Goal: Task Accomplishment & Management: Manage account settings

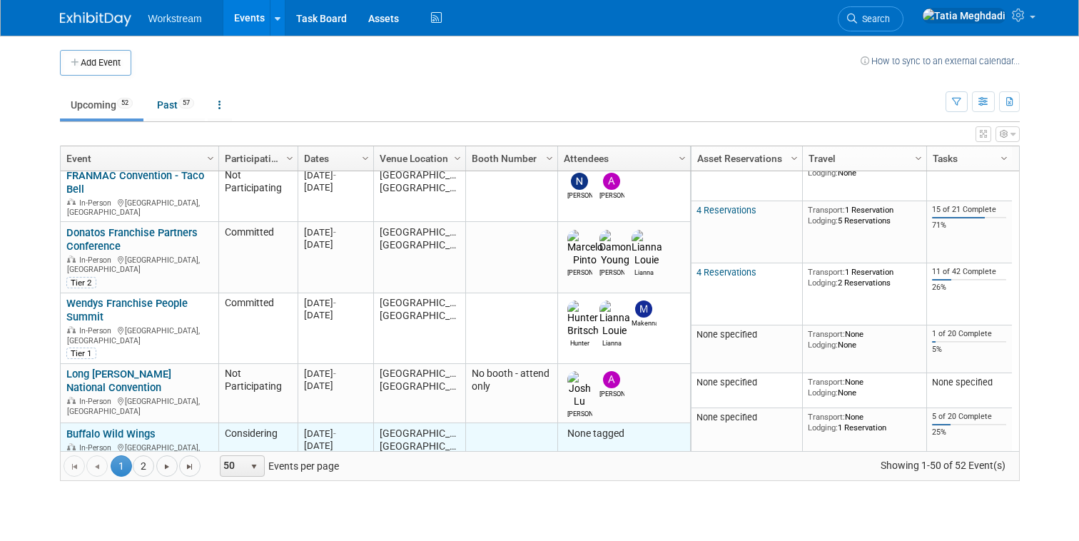
scroll to position [118, 0]
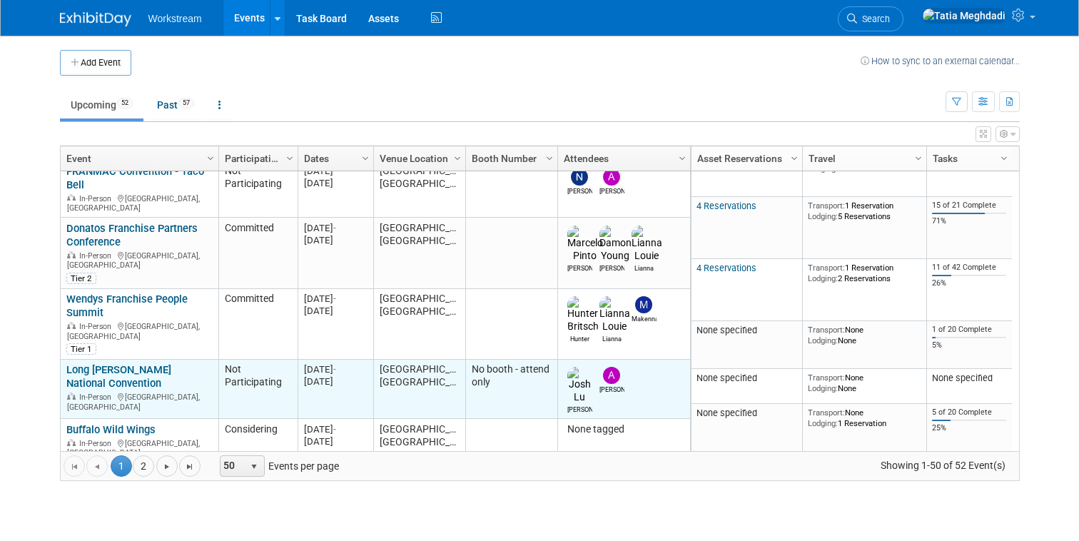
click at [132, 363] on link "Long [PERSON_NAME] National Convention" at bounding box center [118, 376] width 105 height 26
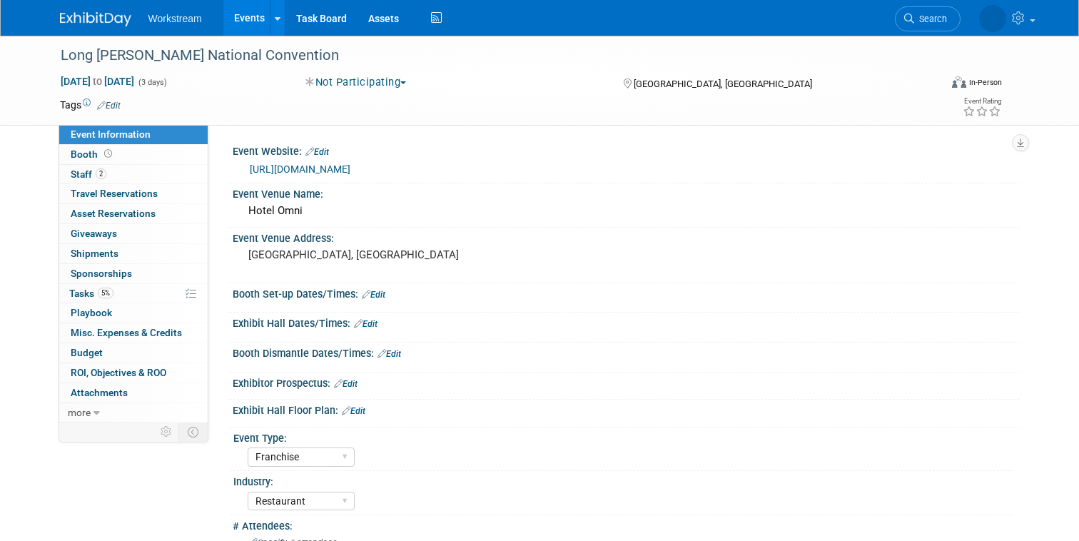
select select "Franchise"
select select "Restaurant"
select select "TBD"
select select "[PERSON_NAME]"
click at [90, 175] on span "Staff 2" at bounding box center [89, 173] width 36 height 11
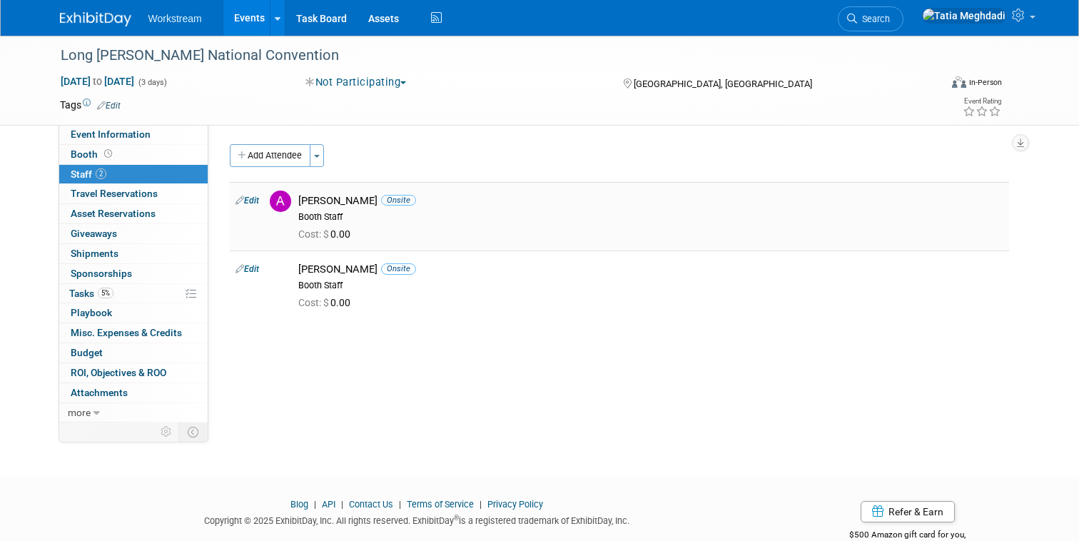
click at [257, 200] on link "Edit" at bounding box center [247, 200] width 24 height 10
select select "5d581ceb-bb27-404e-8f8e-9a11a1c0308a"
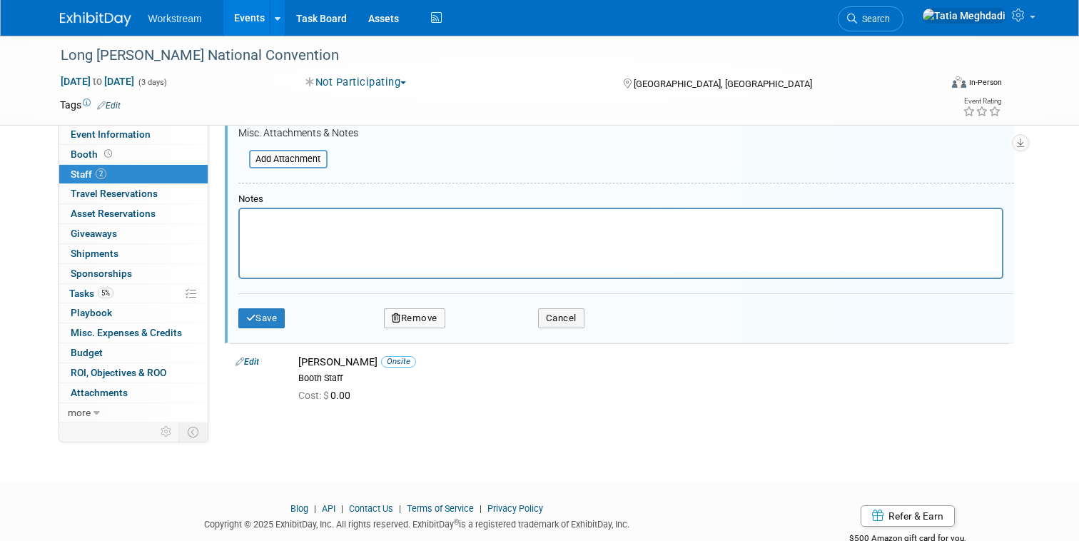
scroll to position [437, 0]
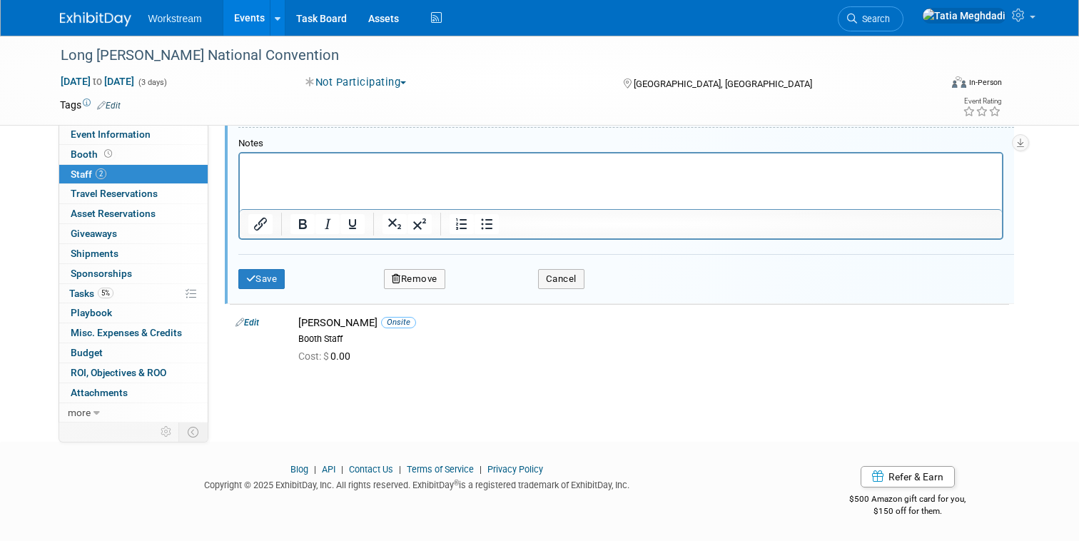
drag, startPoint x: 457, startPoint y: 271, endPoint x: 436, endPoint y: 272, distance: 21.4
click at [457, 271] on td "Remove" at bounding box center [415, 279] width 118 height 20
click at [429, 273] on button "Remove" at bounding box center [414, 279] width 61 height 20
click at [496, 288] on link "Yes" at bounding box center [492, 291] width 41 height 23
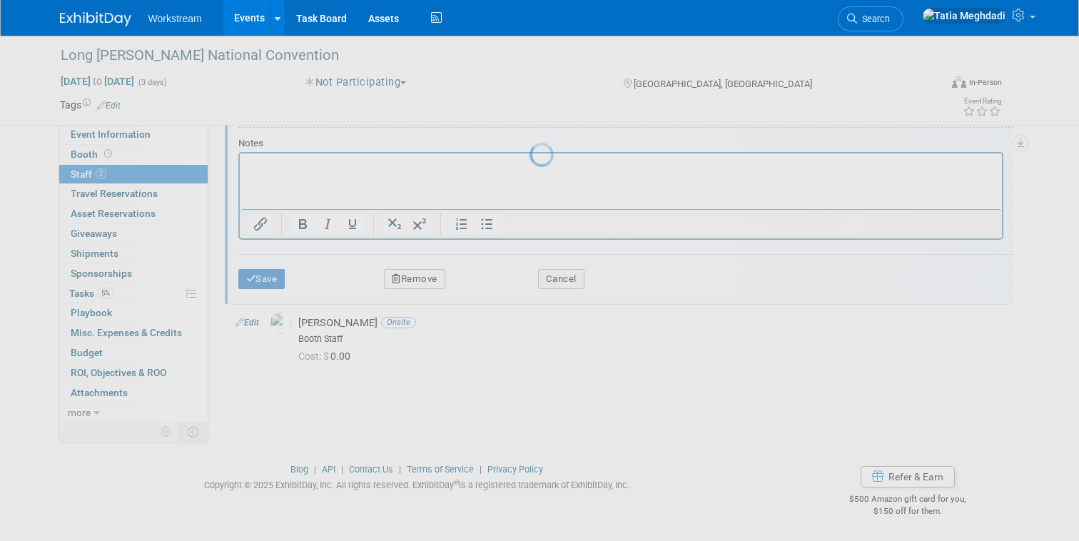
scroll to position [36, 0]
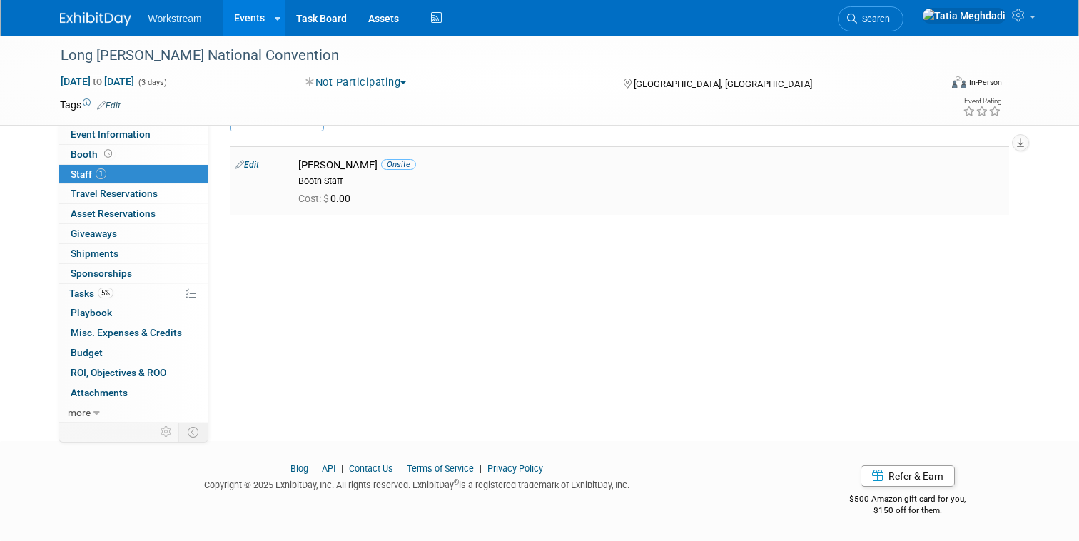
click at [250, 164] on link "Edit" at bounding box center [247, 165] width 24 height 10
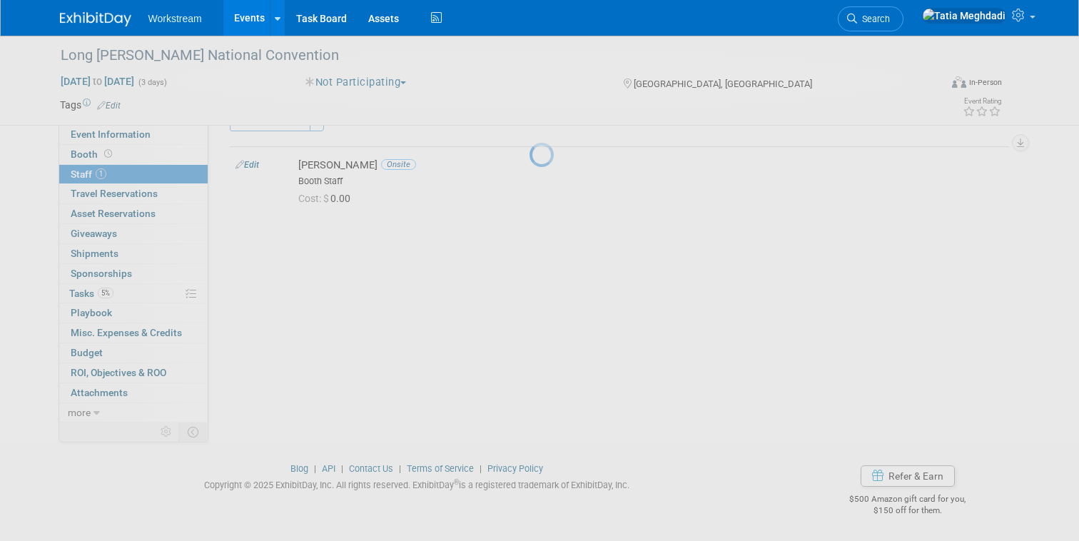
select select "91398b7d-eed4-40a6-9076-1dba439c219d"
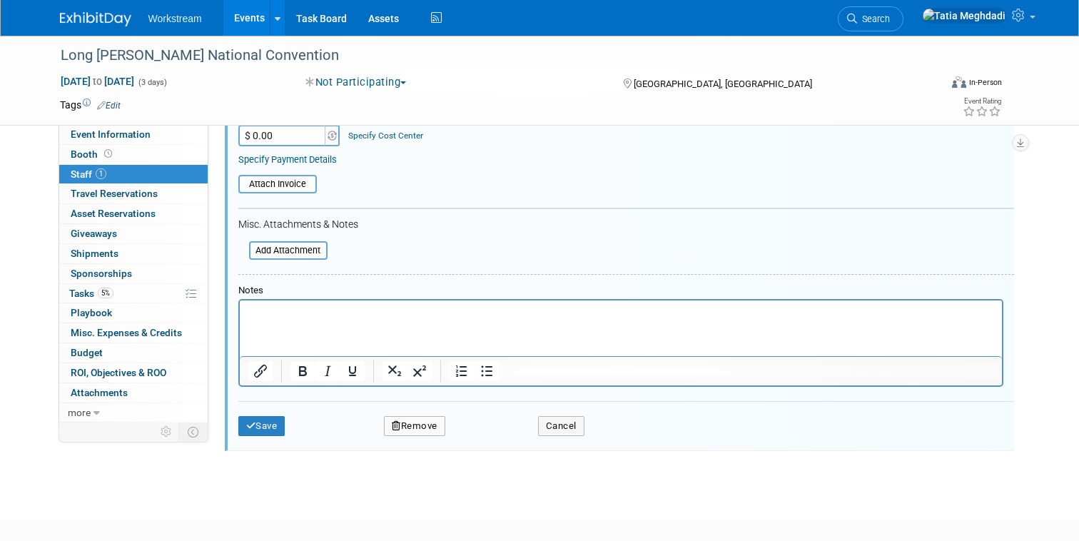
scroll to position [317, 0]
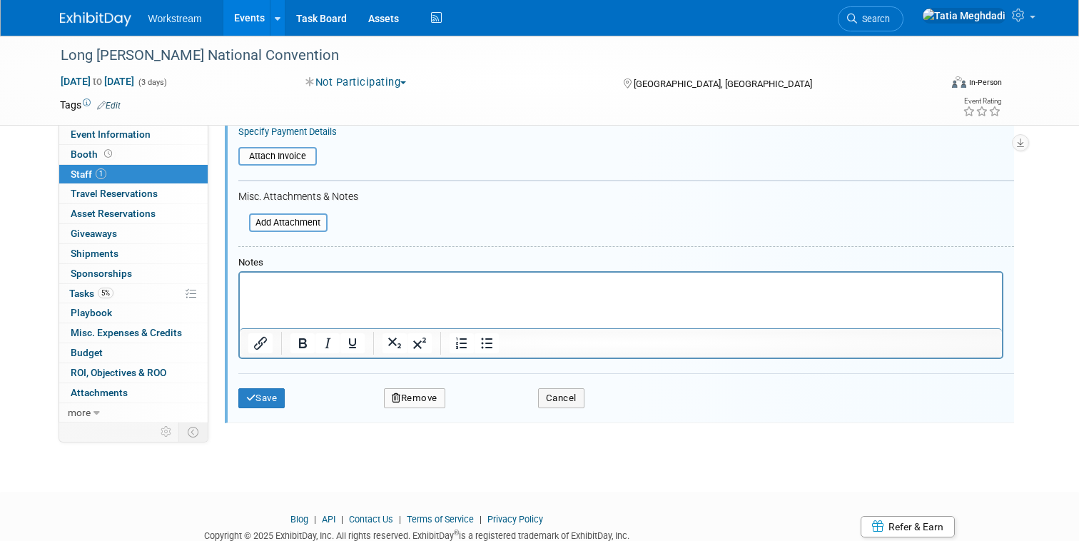
click at [407, 394] on button "Remove" at bounding box center [414, 398] width 61 height 20
click at [491, 410] on link "Yes" at bounding box center [492, 410] width 41 height 23
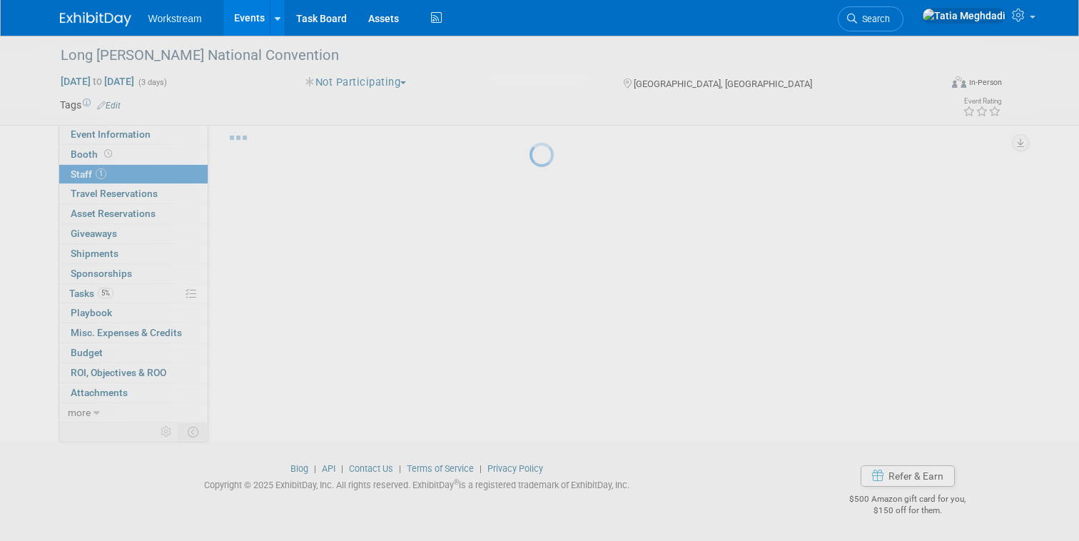
scroll to position [36, 0]
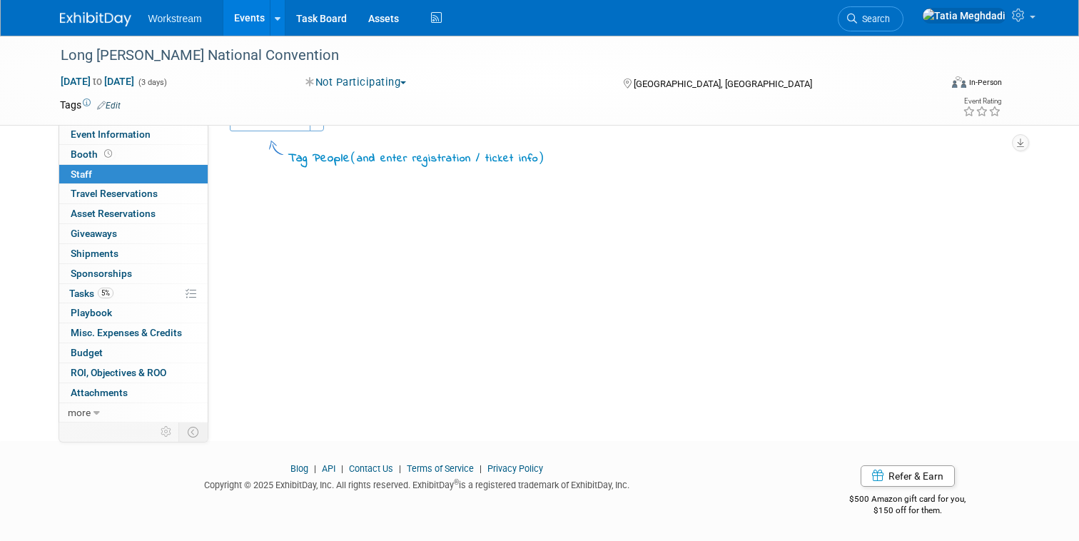
click at [250, 16] on link "Events" at bounding box center [249, 18] width 52 height 36
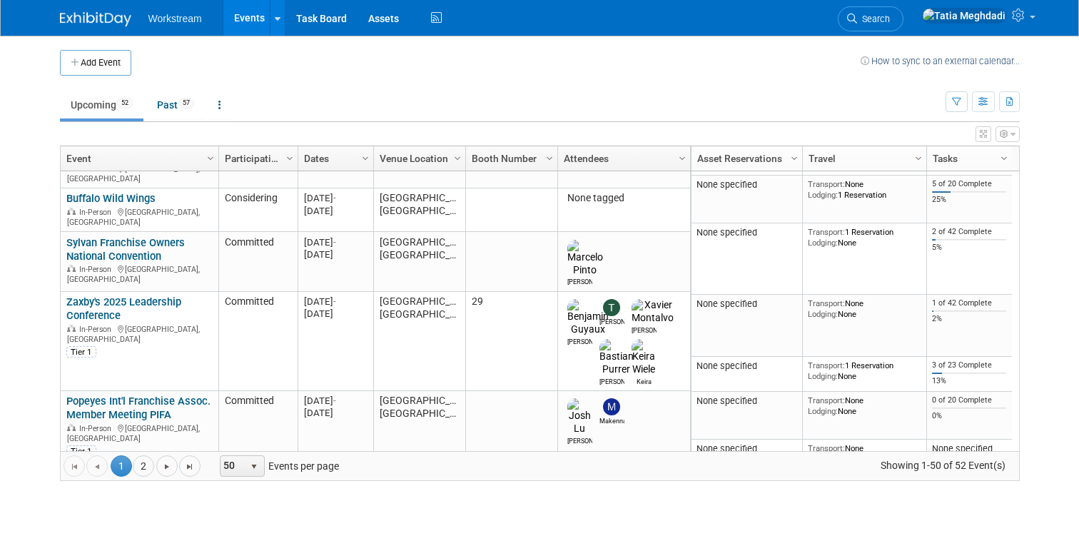
scroll to position [385, 0]
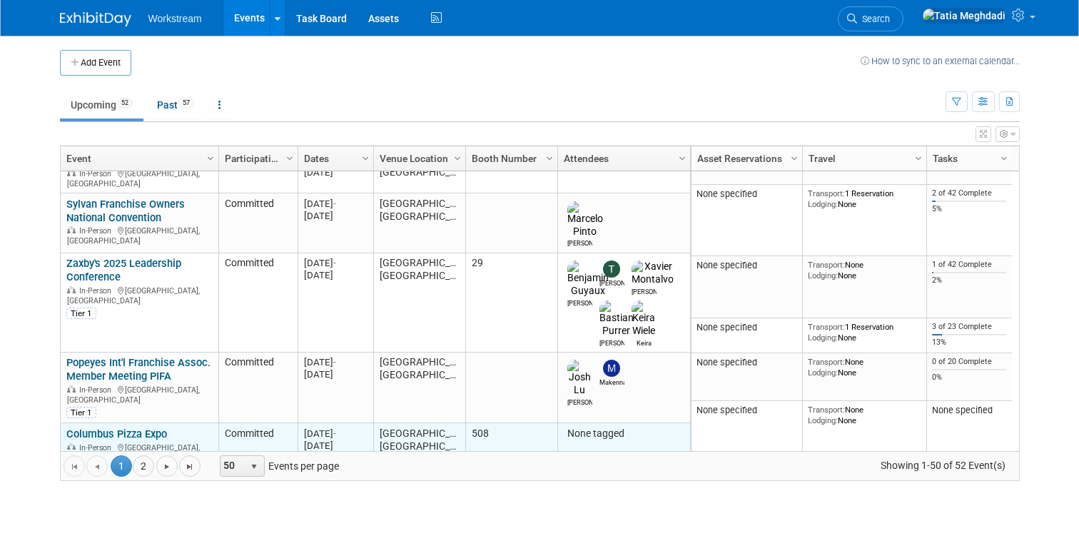
click at [118, 427] on link "Columbus Pizza Expo" at bounding box center [116, 433] width 101 height 13
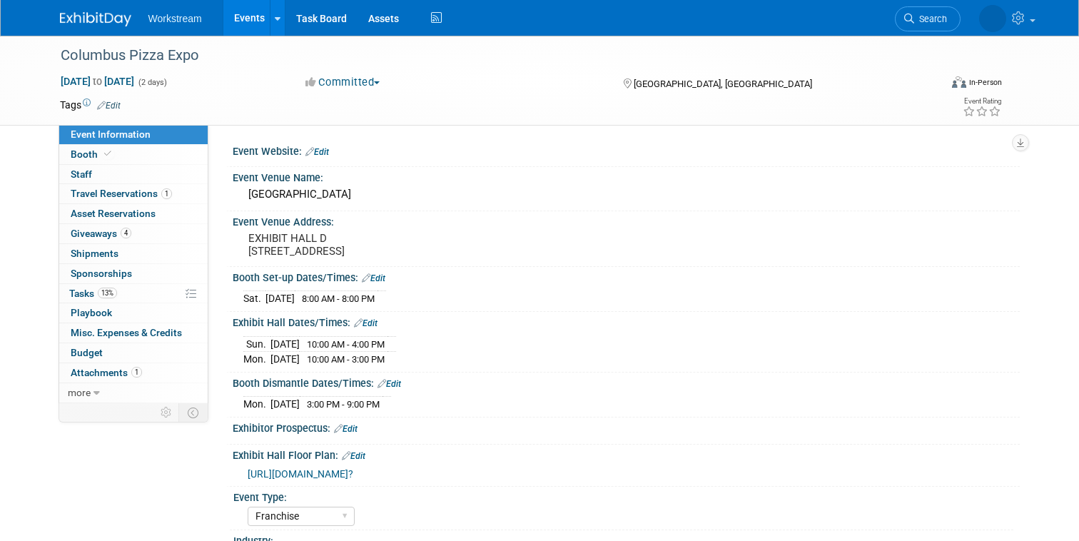
select select "Franchise"
select select "Restaurant"
select select "TBD"
select select "Tatia Meghdadi"
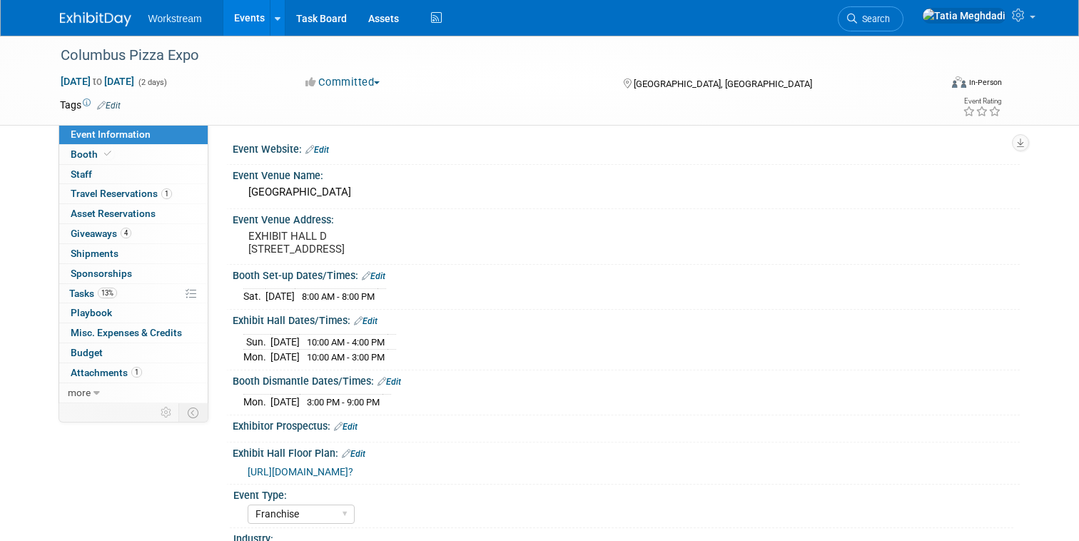
click at [257, 21] on link "Events" at bounding box center [249, 18] width 52 height 36
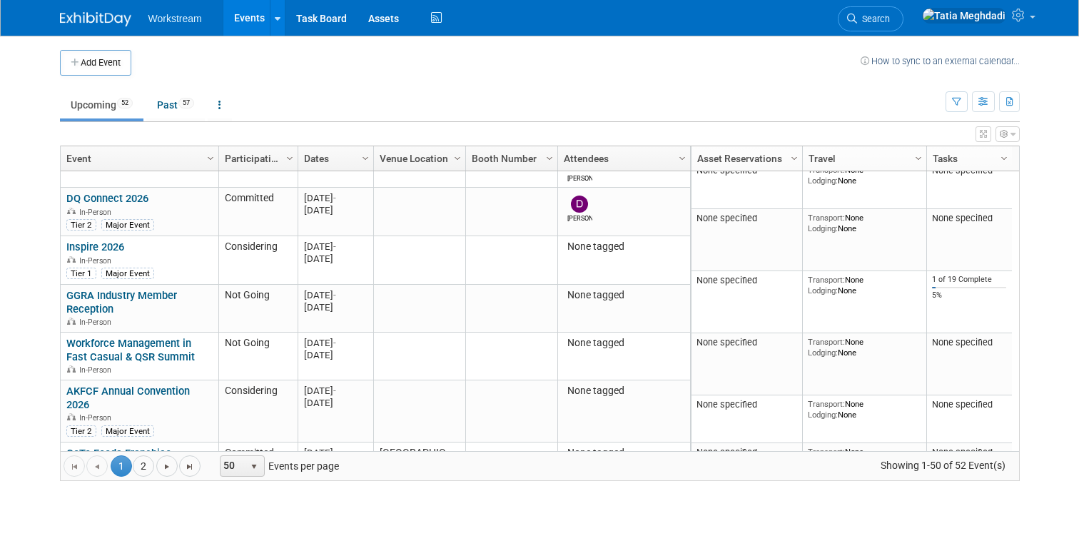
scroll to position [1051, 0]
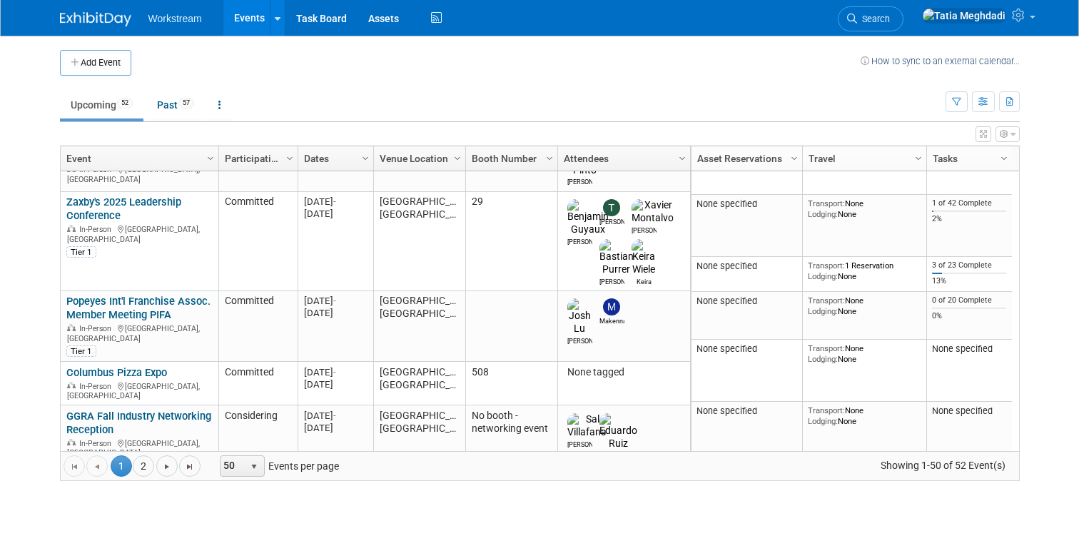
click at [111, 469] on link "Bojangles Fall Franchise Business Meeting" at bounding box center [124, 482] width 116 height 26
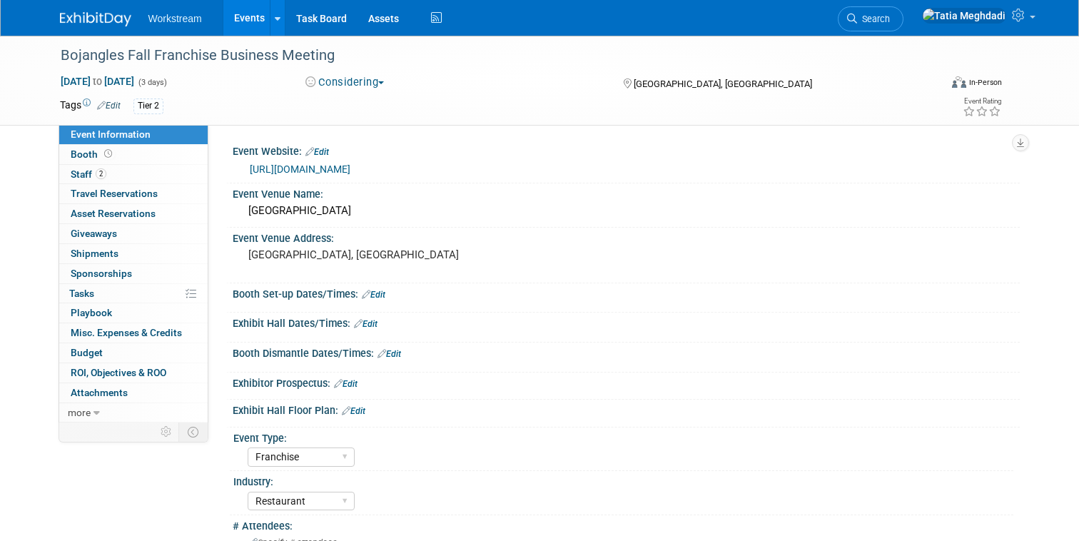
select select "Franchise"
select select "Restaurant"
select select "TBD"
click at [368, 81] on button "Considering" at bounding box center [344, 82] width 89 height 15
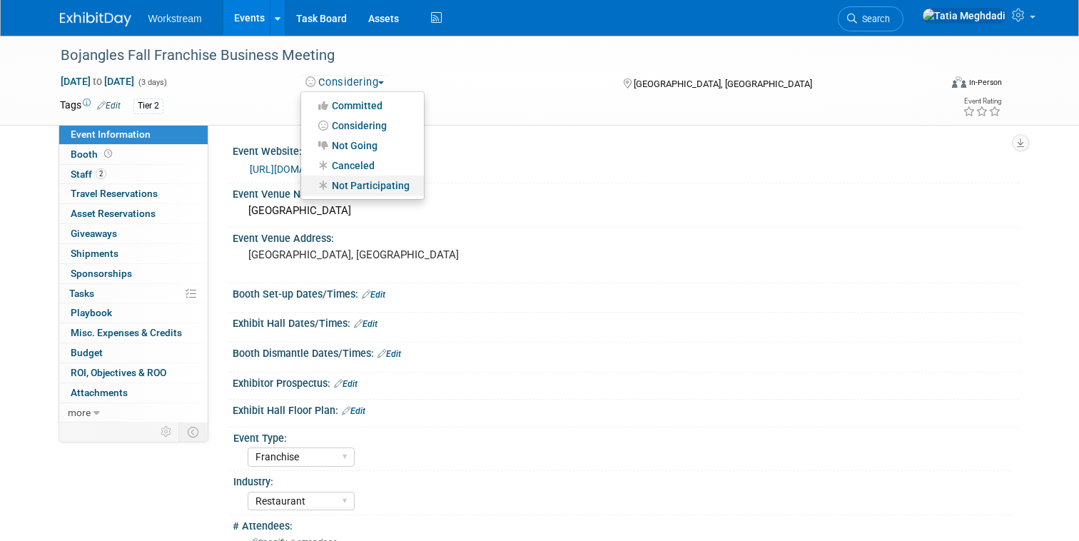
click at [354, 188] on link "Not Participating" at bounding box center [362, 185] width 123 height 20
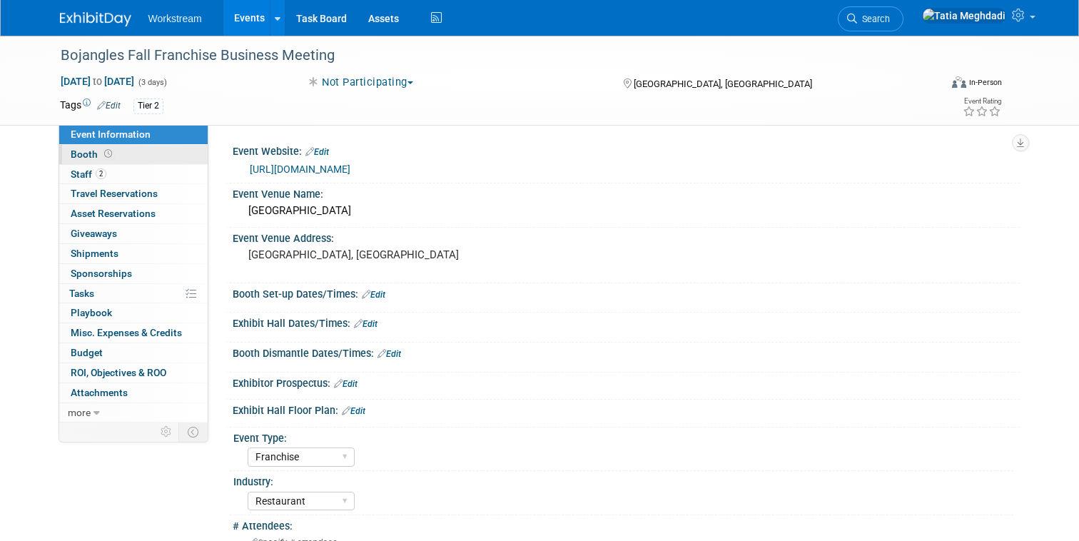
click at [81, 153] on span "Booth" at bounding box center [93, 153] width 44 height 11
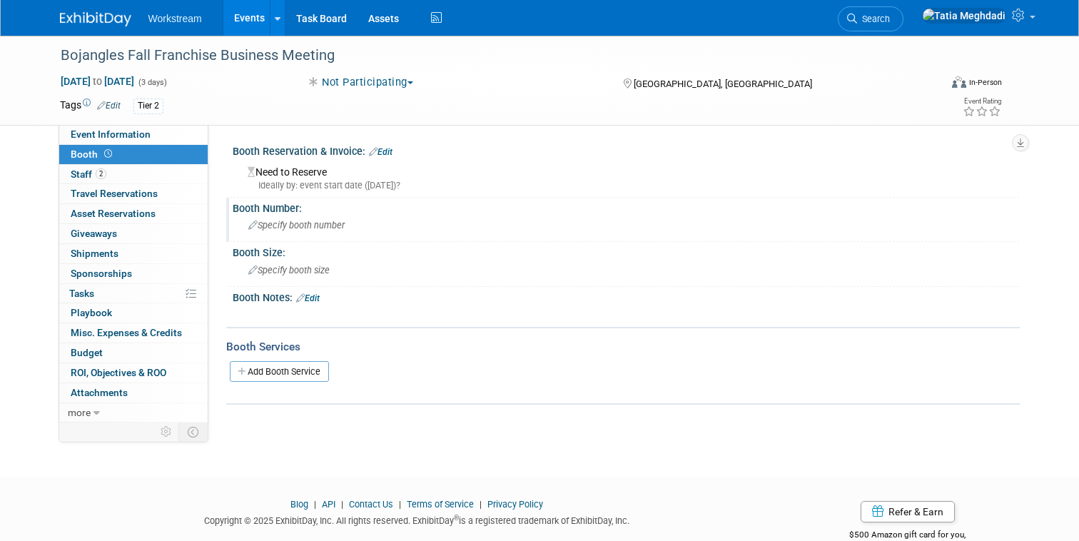
click at [322, 233] on div "Specify booth number" at bounding box center [625, 225] width 765 height 22
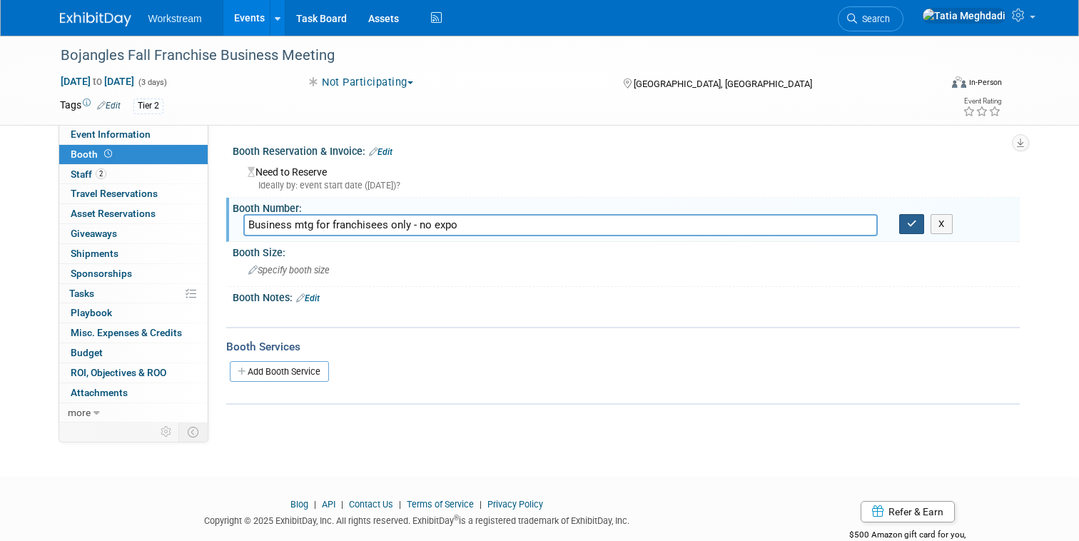
type input "Business mtg for franchisees only - no expo"
click at [916, 225] on button "button" at bounding box center [912, 224] width 26 height 20
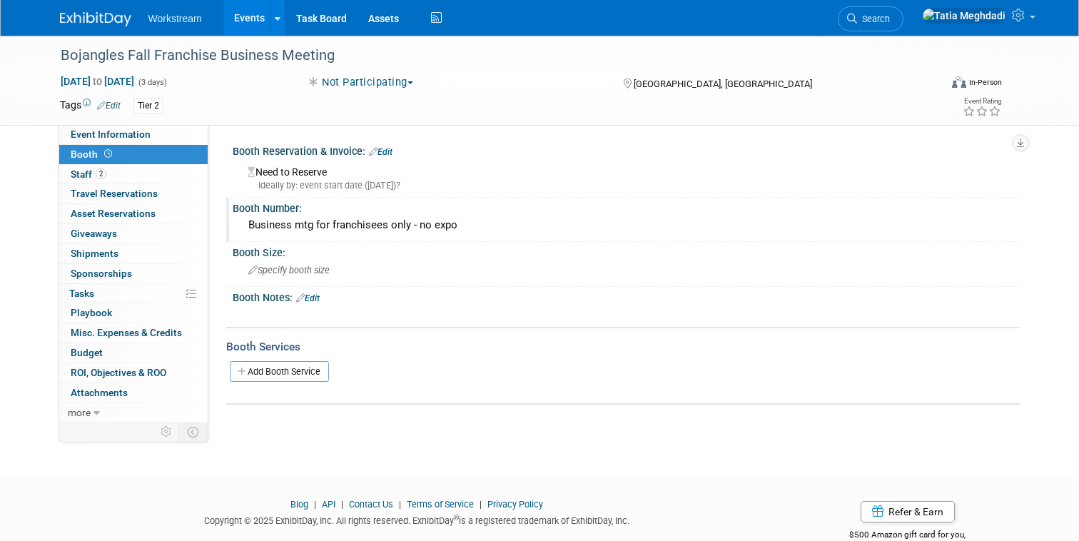
click at [246, 19] on link "Events" at bounding box center [249, 18] width 52 height 36
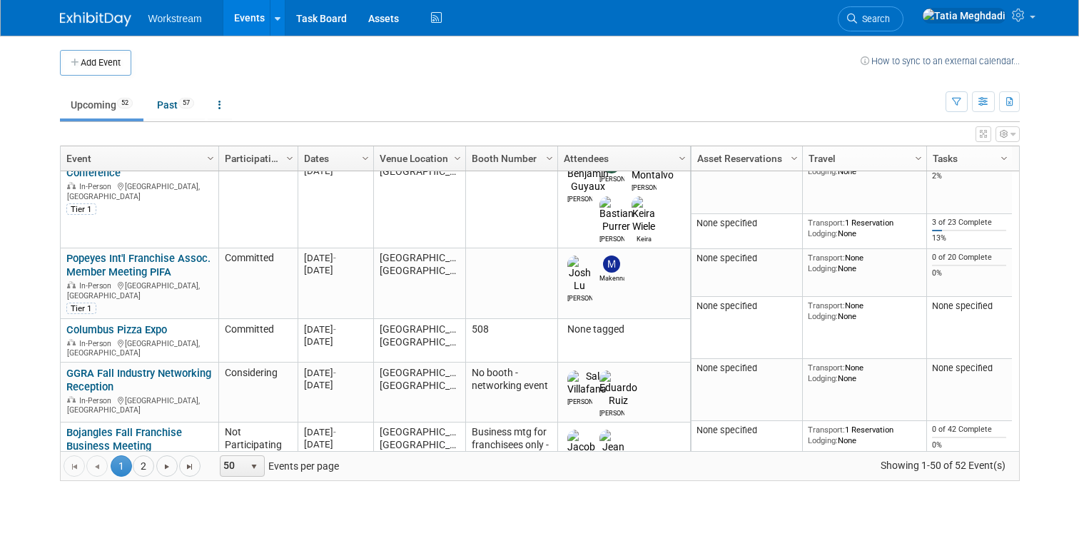
scroll to position [487, 0]
click at [89, 499] on div "Denny's Franchisee Association Show In-Person Tier 2" at bounding box center [139, 525] width 146 height 53
click at [69, 499] on link "[PERSON_NAME] Franchisee Association Show" at bounding box center [133, 512] width 134 height 26
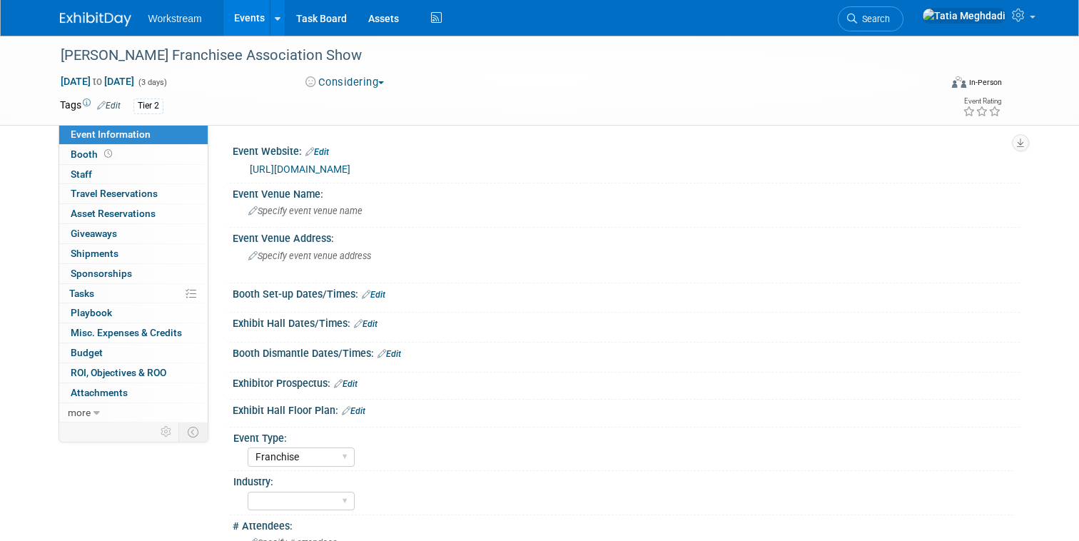
select select "Franchise"
click at [319, 167] on link "[URL][DOMAIN_NAME]" at bounding box center [300, 168] width 101 height 11
click at [82, 153] on span "Booth" at bounding box center [93, 153] width 44 height 11
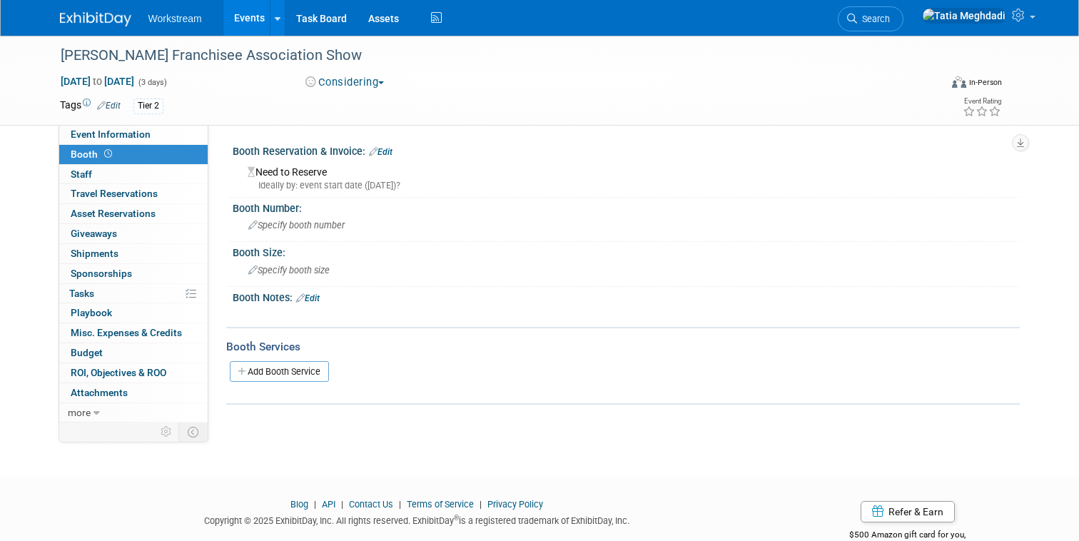
click at [384, 148] on link "Edit" at bounding box center [381, 152] width 24 height 10
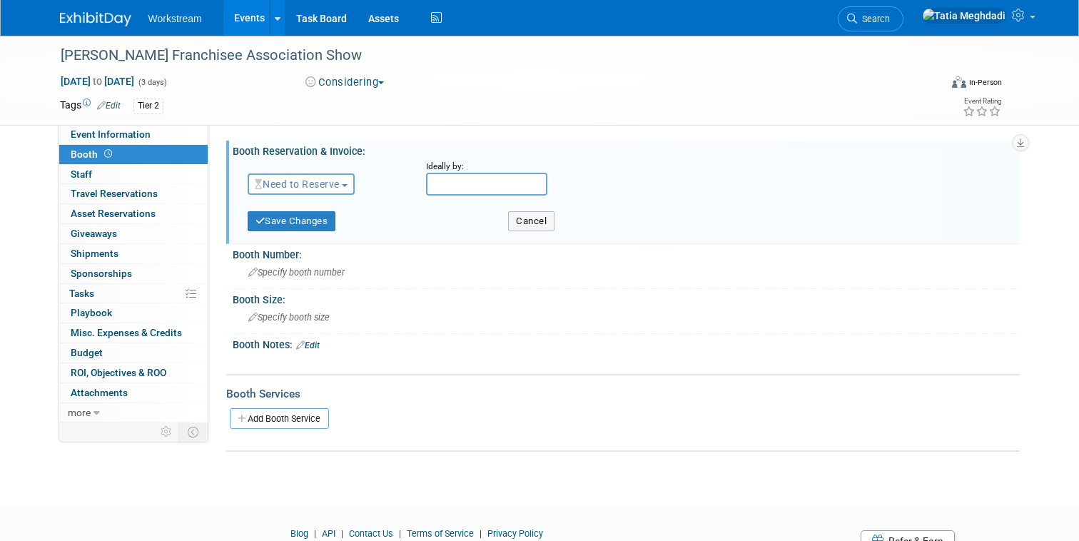
click at [287, 173] on div "Need to Reserve Need to Reserve Reserved No Reservation Required" at bounding box center [326, 181] width 178 height 41
click at [284, 183] on span "Need to Reserve" at bounding box center [297, 183] width 85 height 11
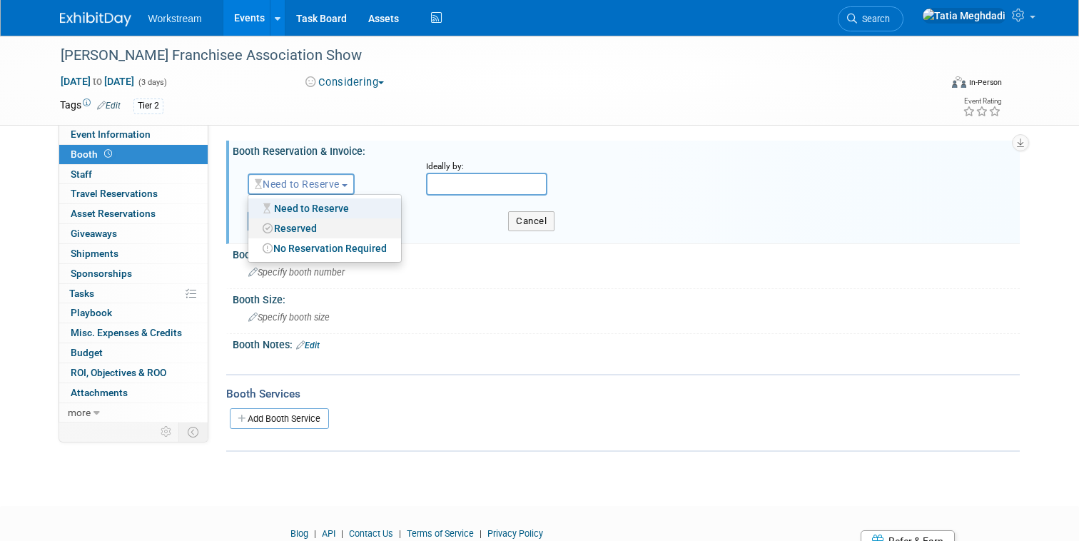
drag, startPoint x: 298, startPoint y: 225, endPoint x: 312, endPoint y: 220, distance: 15.1
click at [298, 225] on link "Reserved" at bounding box center [324, 228] width 153 height 20
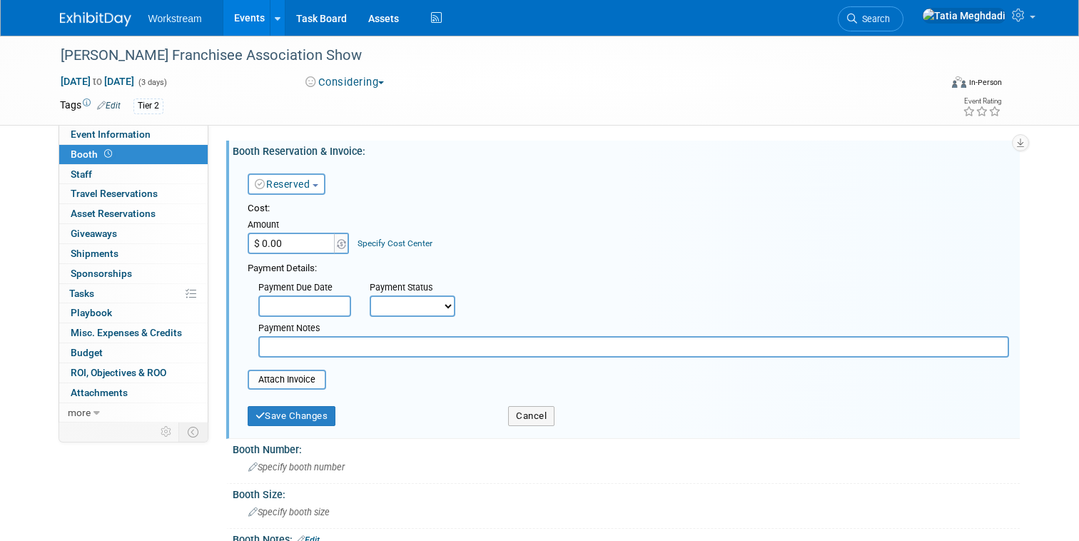
click at [304, 250] on input "$ 0.00" at bounding box center [292, 243] width 89 height 21
type input "$ 6,900.00"
click at [446, 229] on div "Cost: Amount $ 6,900.00 Specify Cost Center Cost Center -- Not Specified --" at bounding box center [628, 227] width 761 height 52
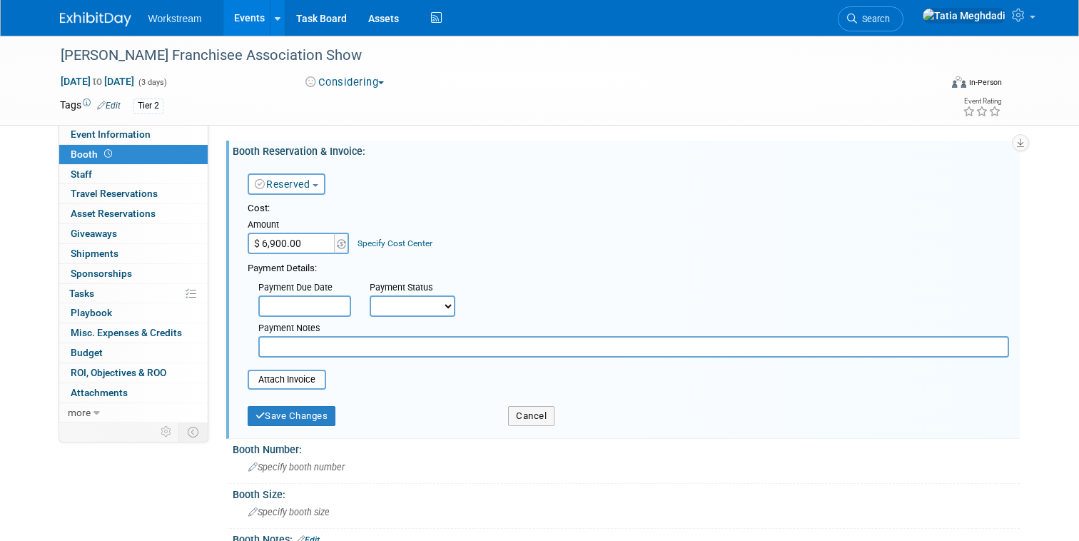
click at [292, 305] on input "text" at bounding box center [304, 305] width 93 height 21
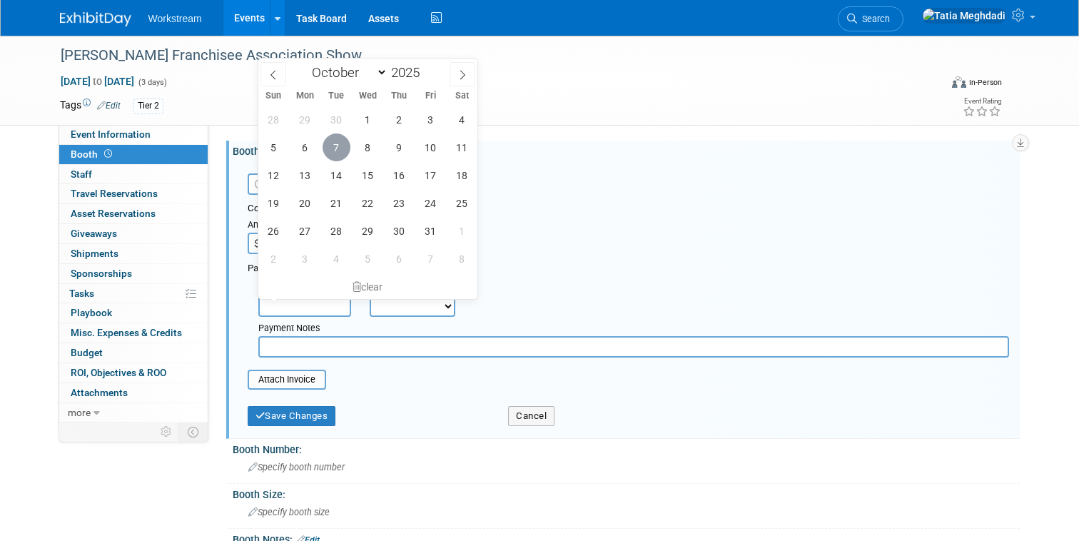
click at [337, 148] on span "7" at bounding box center [336, 147] width 28 height 28
type input "[DATE]"
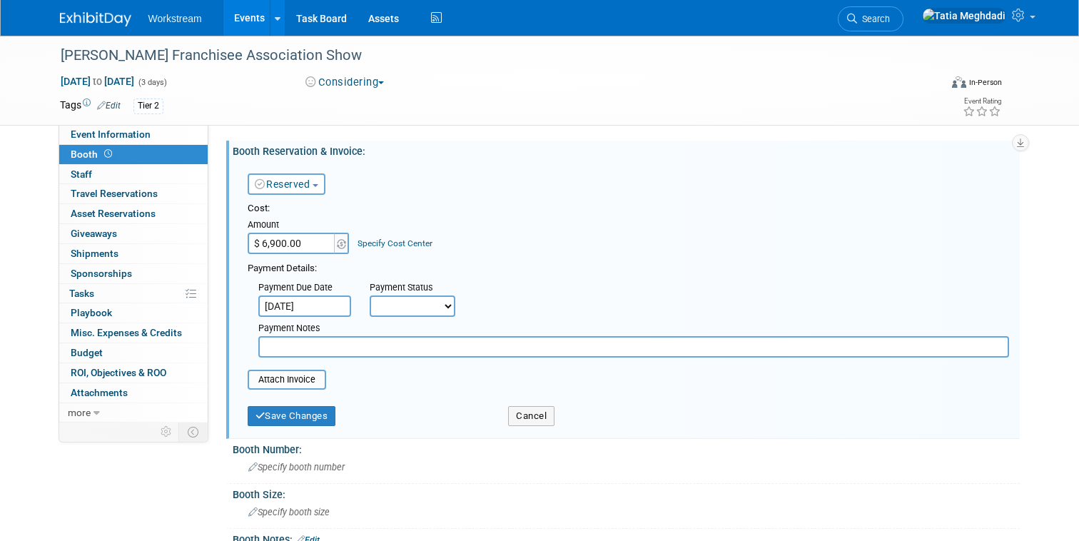
click at [380, 307] on select "Not Paid Yet Partially Paid Paid in Full" at bounding box center [413, 305] width 86 height 21
select select "1"
click at [370, 295] on select "Not Paid Yet Partially Paid Paid in Full" at bounding box center [413, 305] width 86 height 21
click at [574, 255] on div "Cost: Amount $ 6,900.00 Specify Cost Center Cost Center -- Not Specified --" at bounding box center [628, 280] width 761 height 156
click at [269, 417] on button "Save Changes" at bounding box center [292, 416] width 88 height 20
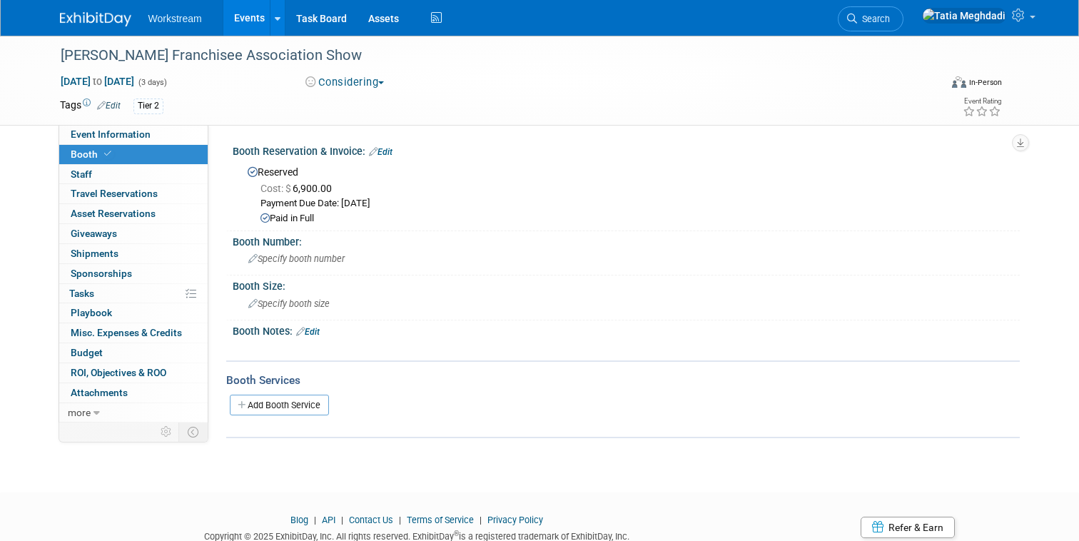
click at [385, 148] on link "Edit" at bounding box center [381, 152] width 24 height 10
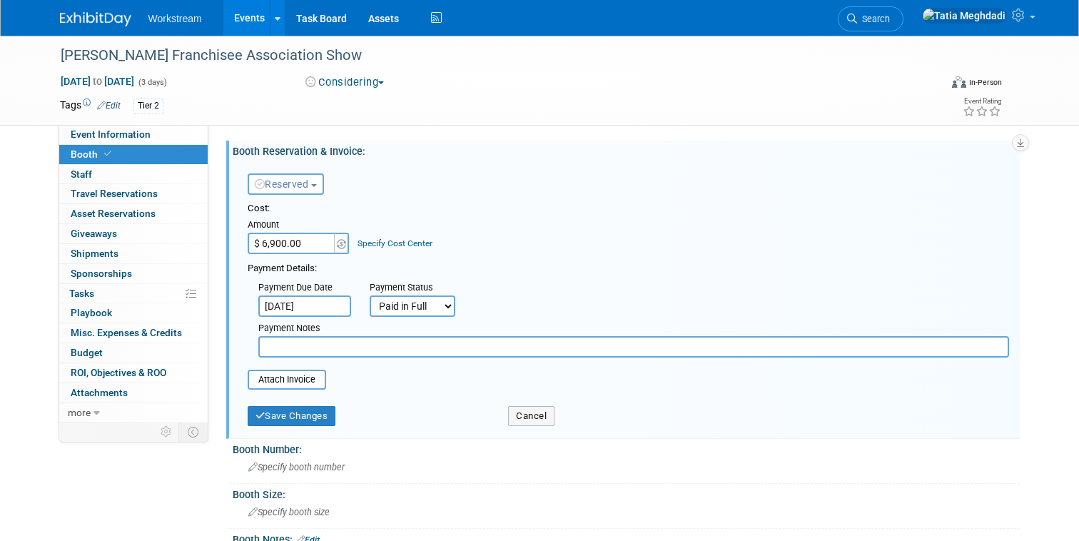
click at [387, 309] on select "Not Paid Yet Partially Paid Paid in Full" at bounding box center [413, 305] width 86 height 21
select select "3"
click at [370, 295] on select "Not Paid Yet Partially Paid Paid in Full" at bounding box center [413, 305] width 86 height 21
click at [321, 352] on input "text" at bounding box center [633, 346] width 750 height 21
type input "Waiting on payment link."
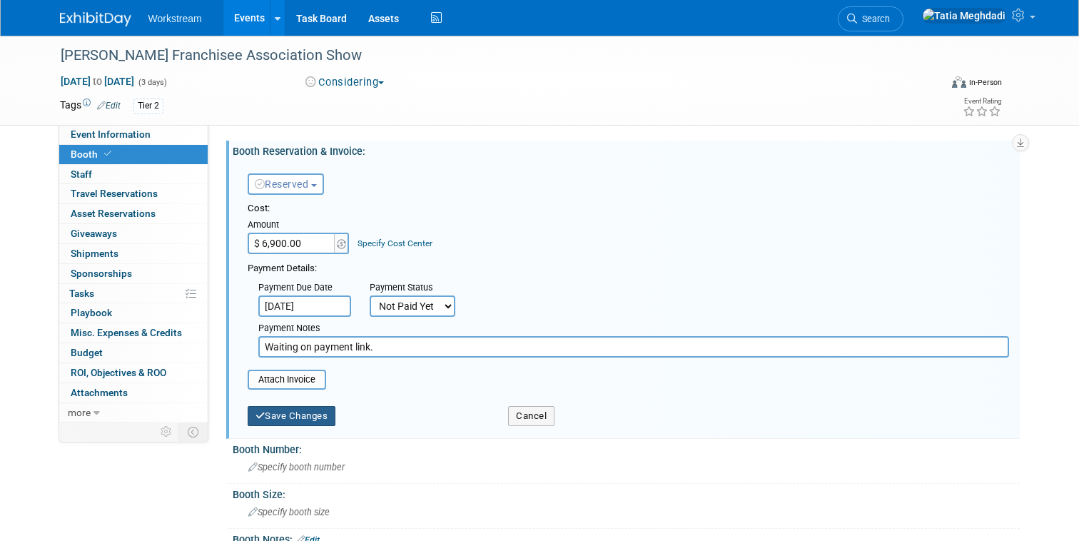
click at [267, 416] on button "Save Changes" at bounding box center [292, 416] width 88 height 20
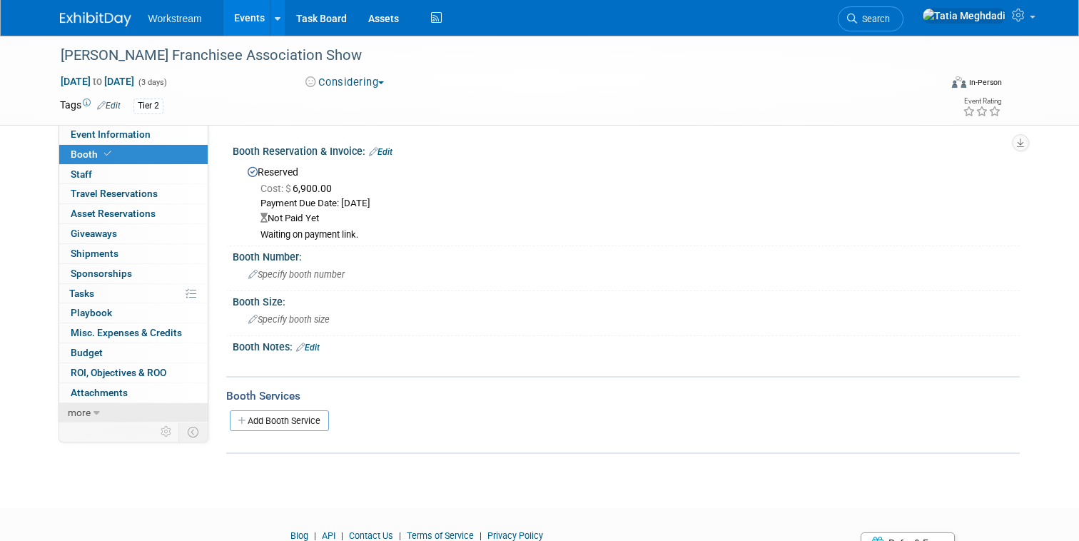
click at [70, 407] on span "more" at bounding box center [79, 412] width 23 height 11
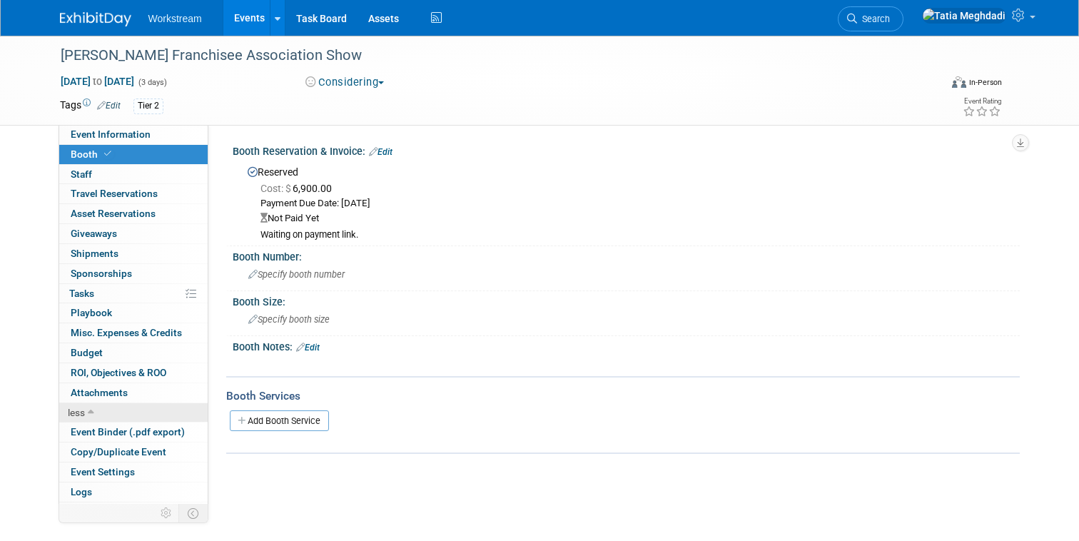
scroll to position [18, 0]
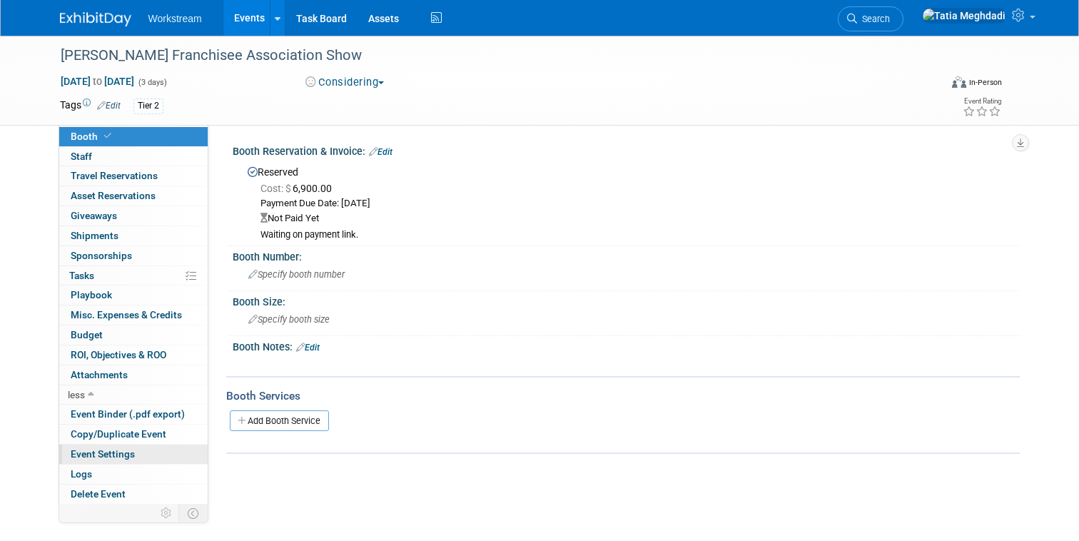
click at [93, 449] on span "Event Settings" at bounding box center [103, 453] width 64 height 11
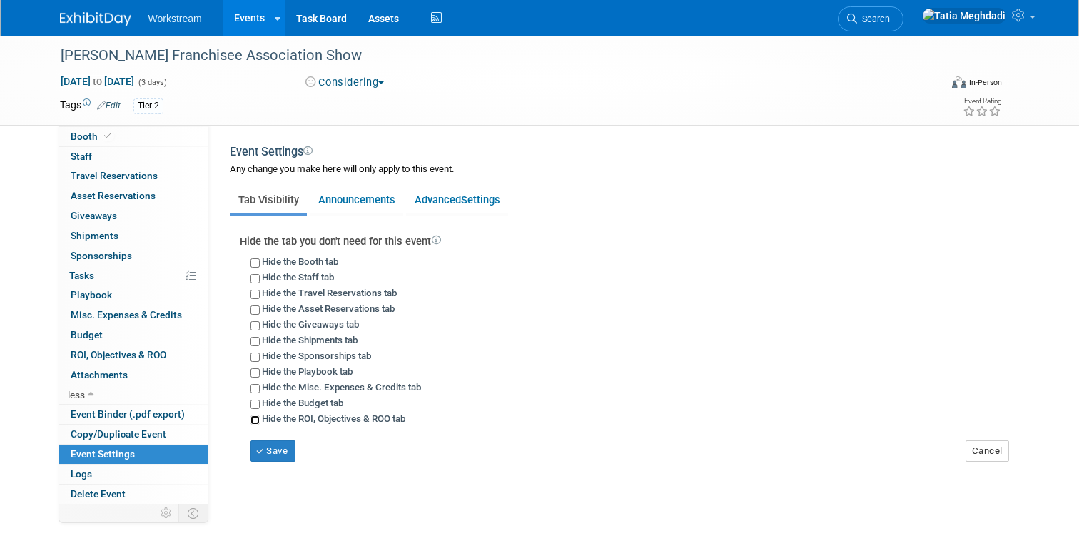
click at [255, 417] on input "Hide the ROI, Objectives & ROO tab" at bounding box center [254, 419] width 9 height 9
checkbox input "true"
drag, startPoint x: 268, startPoint y: 449, endPoint x: 287, endPoint y: 465, distance: 25.8
click at [268, 448] on button "Save" at bounding box center [273, 450] width 46 height 21
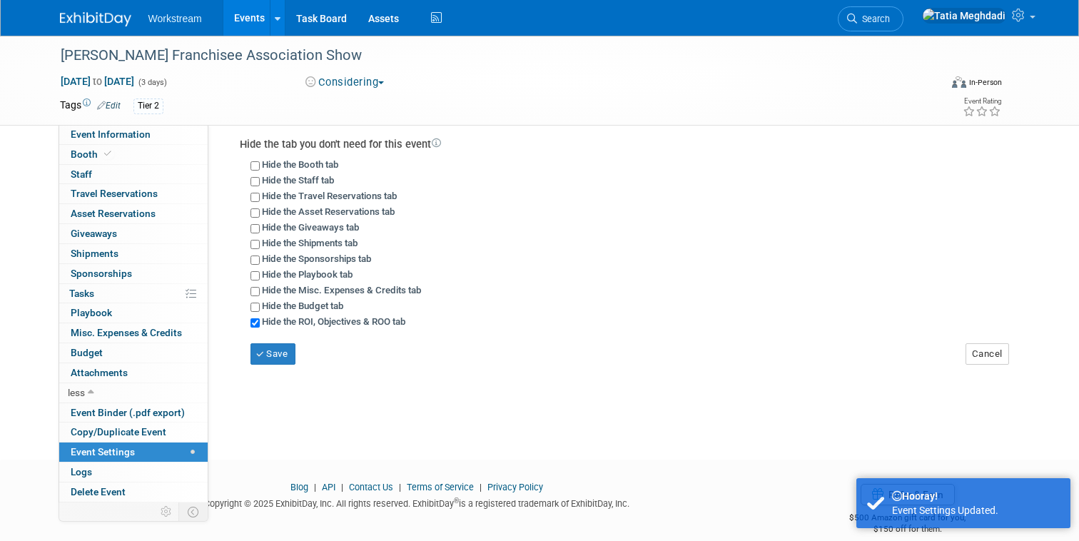
scroll to position [116, 0]
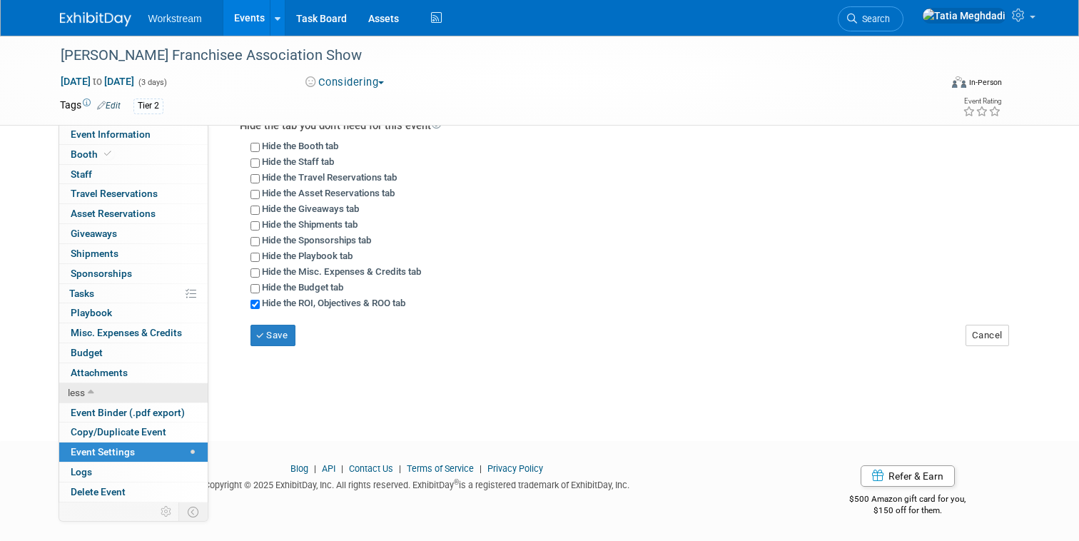
click at [88, 392] on icon at bounding box center [91, 393] width 6 height 10
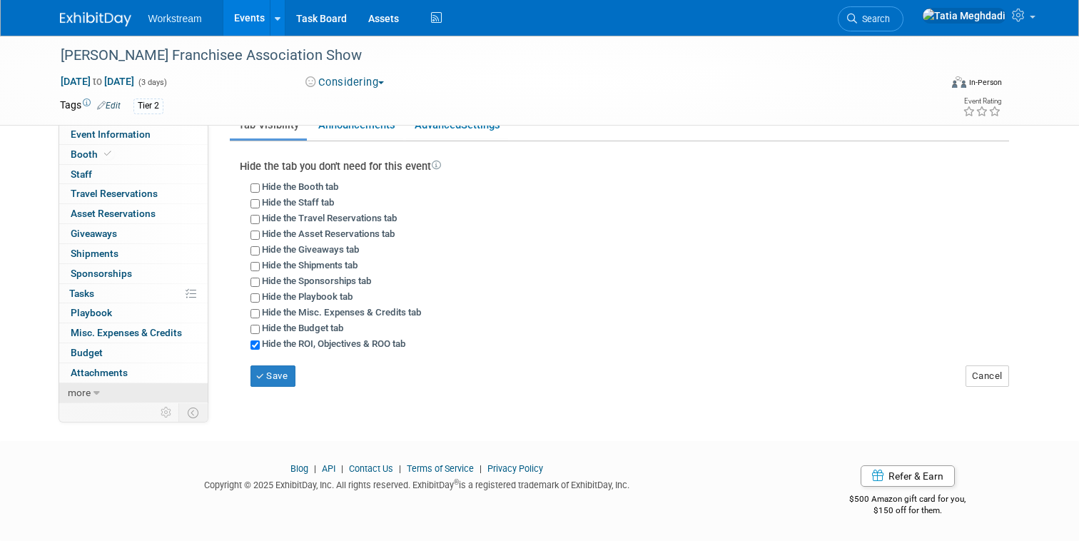
scroll to position [75, 0]
click at [110, 139] on span "Event Information" at bounding box center [111, 133] width 80 height 11
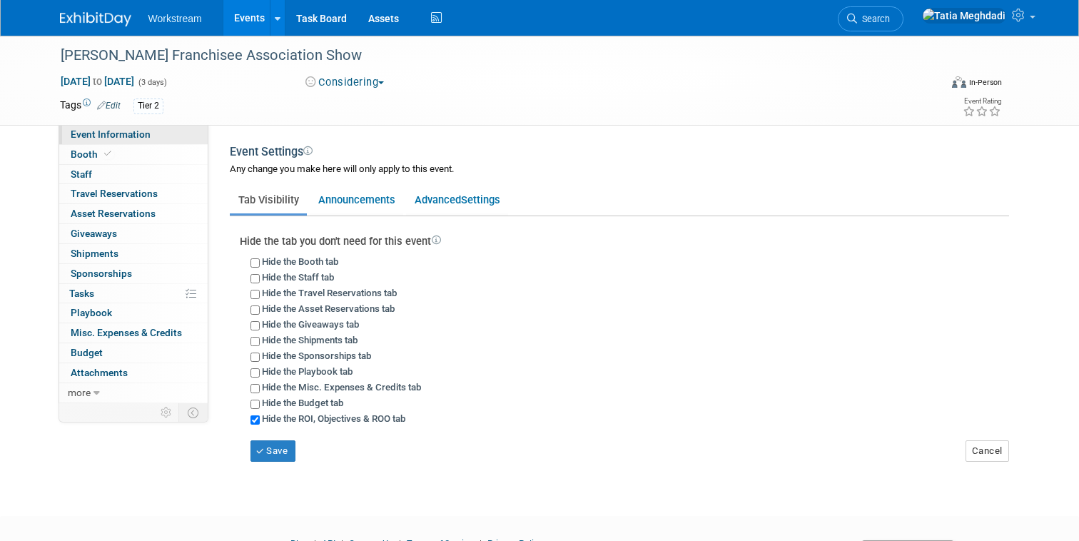
select select "Franchise"
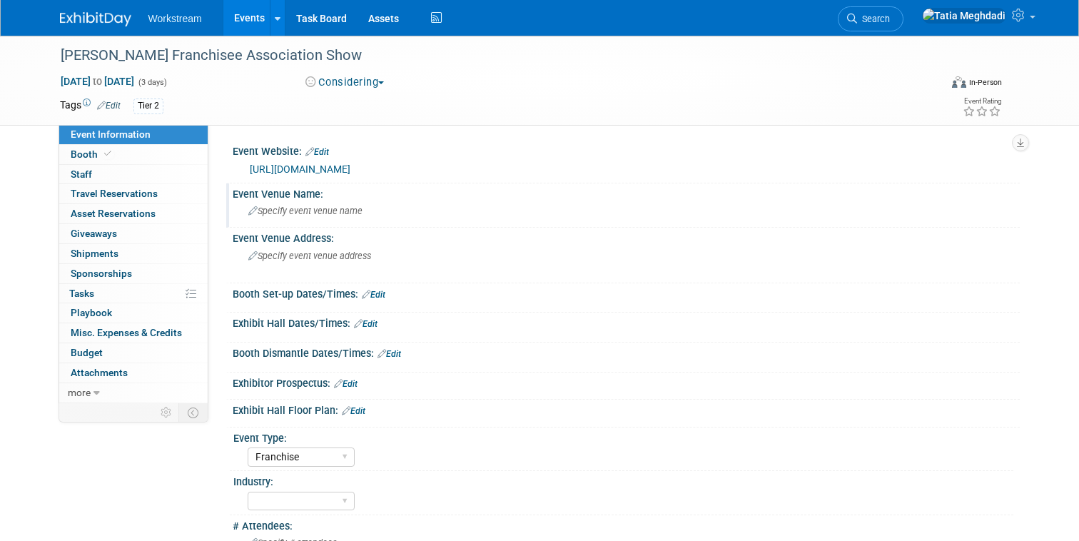
click at [303, 212] on span "Specify event venue name" at bounding box center [305, 210] width 114 height 11
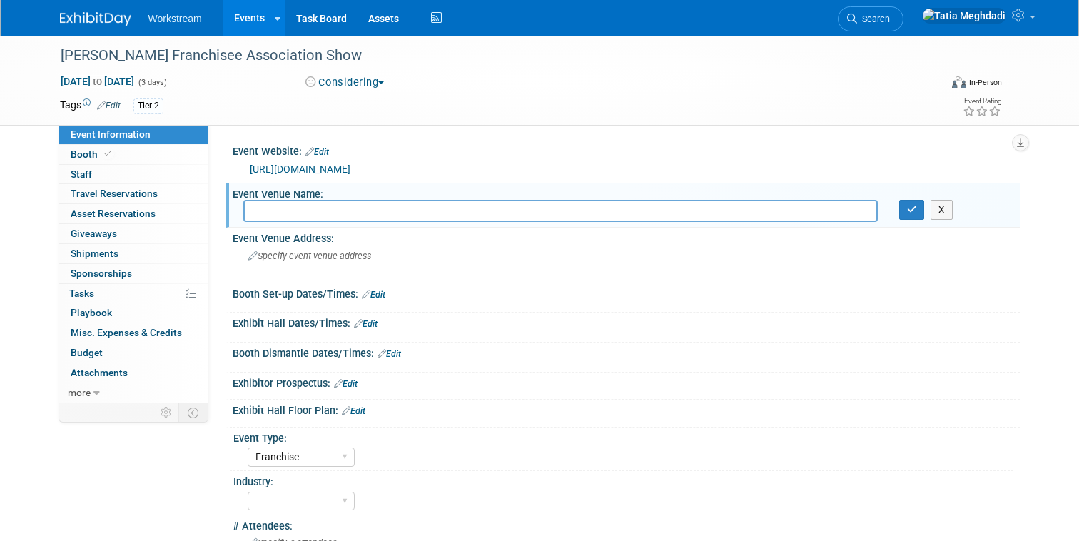
type input "K"
type input "j"
type input "[GEOGRAPHIC_DATA]"
click at [474, 265] on div "Specify event venue address" at bounding box center [396, 261] width 307 height 33
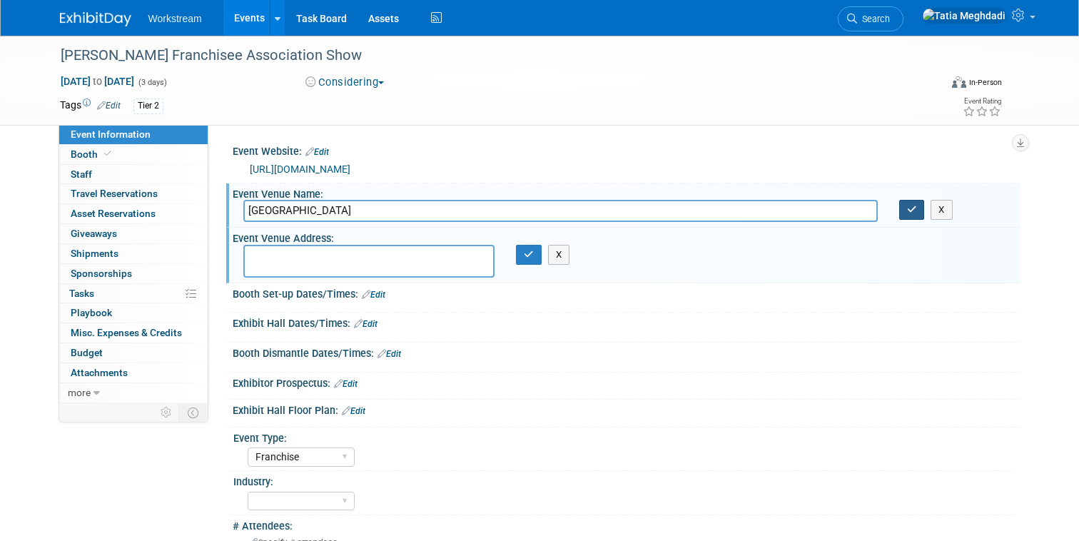
click at [910, 210] on icon "button" at bounding box center [912, 209] width 10 height 9
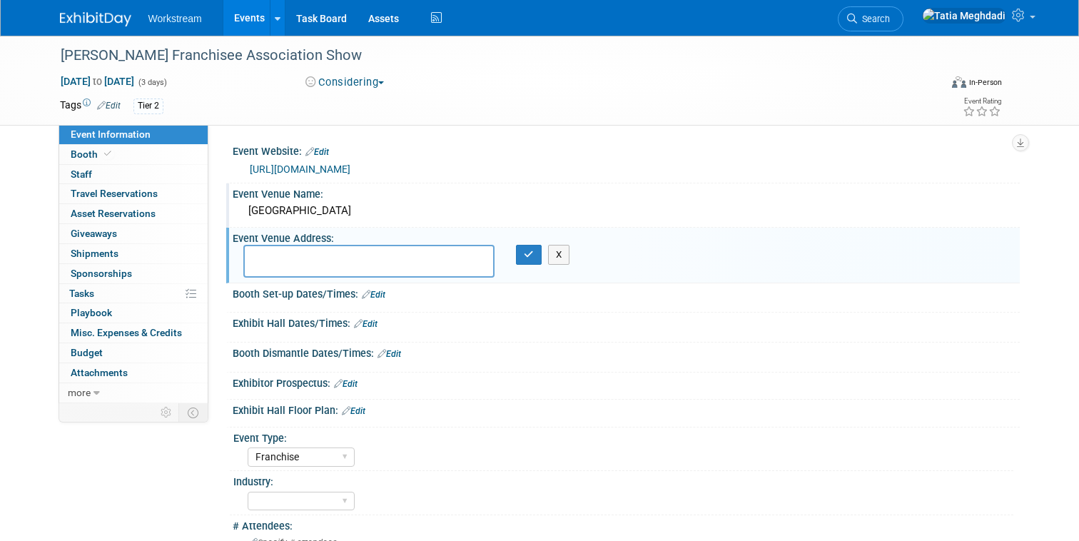
click at [307, 256] on textarea at bounding box center [369, 261] width 252 height 33
paste textarea "[GEOGRAPHIC_DATA] [STREET_ADDRESS][PERSON_NAME]"
type textarea "[GEOGRAPHIC_DATA] [STREET_ADDRESS][PERSON_NAME]"
click at [362, 210] on div "[GEOGRAPHIC_DATA]" at bounding box center [625, 211] width 765 height 22
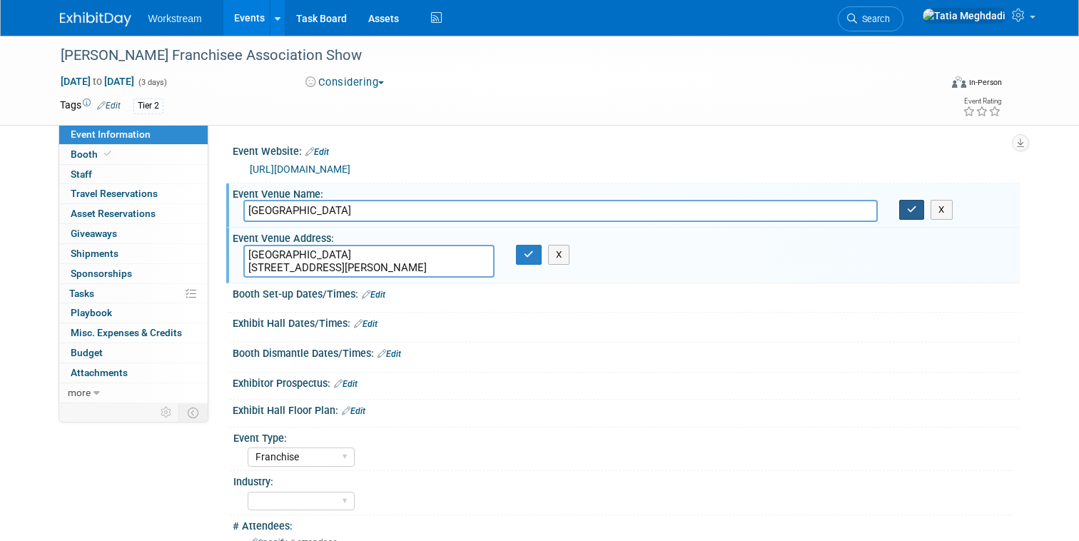
type input "[GEOGRAPHIC_DATA]"
click at [906, 213] on button "button" at bounding box center [912, 210] width 26 height 20
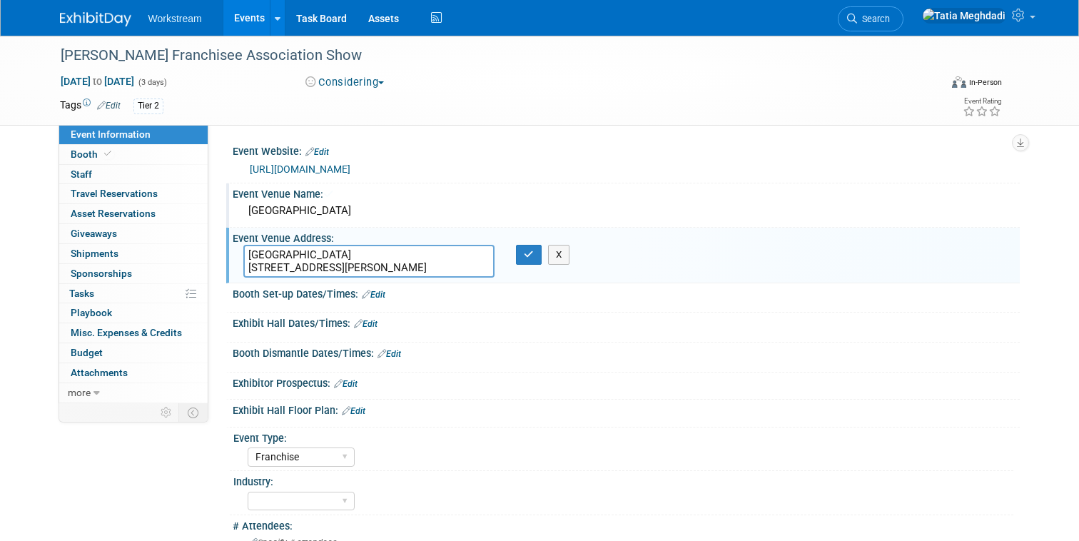
drag, startPoint x: 248, startPoint y: 265, endPoint x: 243, endPoint y: 248, distance: 17.8
click at [243, 248] on textarea "Loews Arlington Hotel & Convention Center 888 Nolan Ryan Expy, Arlington, TX 76…" at bounding box center [369, 261] width 252 height 33
click at [355, 255] on textarea "888 Nolan Ryan Expy, Arlington, TX 76011" at bounding box center [369, 261] width 252 height 33
type textarea "[STREET_ADDRESS][PERSON_NAME]"
click at [529, 260] on button "button" at bounding box center [529, 255] width 26 height 20
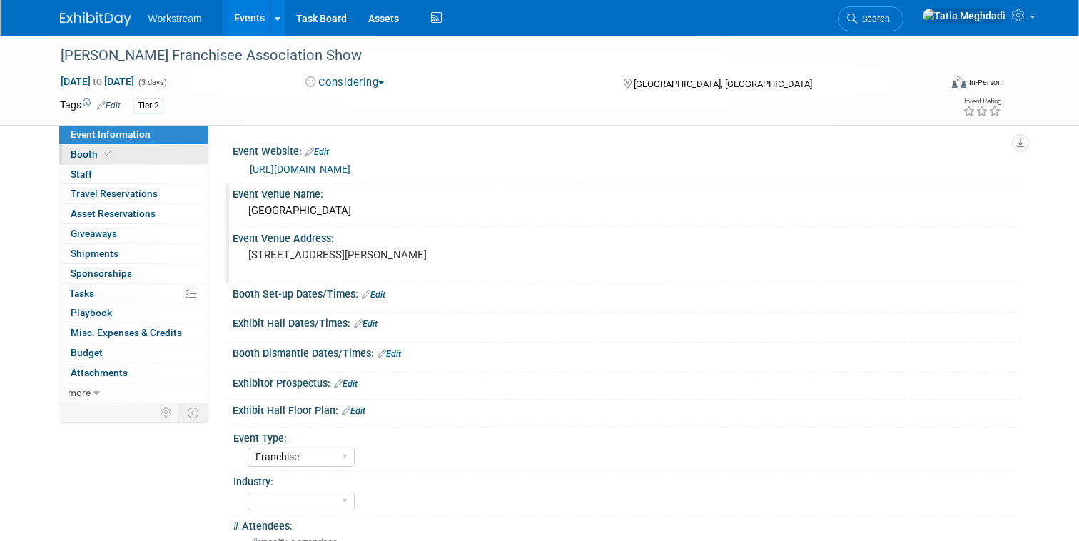
click at [88, 153] on span "Booth" at bounding box center [93, 153] width 44 height 11
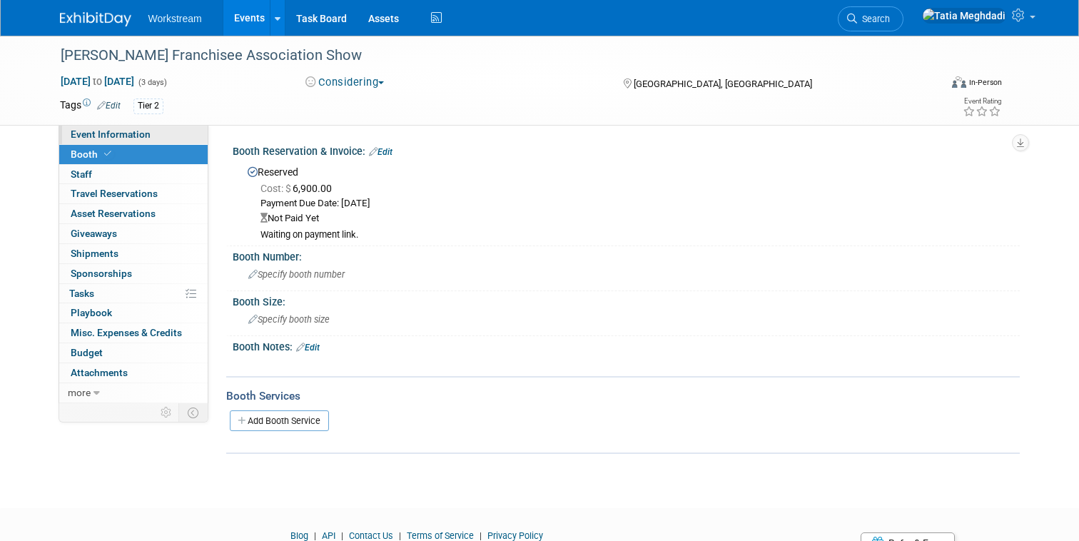
click at [89, 131] on span "Event Information" at bounding box center [111, 133] width 80 height 11
select select "Franchise"
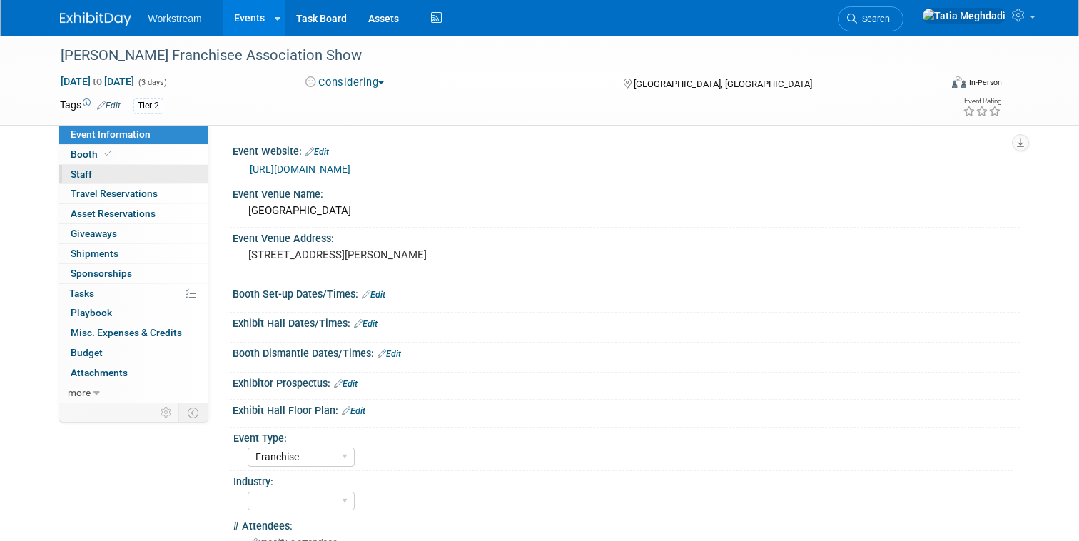
click at [80, 172] on span "Staff 0" at bounding box center [81, 173] width 21 height 11
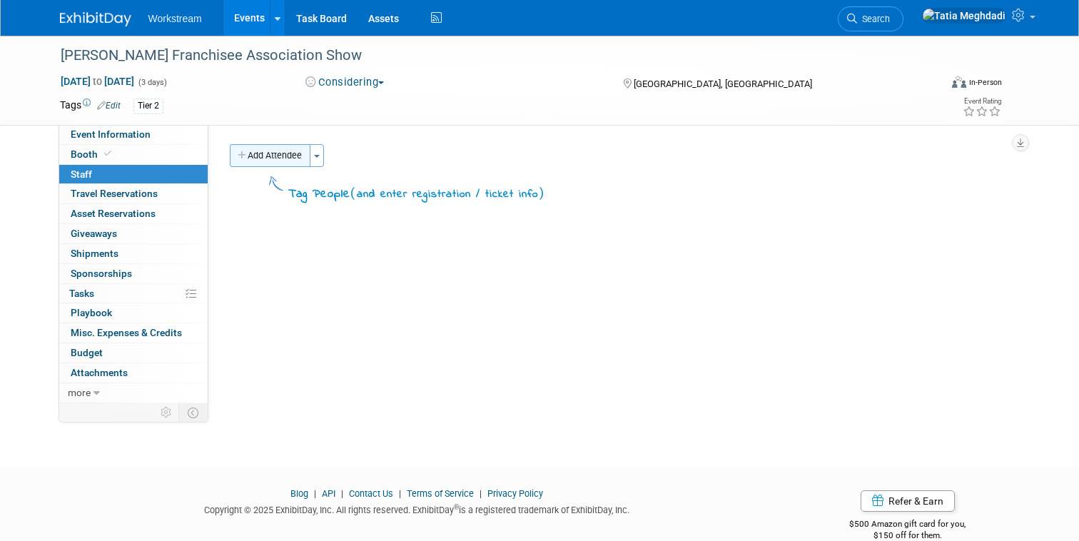
click at [272, 158] on button "Add Attendee" at bounding box center [270, 155] width 81 height 23
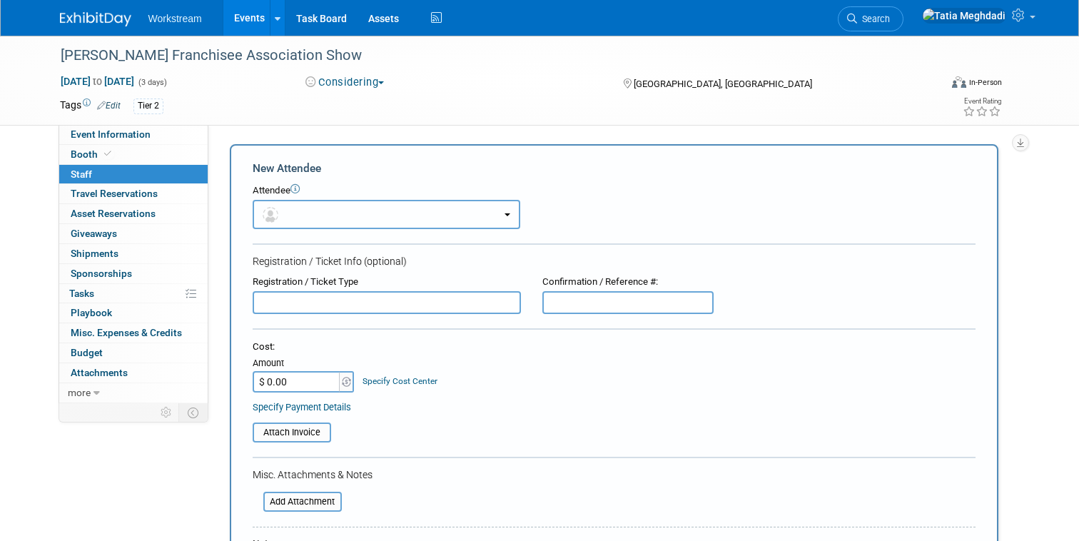
click at [307, 220] on button "button" at bounding box center [387, 214] width 268 height 29
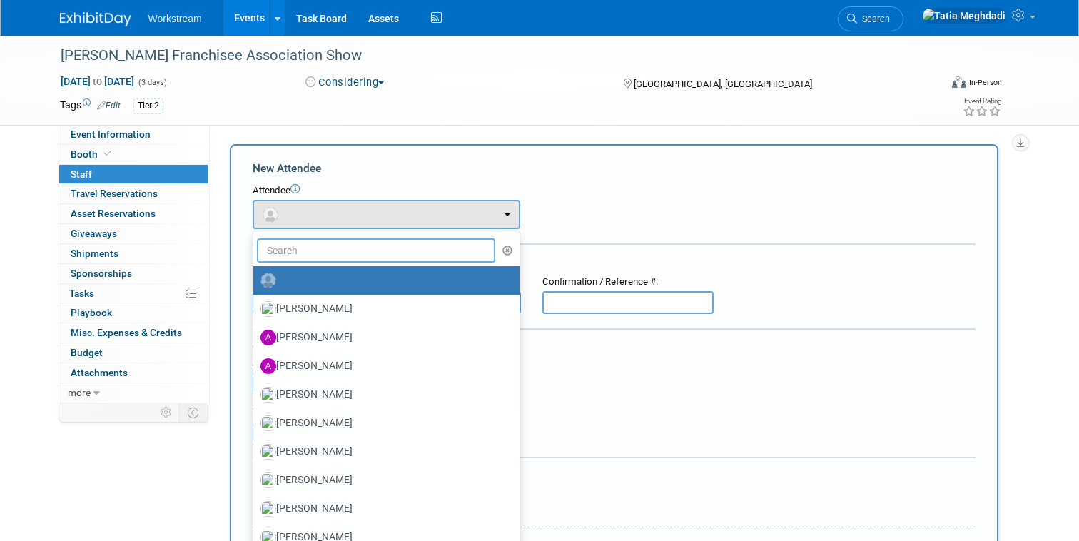
click at [312, 253] on input "text" at bounding box center [376, 250] width 239 height 24
type input "nick"
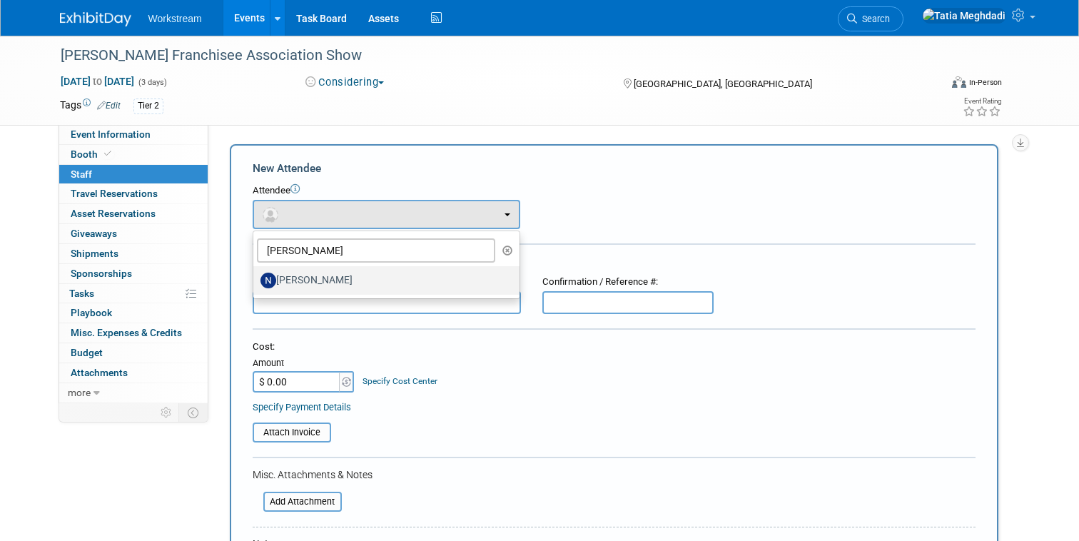
click at [297, 283] on label "[PERSON_NAME]" at bounding box center [382, 280] width 245 height 23
click at [255, 283] on input "[PERSON_NAME]" at bounding box center [250, 278] width 9 height 9
select select "69281da2-5aea-44d5-b035-c31bc8aefca3"
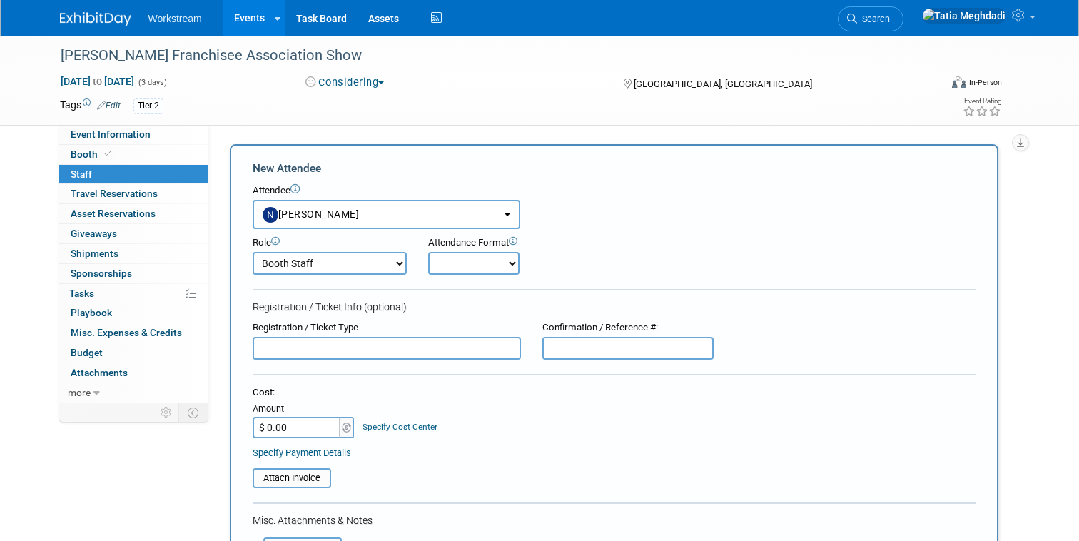
click at [345, 263] on select "Booth Staff Demonstrator Host Planner Presenter Sales Representative Set-up/Dis…" at bounding box center [330, 263] width 154 height 23
select select "1"
click at [253, 252] on select "Booth Staff Demonstrator Host Planner Presenter Sales Representative Set-up/Dis…" at bounding box center [330, 263] width 154 height 23
click at [467, 260] on select "Onsite Remote" at bounding box center [473, 263] width 91 height 23
select select "1"
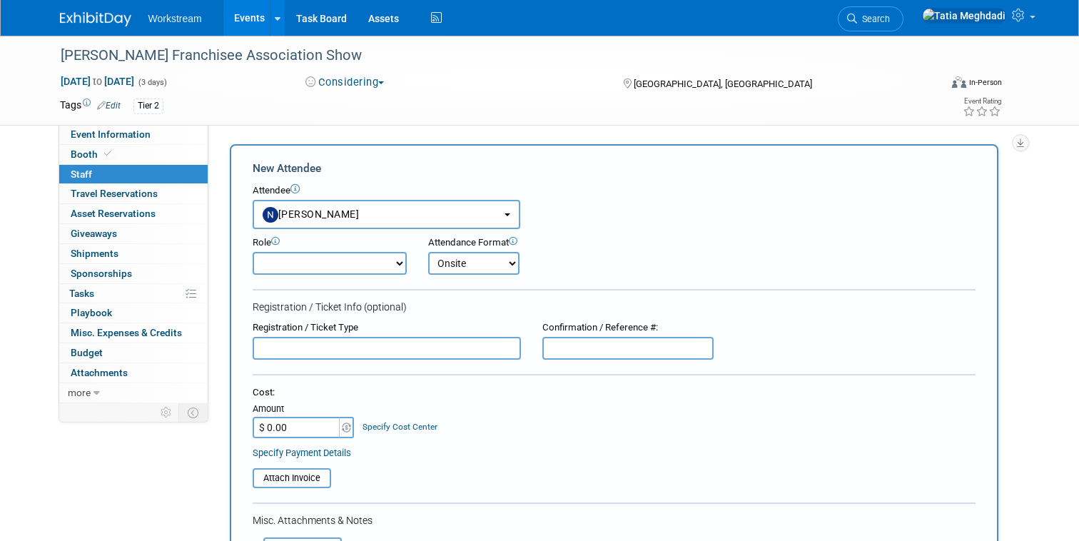
click at [428, 252] on select "Onsite Remote" at bounding box center [473, 263] width 91 height 23
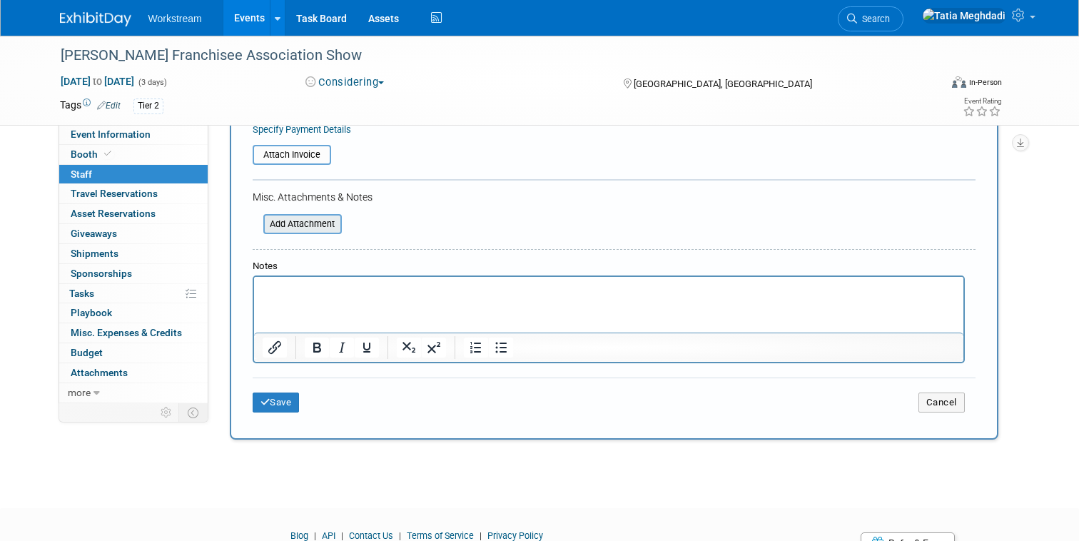
scroll to position [391, 0]
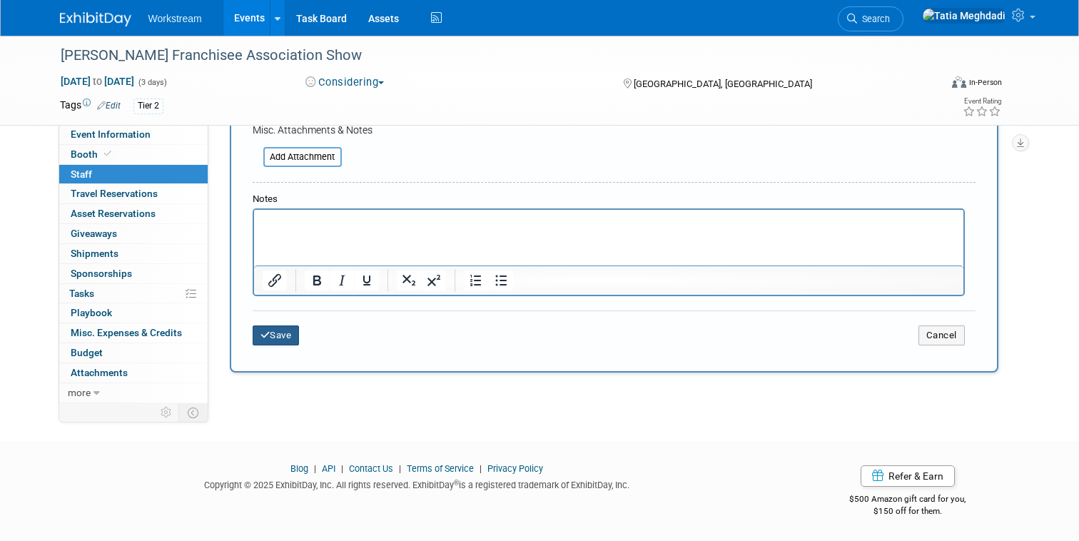
click at [256, 333] on button "Save" at bounding box center [276, 335] width 47 height 20
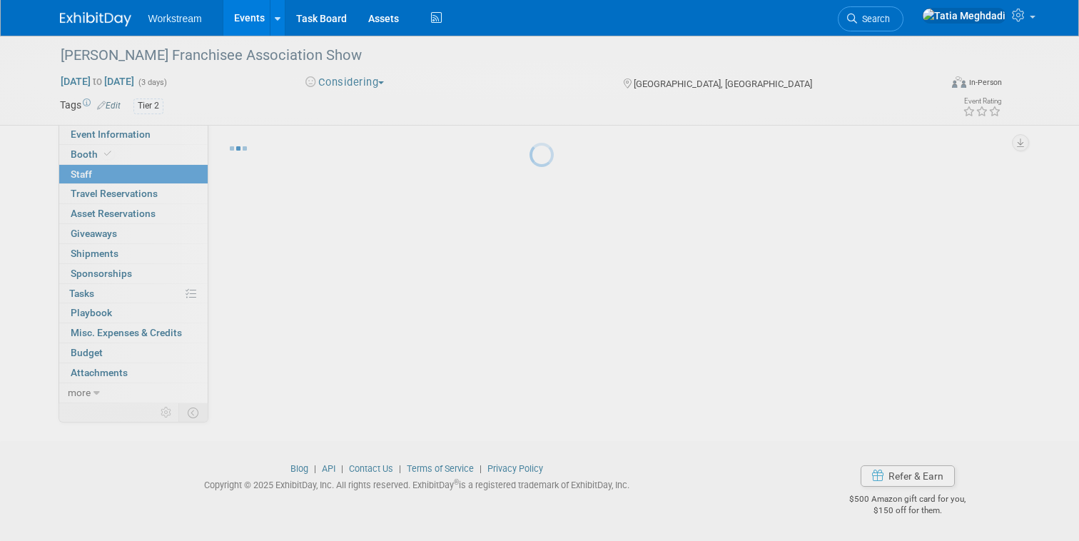
scroll to position [25, 0]
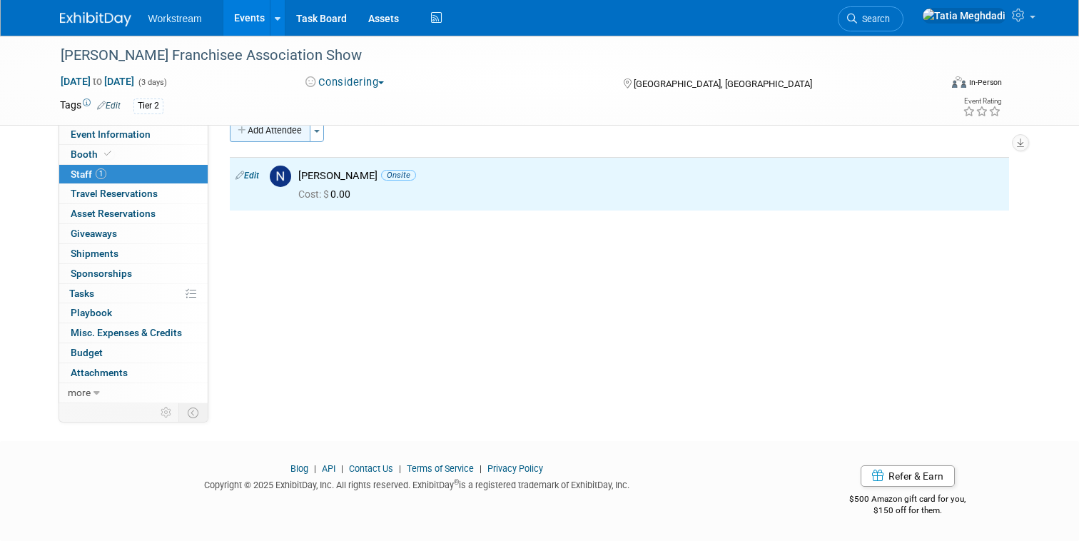
click at [267, 141] on button "Add Attendee" at bounding box center [270, 130] width 81 height 23
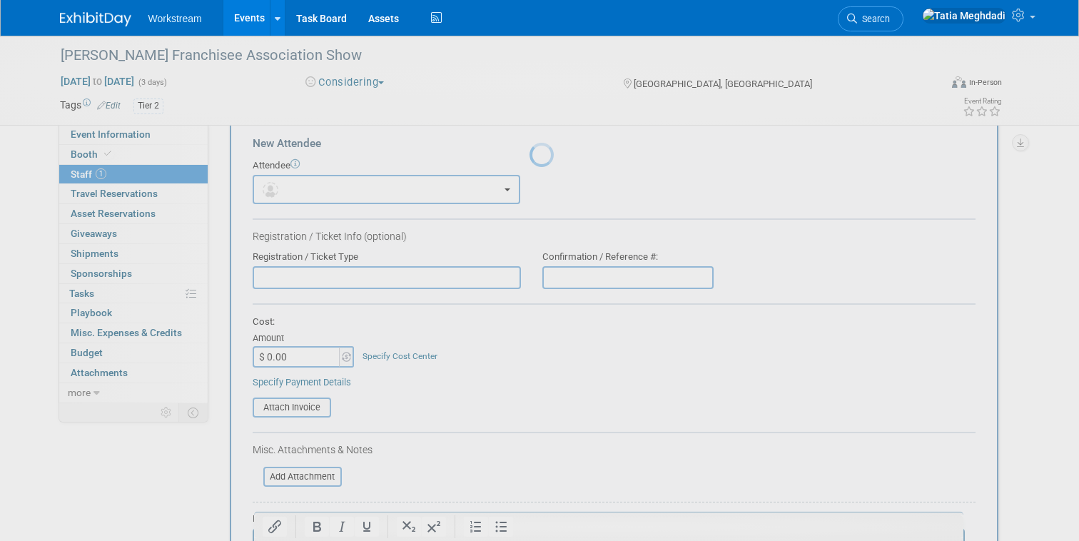
scroll to position [0, 0]
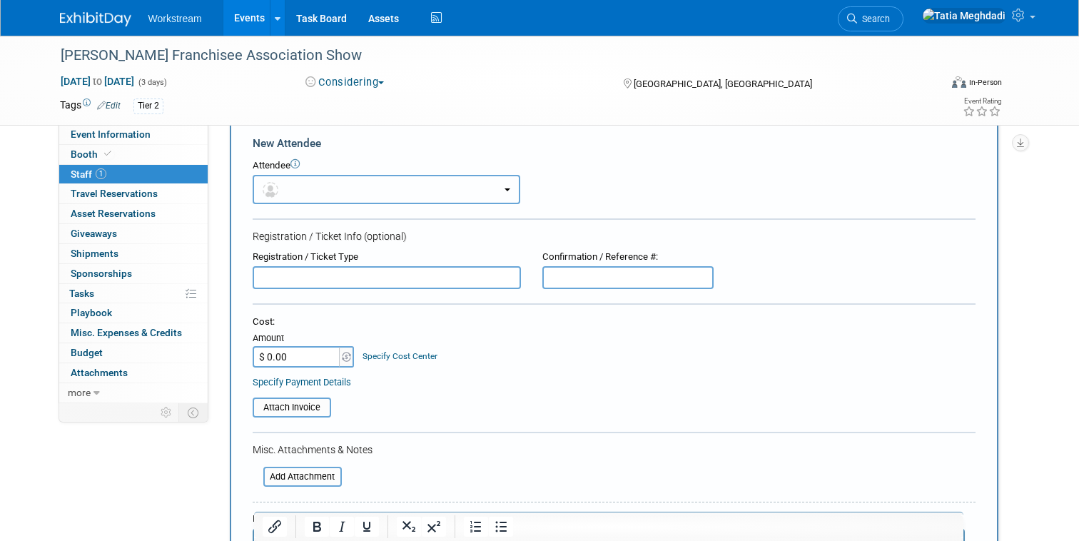
click at [306, 195] on button "button" at bounding box center [387, 189] width 268 height 29
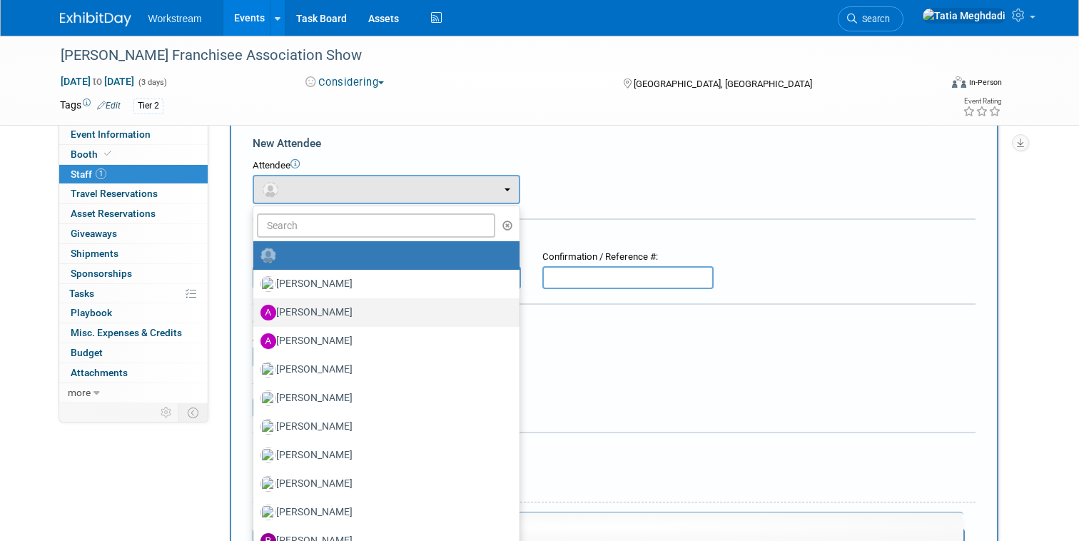
click at [306, 307] on label "[PERSON_NAME]" at bounding box center [382, 312] width 245 height 23
click at [255, 307] on input "[PERSON_NAME]" at bounding box center [250, 310] width 9 height 9
select select "5d581ceb-bb27-404e-8f8e-9a11a1c0308a"
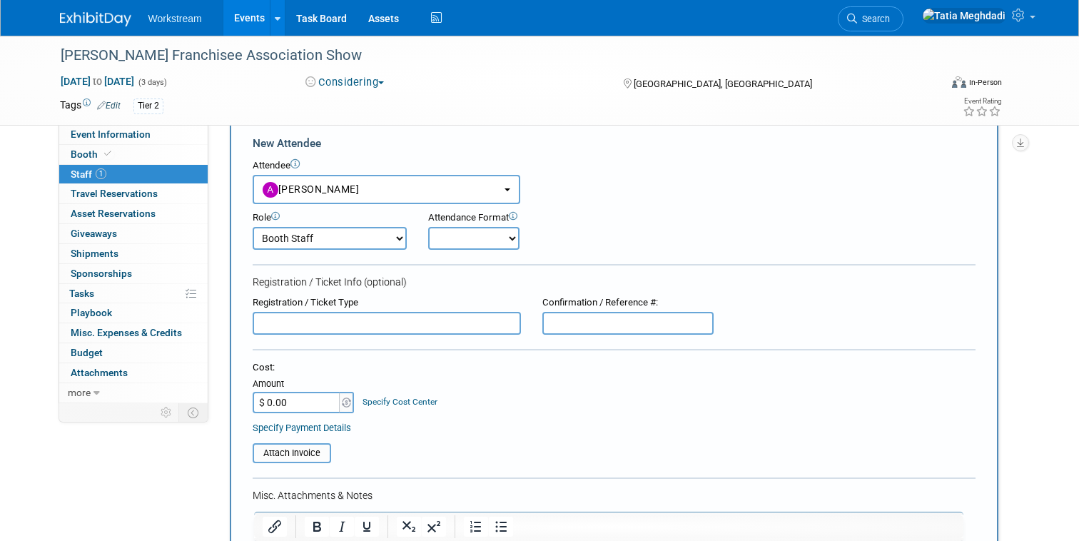
click at [330, 234] on select "Booth Staff Demonstrator Host Planner Presenter Sales Representative Set-up/Dis…" at bounding box center [330, 238] width 154 height 23
select select "1"
click at [253, 227] on select "Booth Staff Demonstrator Host Planner Presenter Sales Representative Set-up/Dis…" at bounding box center [330, 238] width 154 height 23
click at [459, 240] on select "Onsite Remote" at bounding box center [473, 238] width 91 height 23
select select "1"
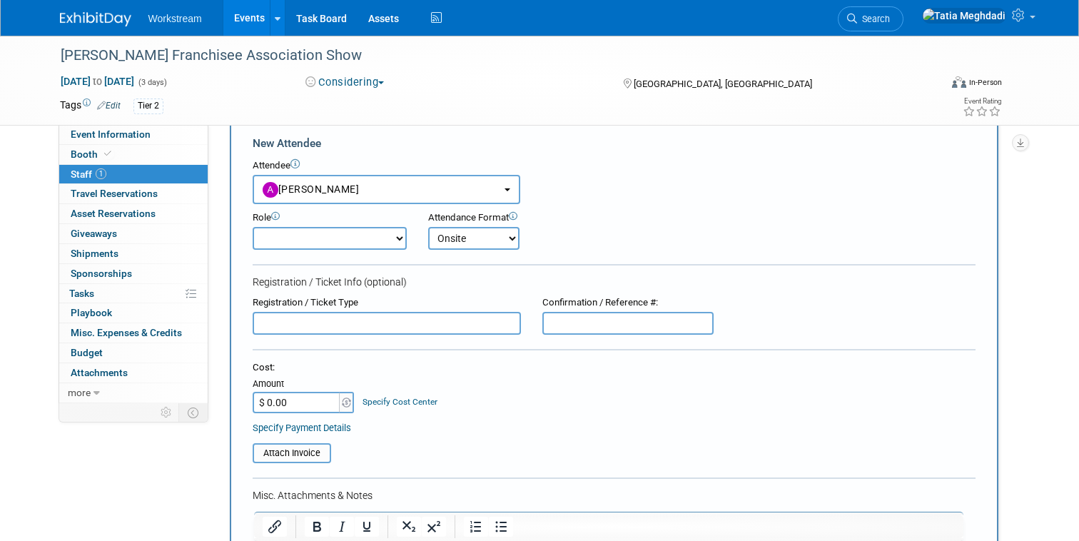
click at [428, 227] on select "Onsite Remote" at bounding box center [473, 238] width 91 height 23
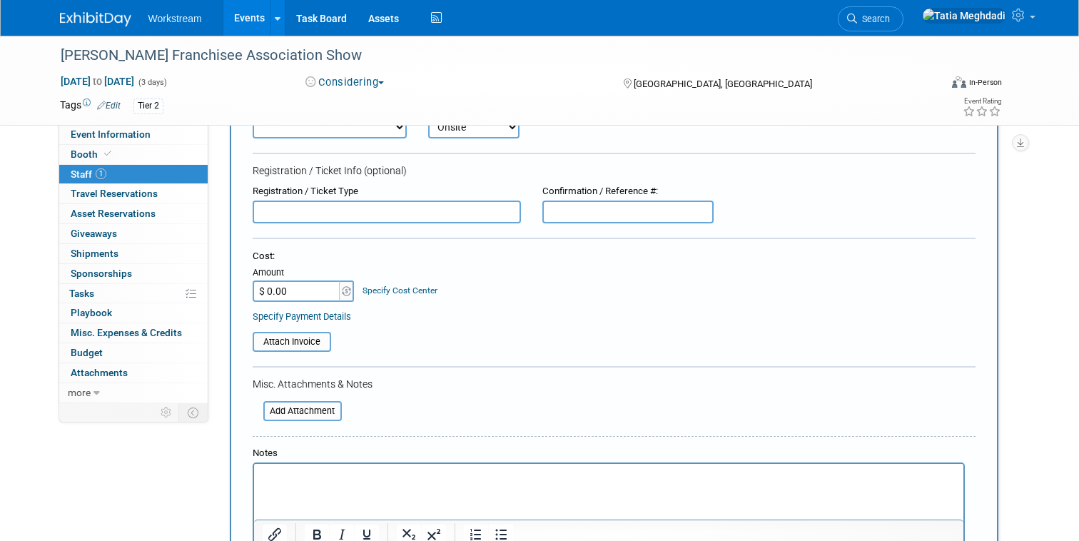
scroll to position [235, 0]
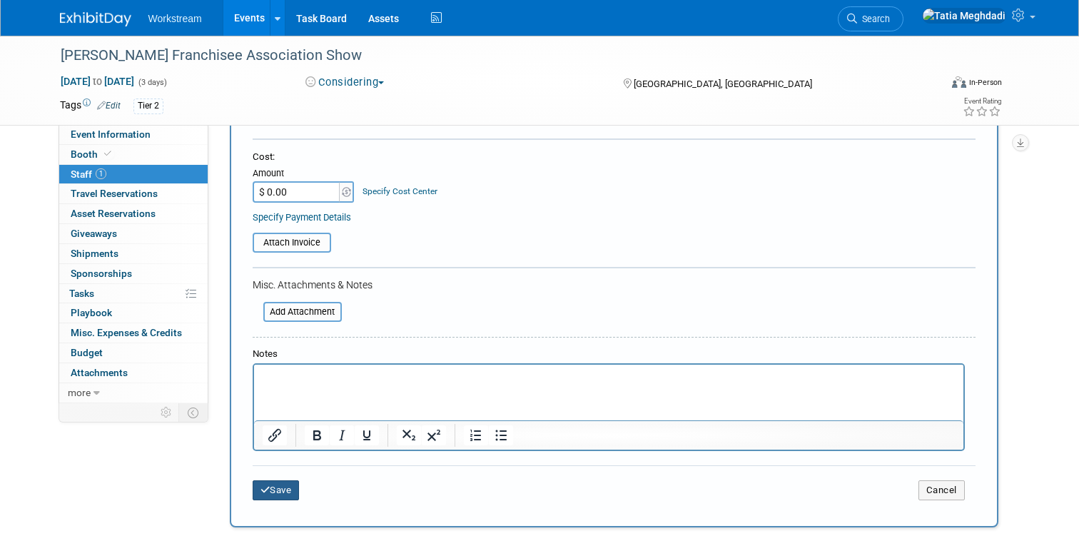
click at [275, 485] on button "Save" at bounding box center [276, 490] width 47 height 20
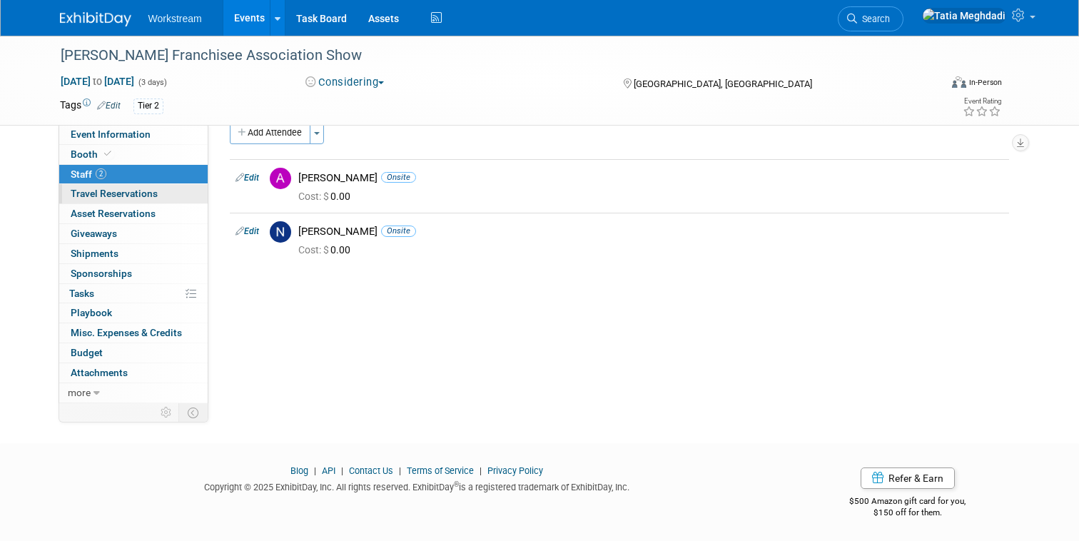
scroll to position [0, 0]
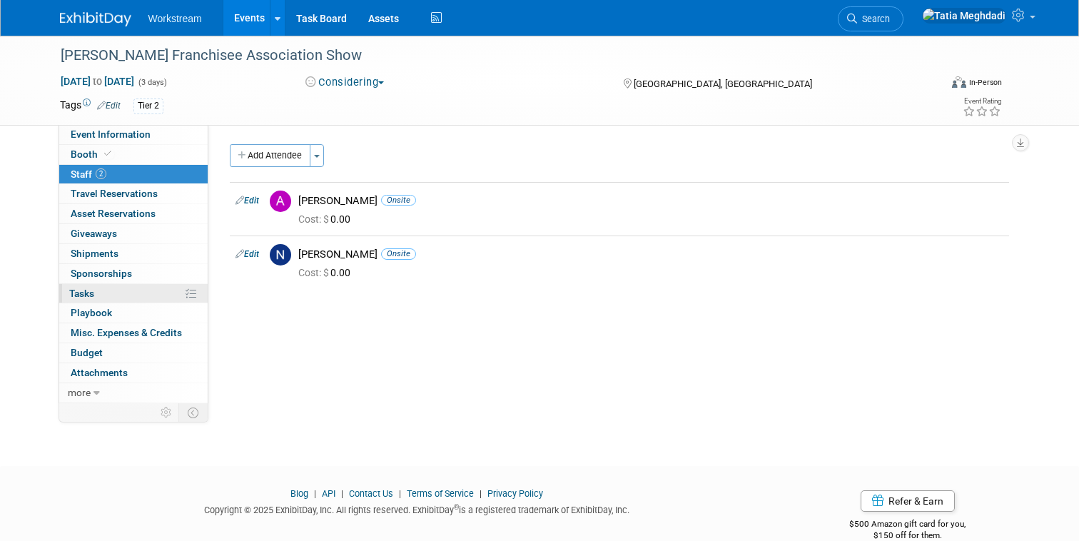
click at [81, 289] on span "Tasks 0%" at bounding box center [81, 292] width 25 height 11
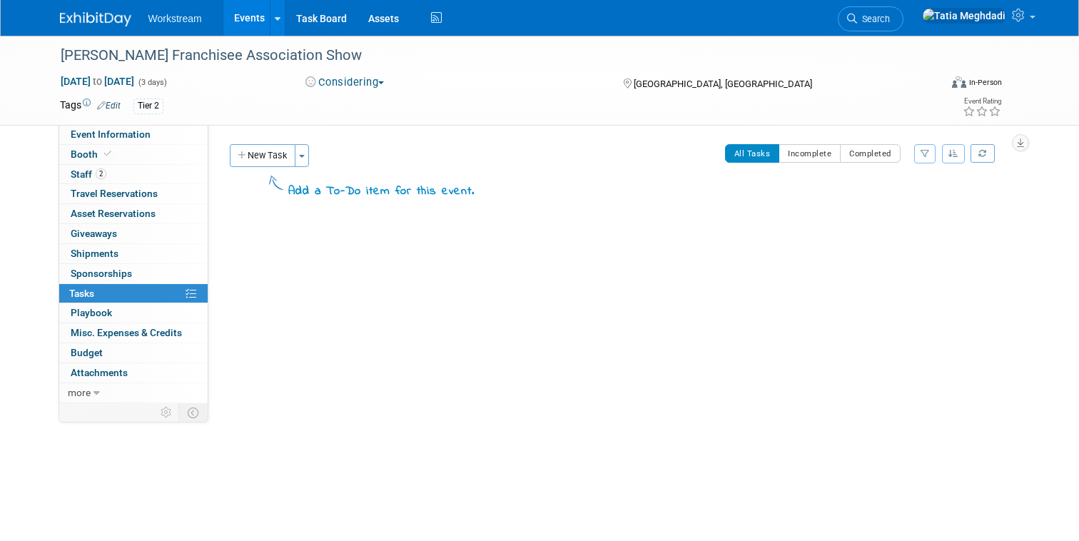
click at [310, 153] on div "New Task Toggle Dropdown Create a new task for this event Copy tasks from anoth…" at bounding box center [273, 155] width 87 height 23
click at [305, 155] on span "button" at bounding box center [302, 156] width 6 height 3
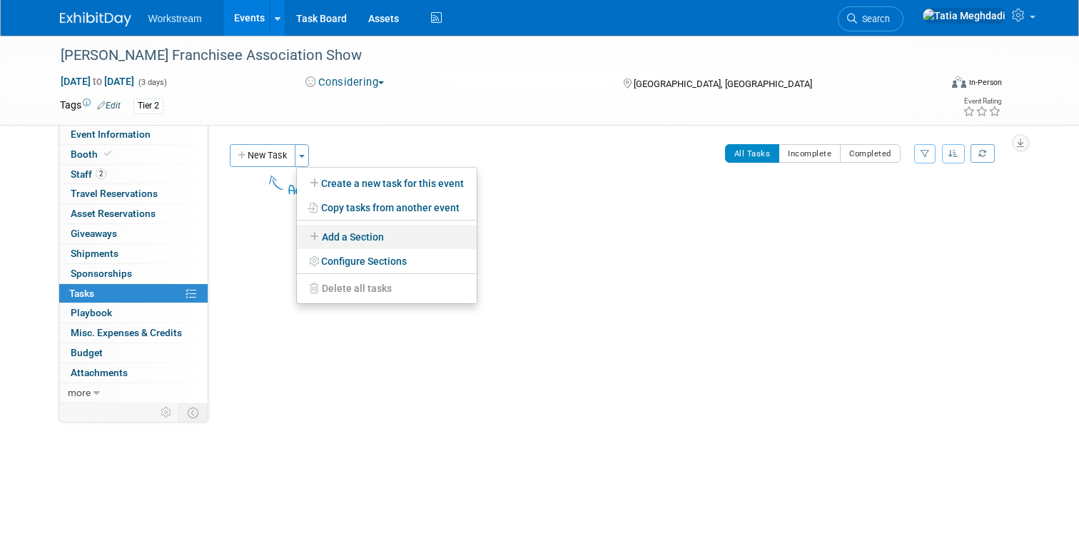
click at [353, 235] on link "Add a Section" at bounding box center [387, 237] width 180 height 24
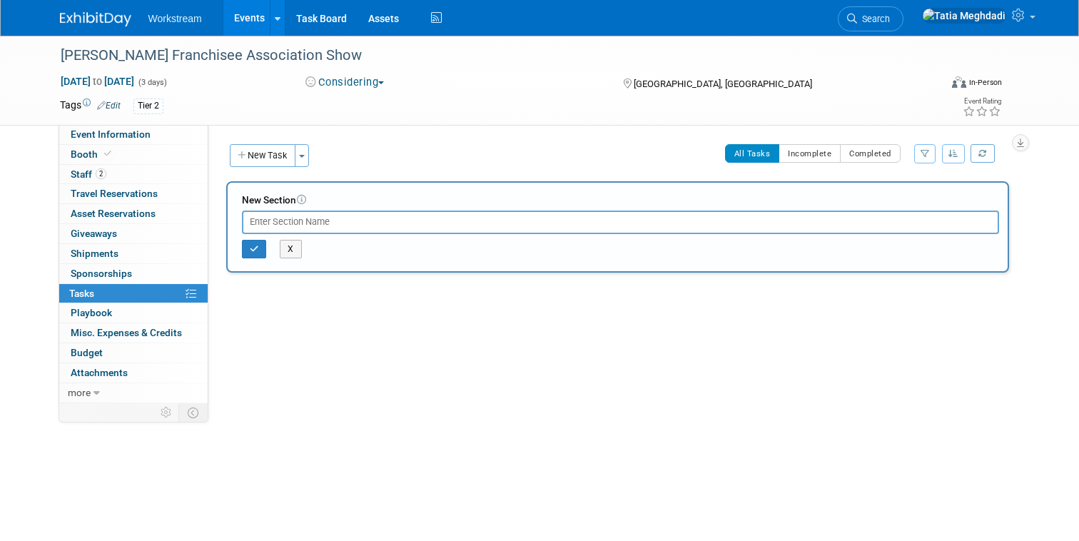
type input "s"
type input "SHOW TASKS"
drag, startPoint x: 258, startPoint y: 249, endPoint x: 284, endPoint y: 236, distance: 29.4
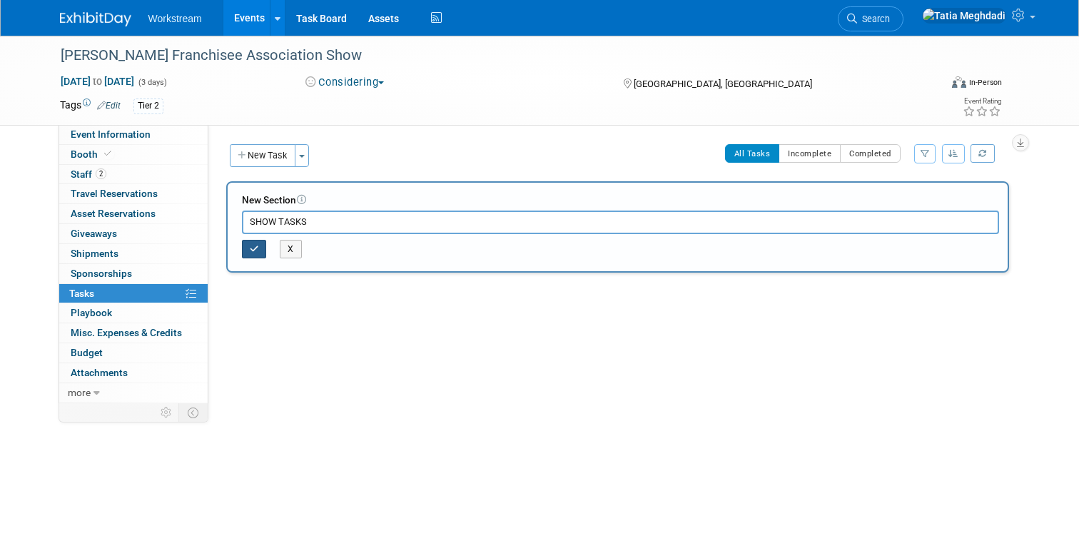
click at [259, 249] on button "button" at bounding box center [254, 249] width 25 height 19
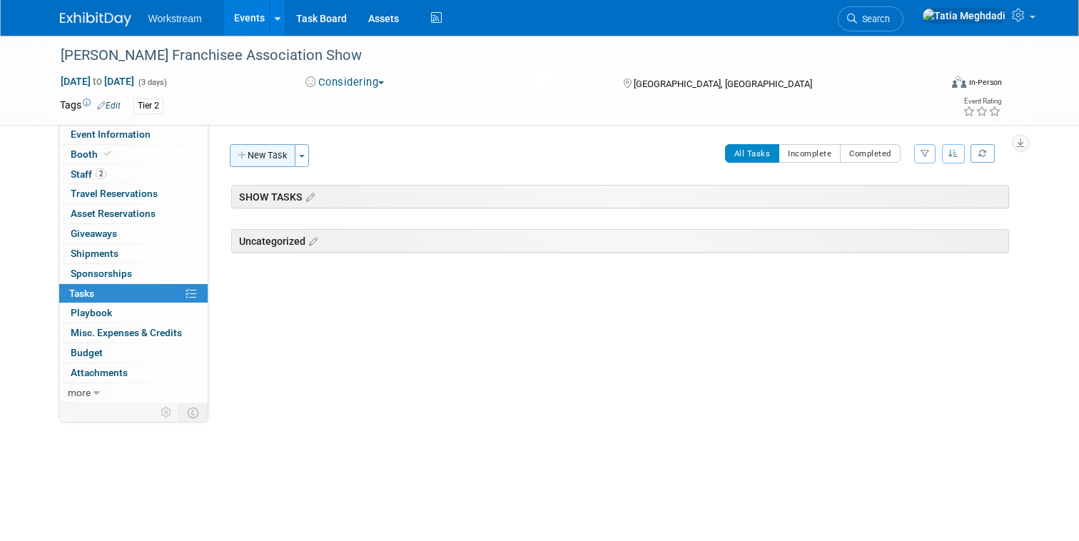
click at [259, 151] on button "New Task" at bounding box center [263, 155] width 66 height 23
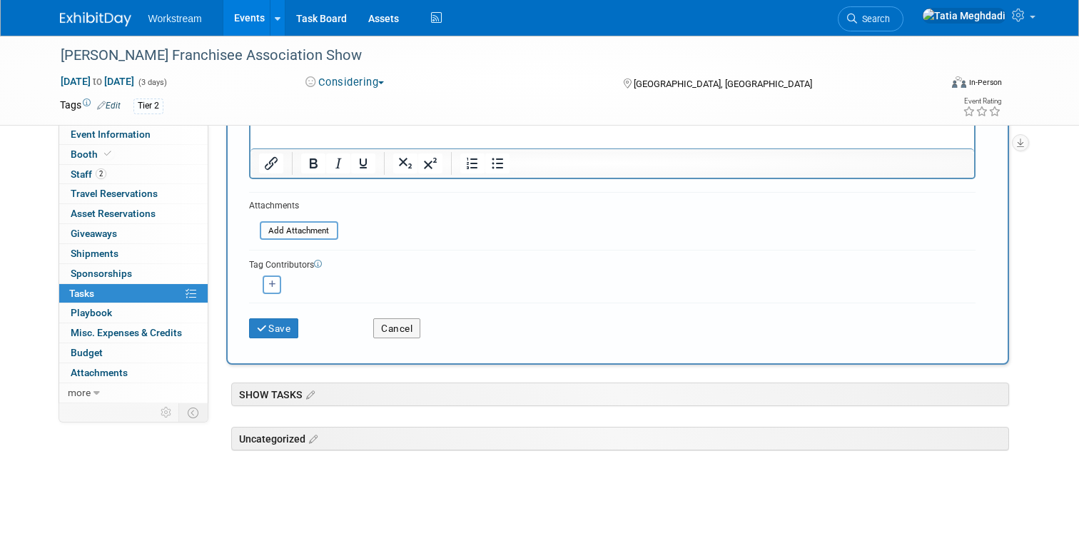
scroll to position [268, 0]
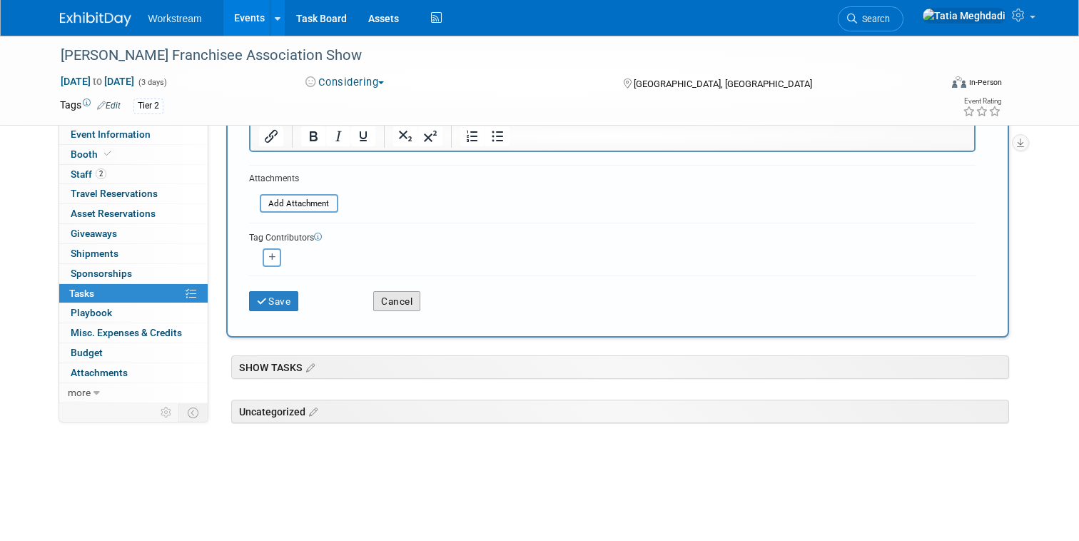
click at [403, 298] on button "Cancel" at bounding box center [396, 301] width 47 height 20
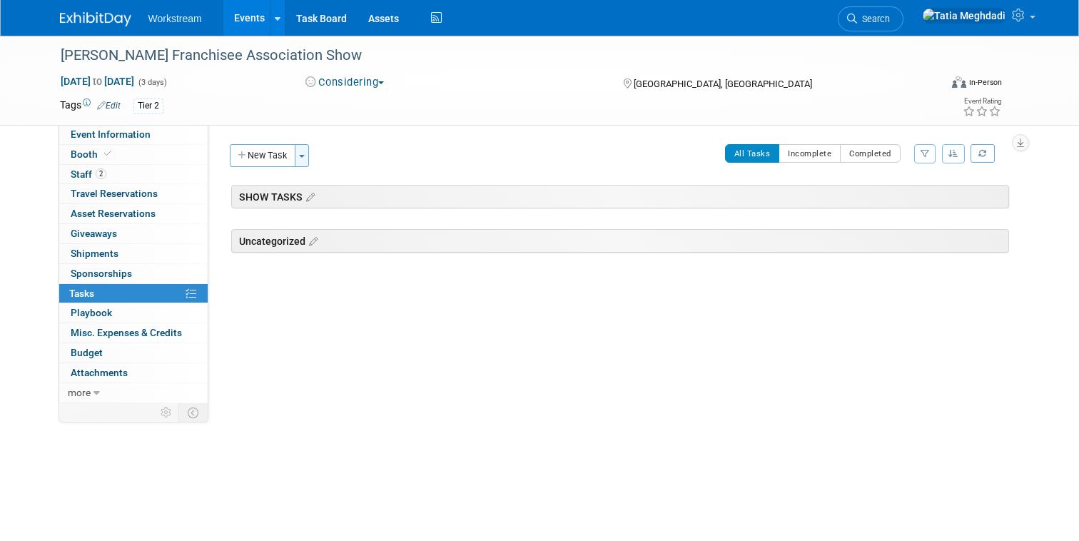
click at [304, 155] on span "button" at bounding box center [302, 156] width 6 height 3
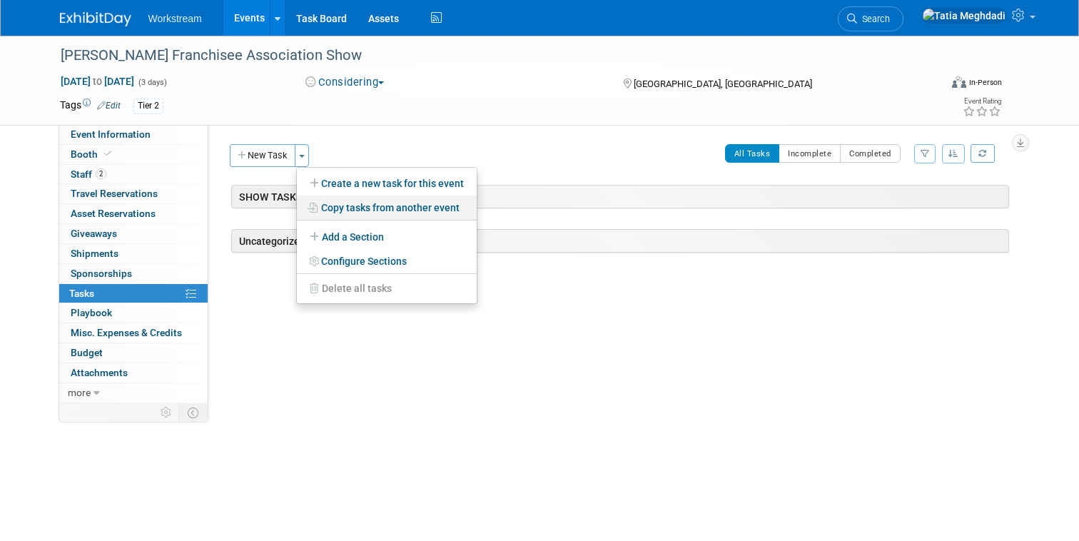
click at [362, 204] on link "Copy tasks from another event" at bounding box center [387, 207] width 180 height 24
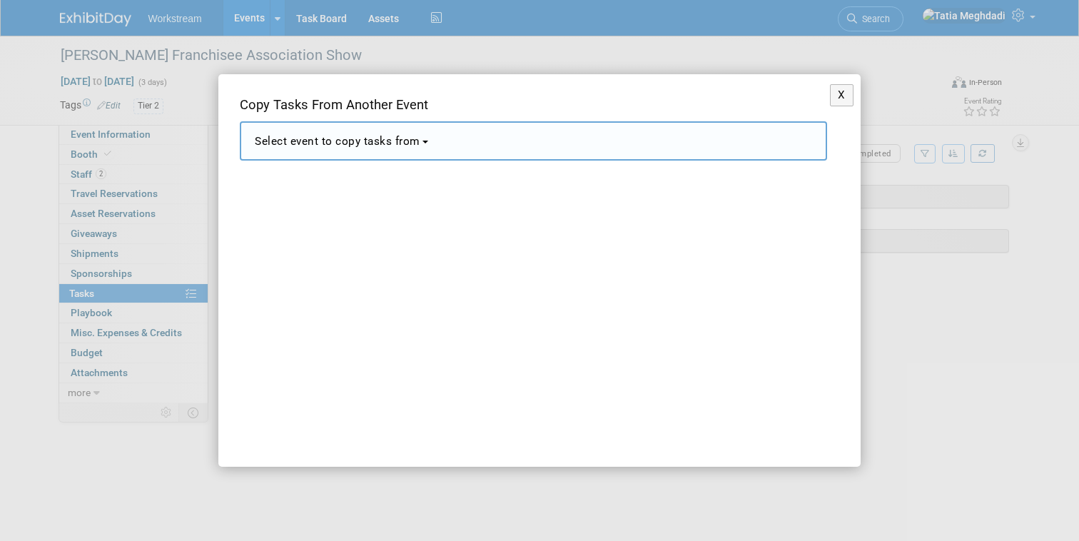
click at [302, 151] on button "Select event to copy tasks from" at bounding box center [533, 140] width 587 height 39
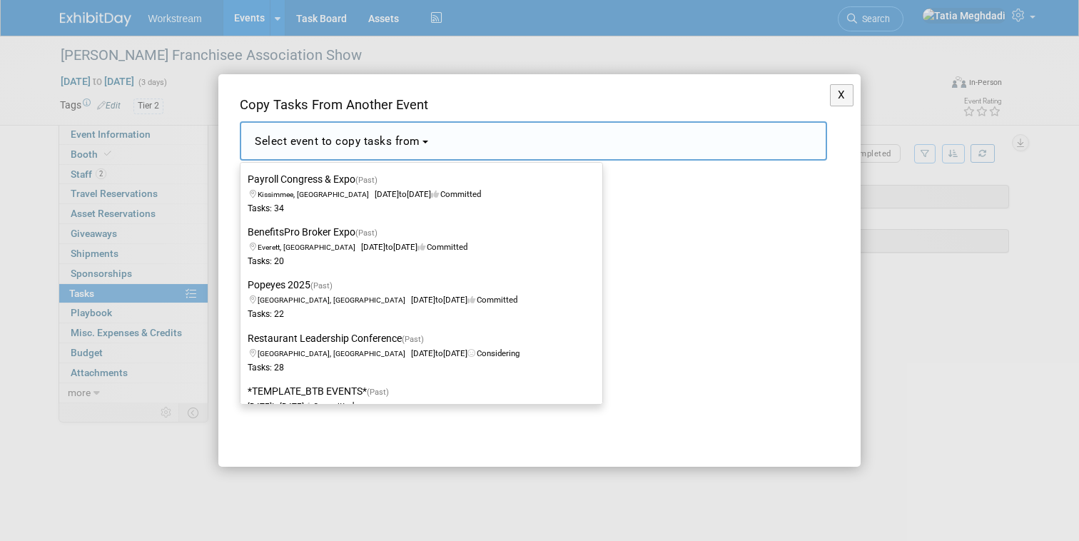
scroll to position [2317, 0]
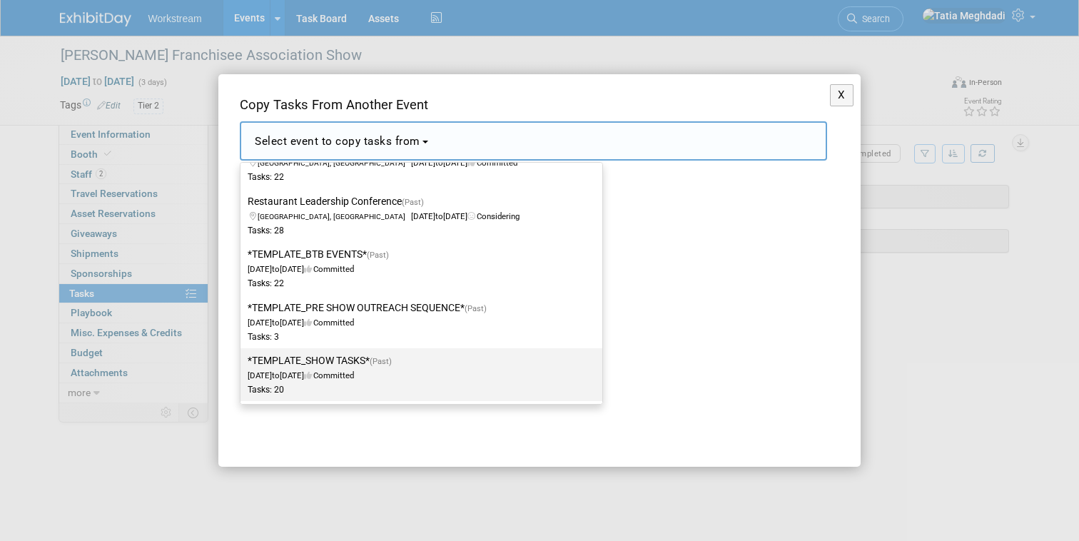
click at [302, 368] on label "*TEMPLATE_SHOW TASKS* (Past) Dec 2, 2024 to Dec 23, 2024 Committed Tasks: 20" at bounding box center [418, 374] width 340 height 47
click at [243, 365] on input "*TEMPLATE_SHOW TASKS* (Past) Dec 2, 2024 to Dec 23, 2024 Committed Tasks: 20" at bounding box center [237, 360] width 9 height 9
select select "11140526"
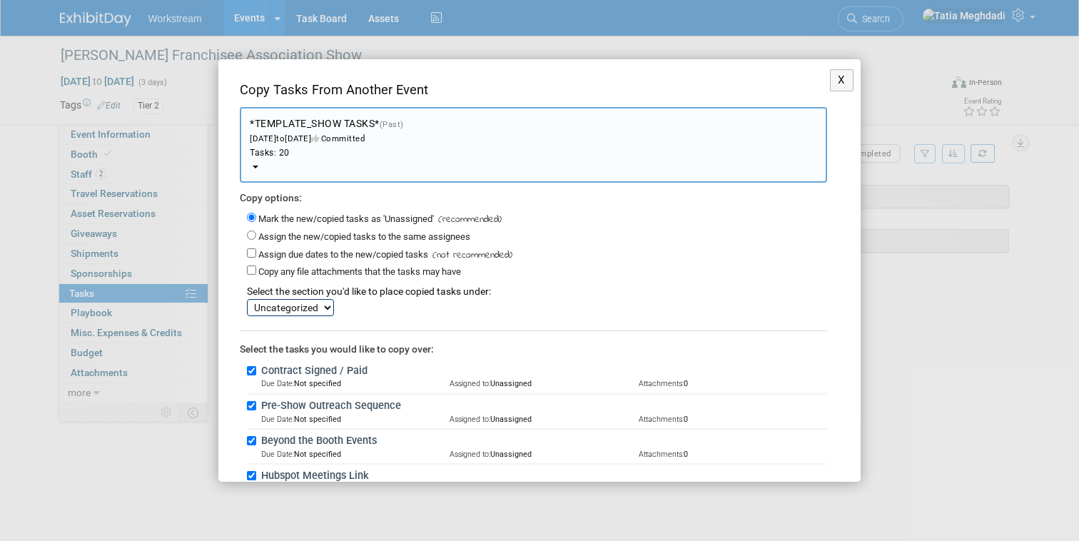
click at [279, 300] on select "SHOW TASKS Uncategorized" at bounding box center [290, 307] width 87 height 17
select select "11275822"
click at [247, 299] on select "SHOW TASKS Uncategorized" at bounding box center [290, 307] width 87 height 17
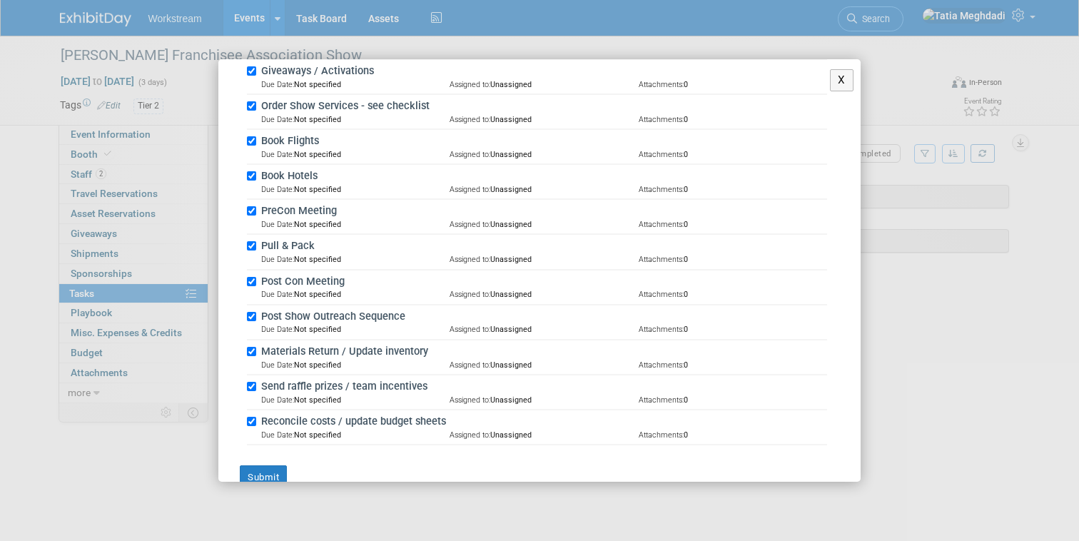
scroll to position [643, 0]
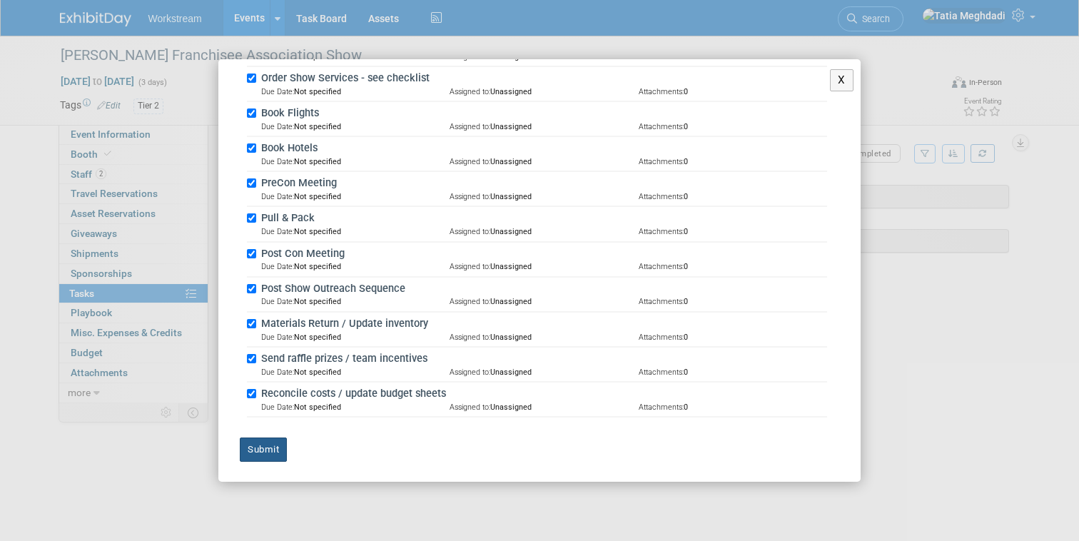
drag, startPoint x: 265, startPoint y: 444, endPoint x: 311, endPoint y: 441, distance: 46.5
click at [265, 444] on button "Submit" at bounding box center [263, 449] width 47 height 24
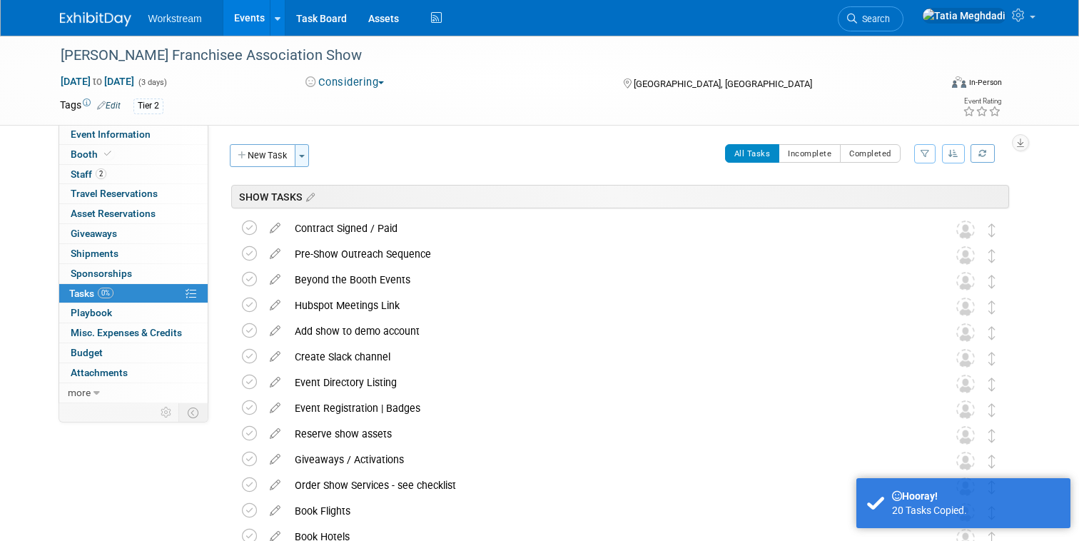
click at [303, 156] on span "button" at bounding box center [302, 156] width 6 height 3
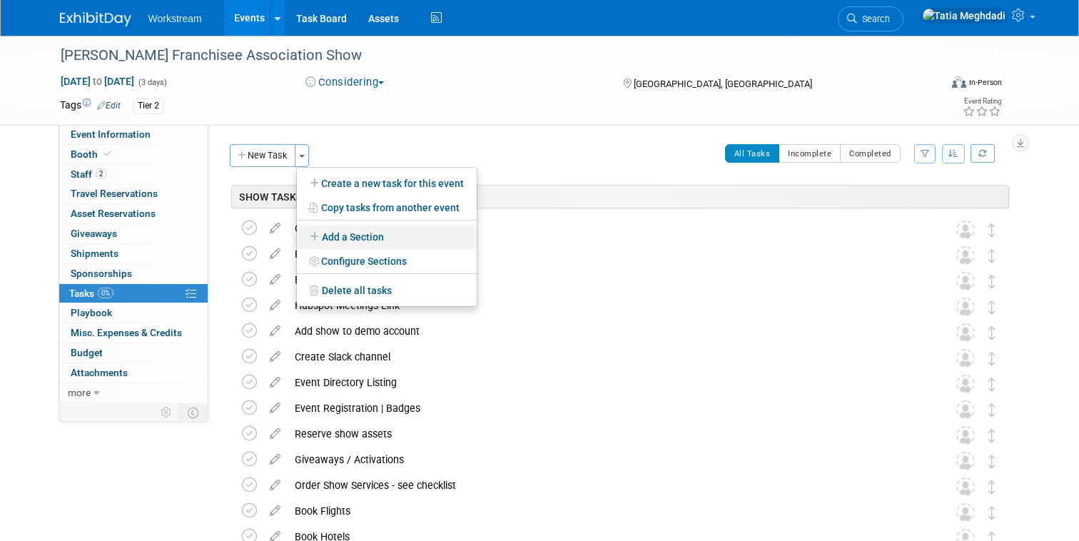
click at [358, 233] on link "Add a Section" at bounding box center [387, 237] width 180 height 24
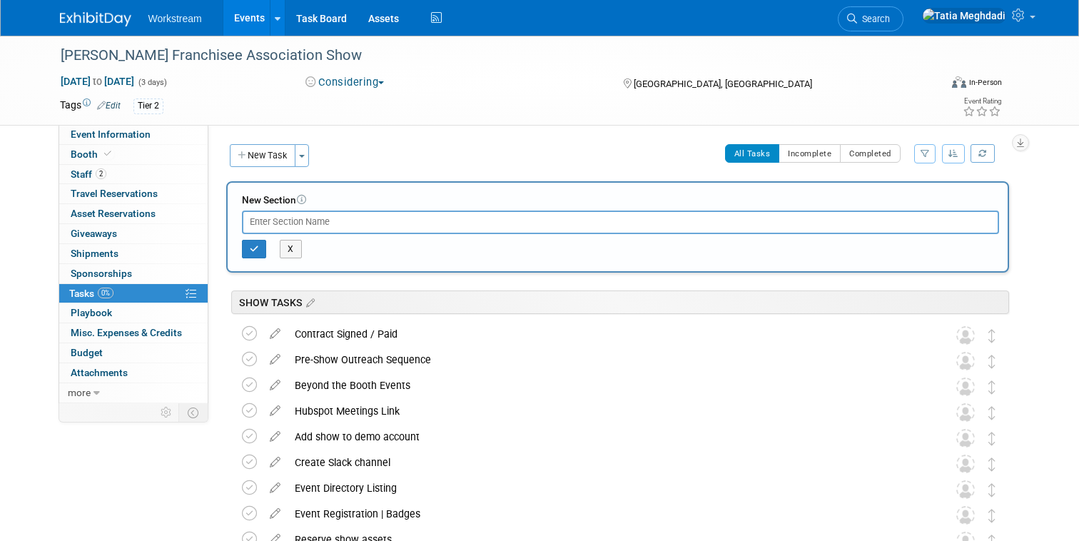
type input "p"
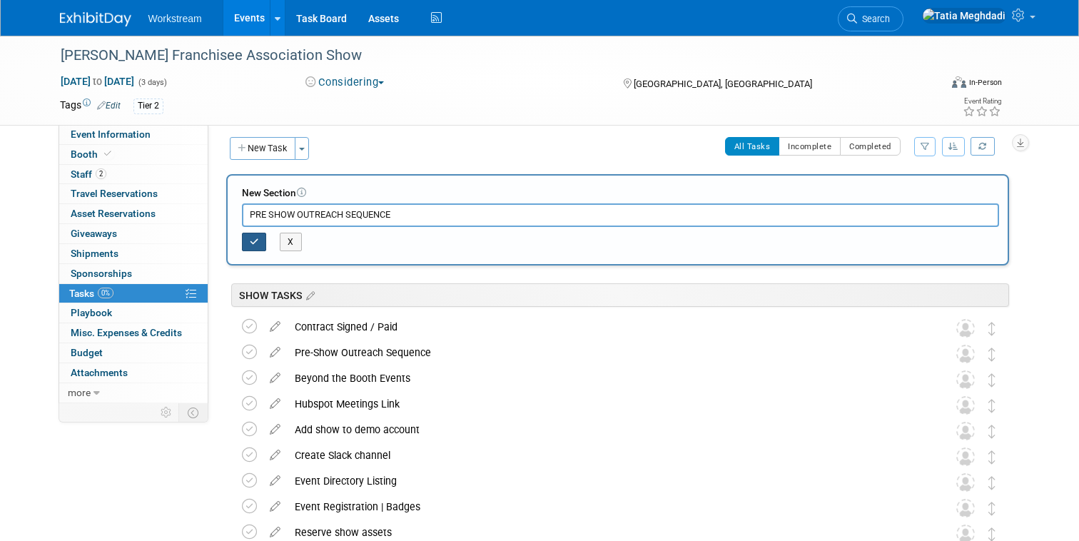
type input "PRE SHOW OUTREACH SEQUENCE"
click at [248, 242] on button "button" at bounding box center [254, 242] width 25 height 19
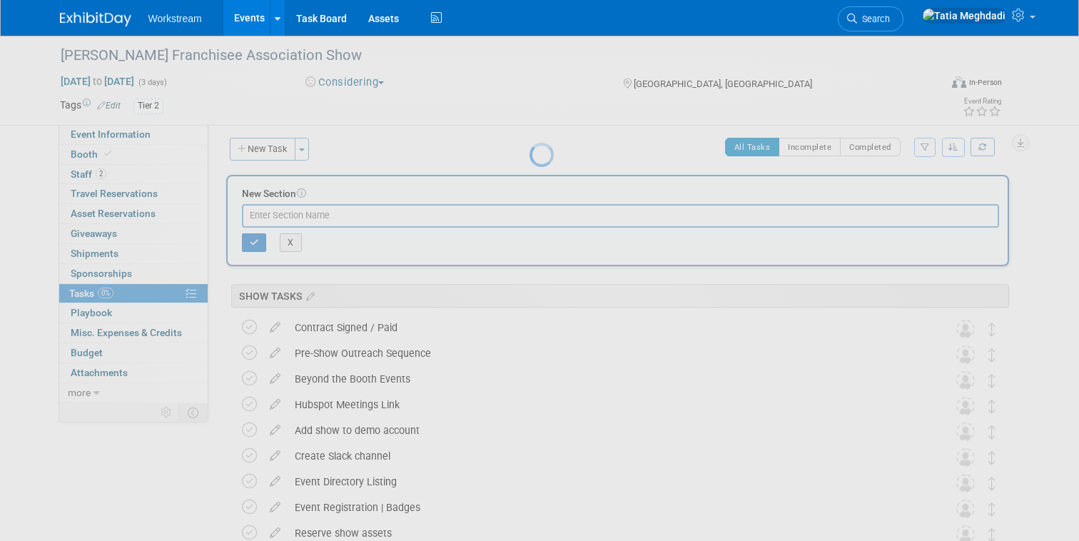
scroll to position [0, 0]
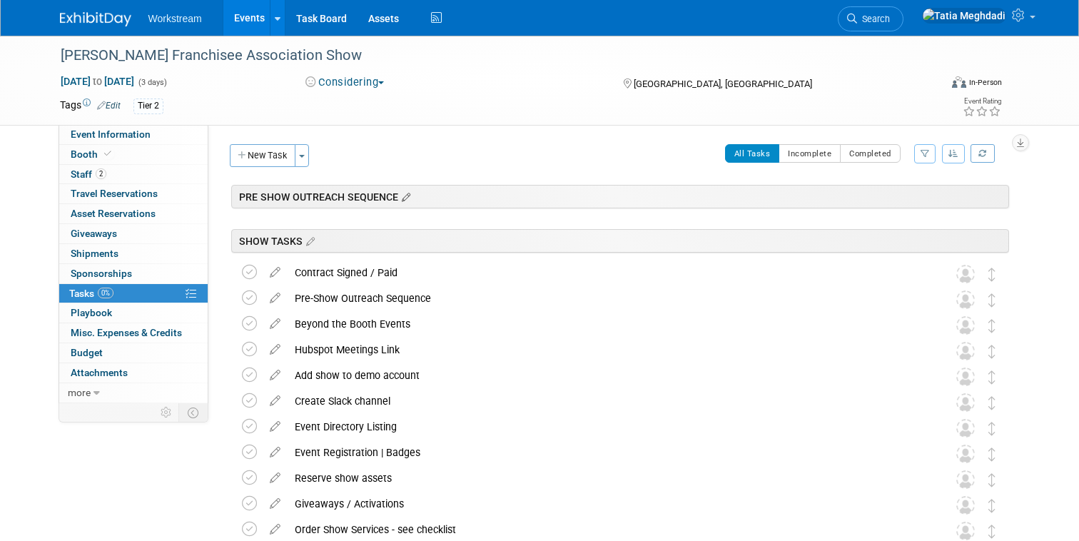
click at [404, 199] on icon at bounding box center [404, 197] width 12 height 13
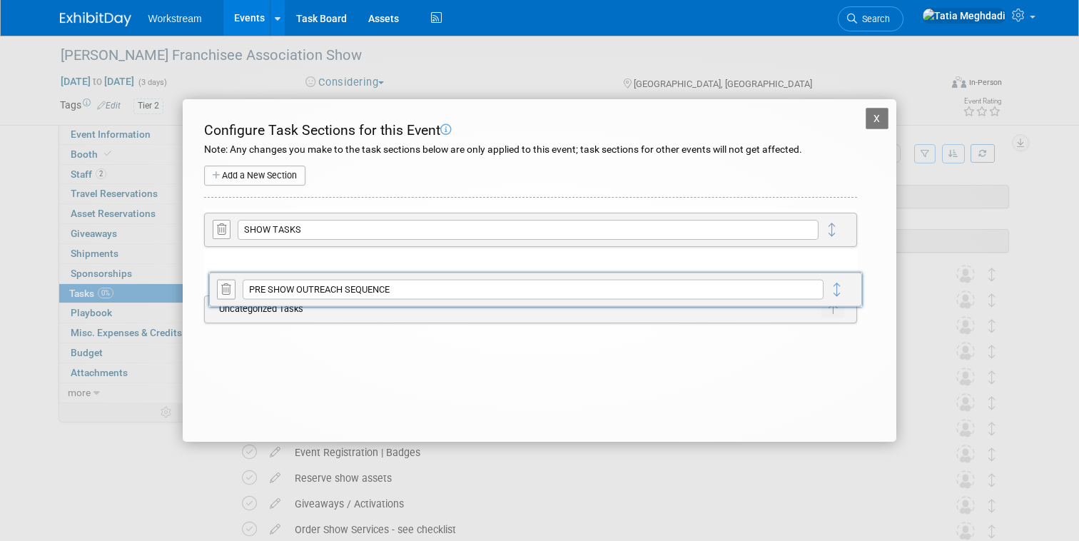
drag, startPoint x: 831, startPoint y: 231, endPoint x: 835, endPoint y: 285, distance: 53.6
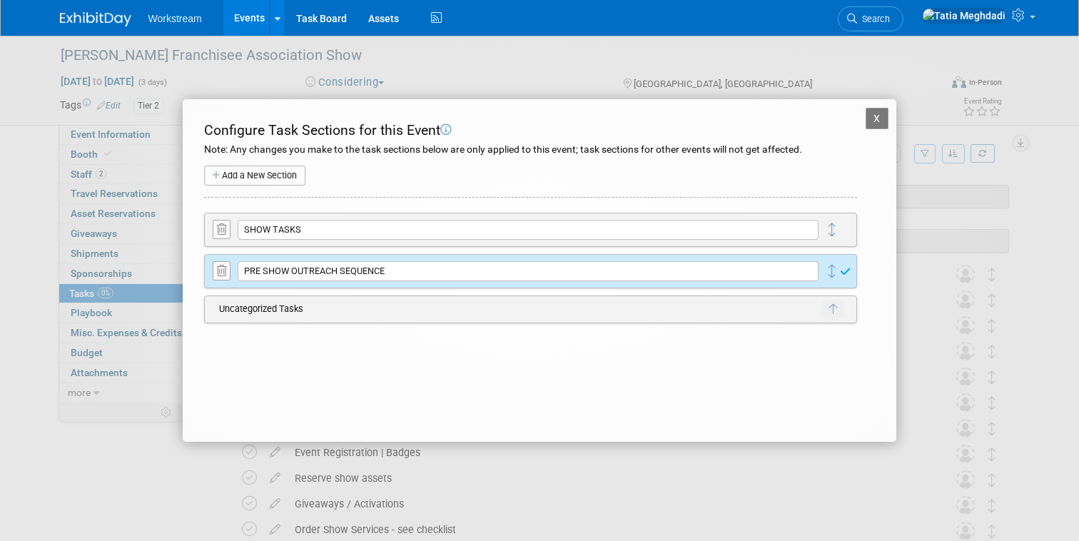
click at [874, 115] on button "X" at bounding box center [876, 118] width 23 height 21
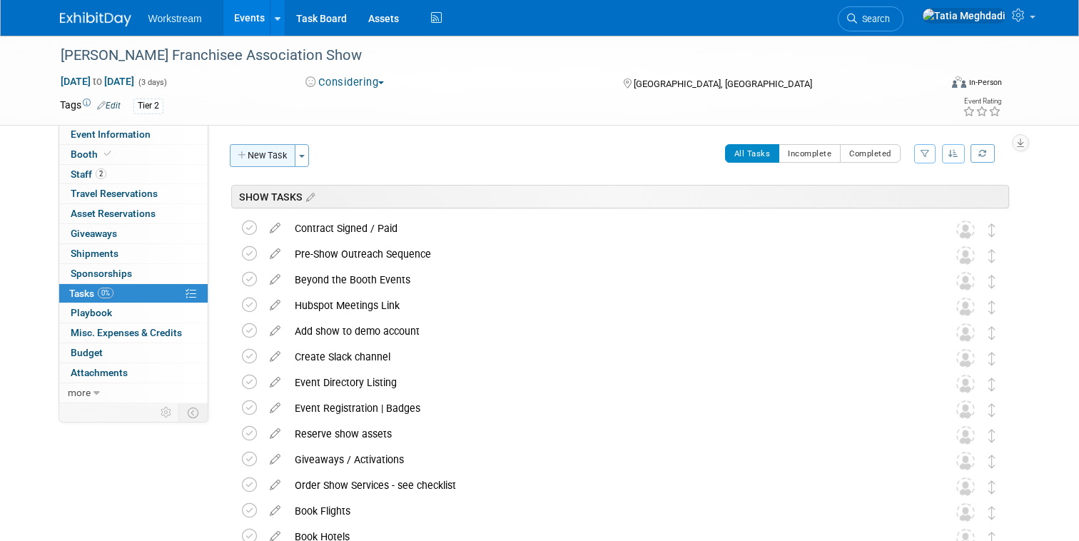
click at [275, 162] on button "New Task" at bounding box center [263, 155] width 66 height 23
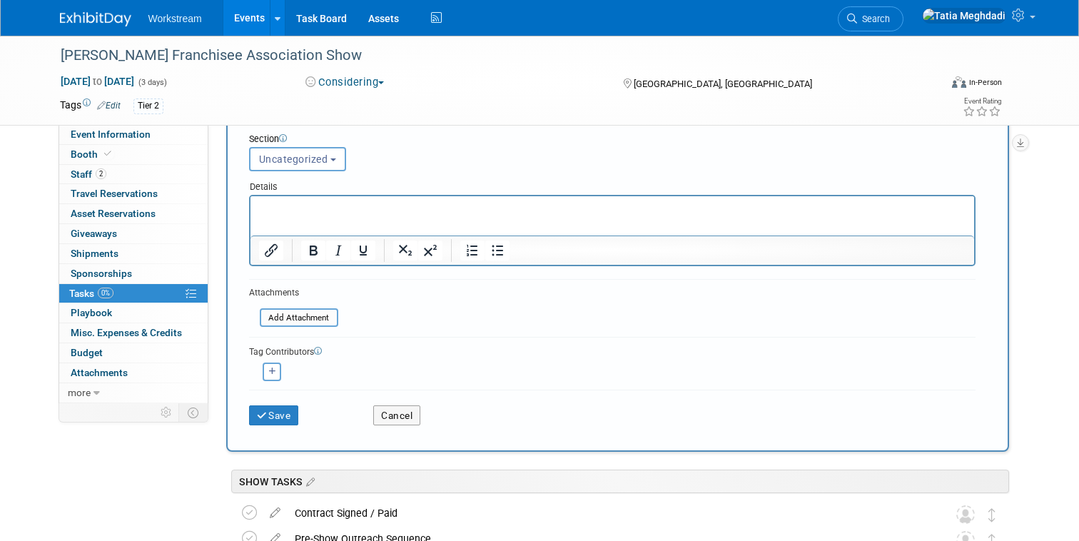
scroll to position [310, 0]
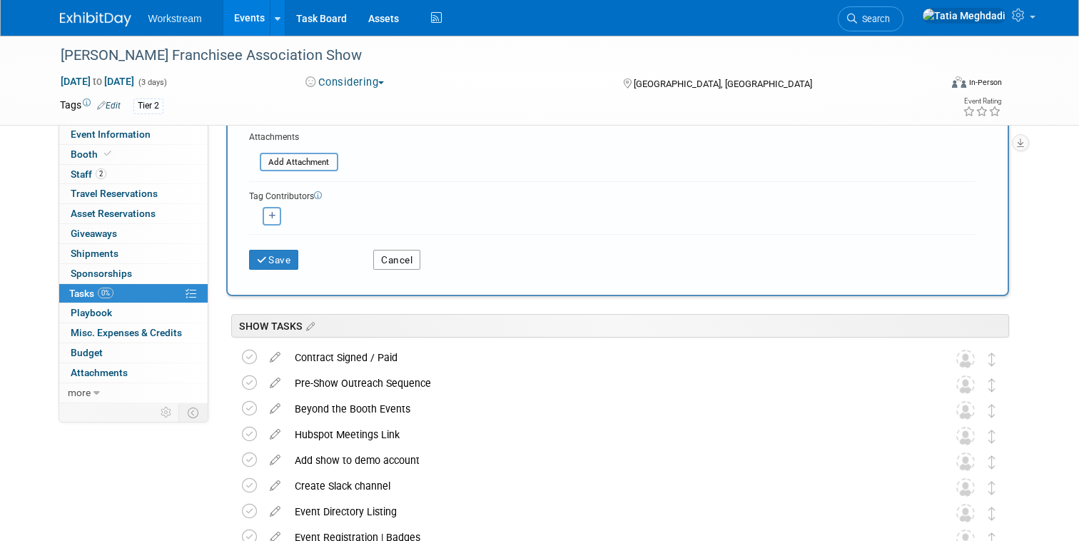
drag, startPoint x: 387, startPoint y: 258, endPoint x: 377, endPoint y: 251, distance: 11.3
click at [386, 258] on button "Cancel" at bounding box center [396, 260] width 47 height 20
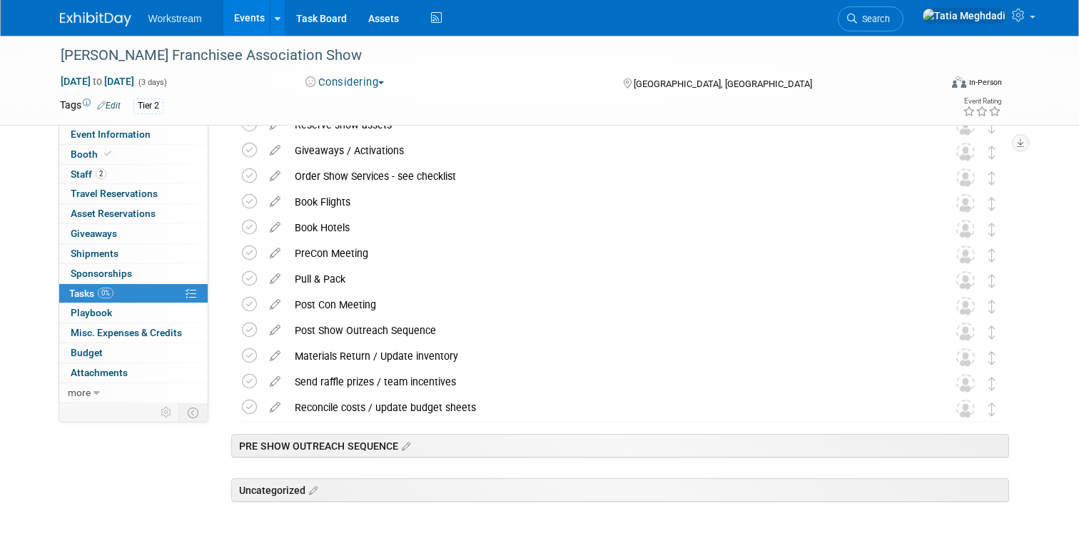
scroll to position [0, 0]
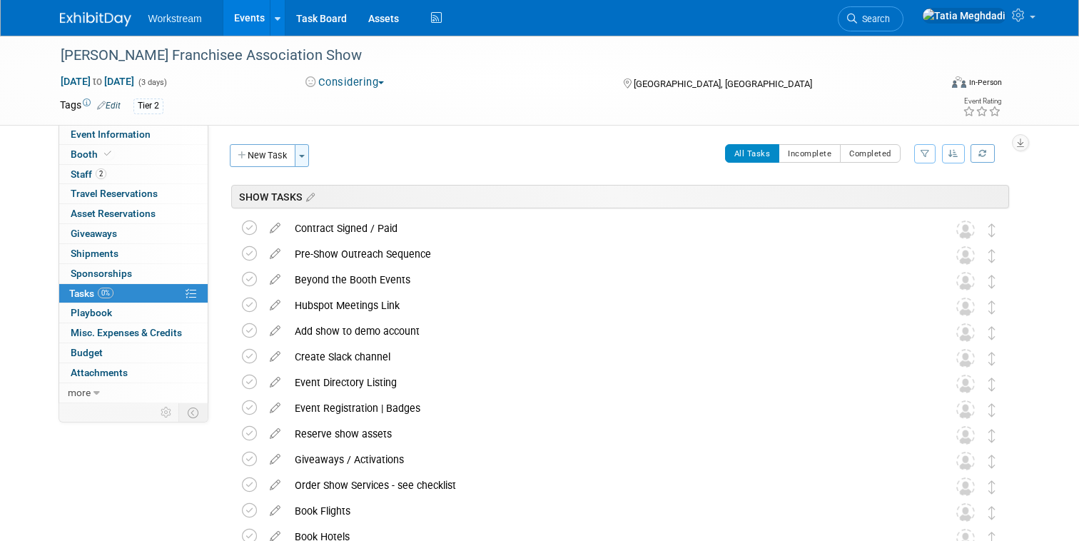
click at [306, 158] on button "Toggle Dropdown" at bounding box center [302, 155] width 14 height 23
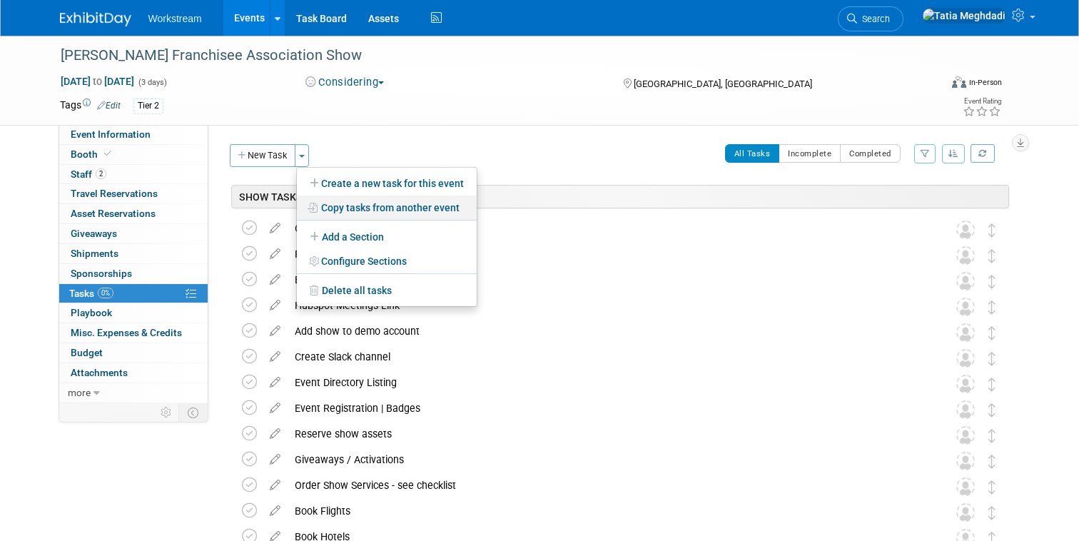
click at [369, 206] on link "Copy tasks from another event" at bounding box center [387, 207] width 180 height 24
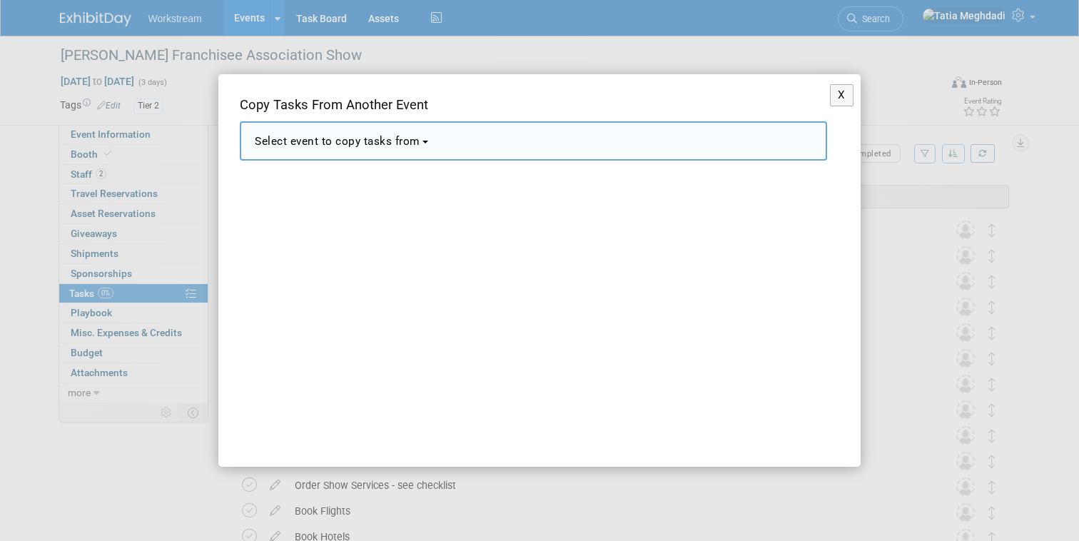
click at [343, 144] on span "Select event to copy tasks from" at bounding box center [337, 141] width 165 height 13
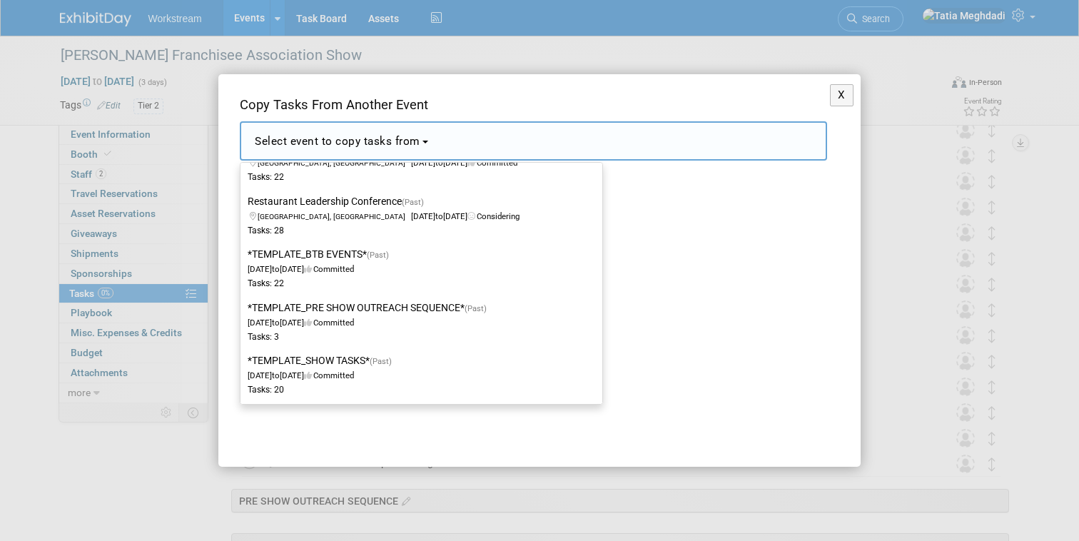
scroll to position [365, 0]
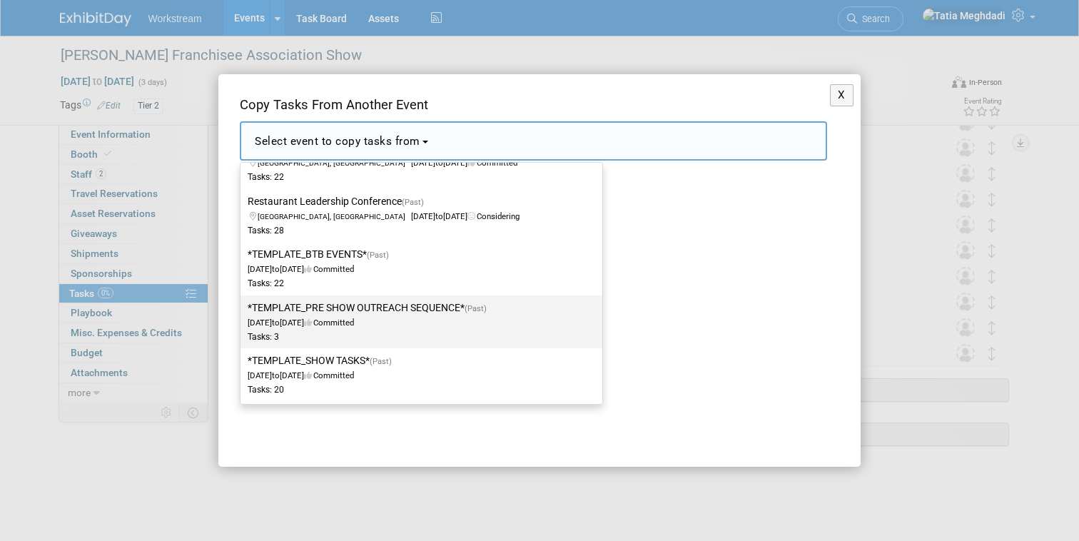
click at [330, 307] on label "*TEMPLATE_PRE SHOW OUTREACH SEQUENCE* (Past) Dec 2, 2024 to Dec 23, 2024 Commit…" at bounding box center [418, 321] width 340 height 47
click at [243, 307] on input "*TEMPLATE_PRE SHOW OUTREACH SEQUENCE* (Past) Dec 2, 2024 to Dec 23, 2024 Commit…" at bounding box center [237, 307] width 9 height 9
select select "11163559"
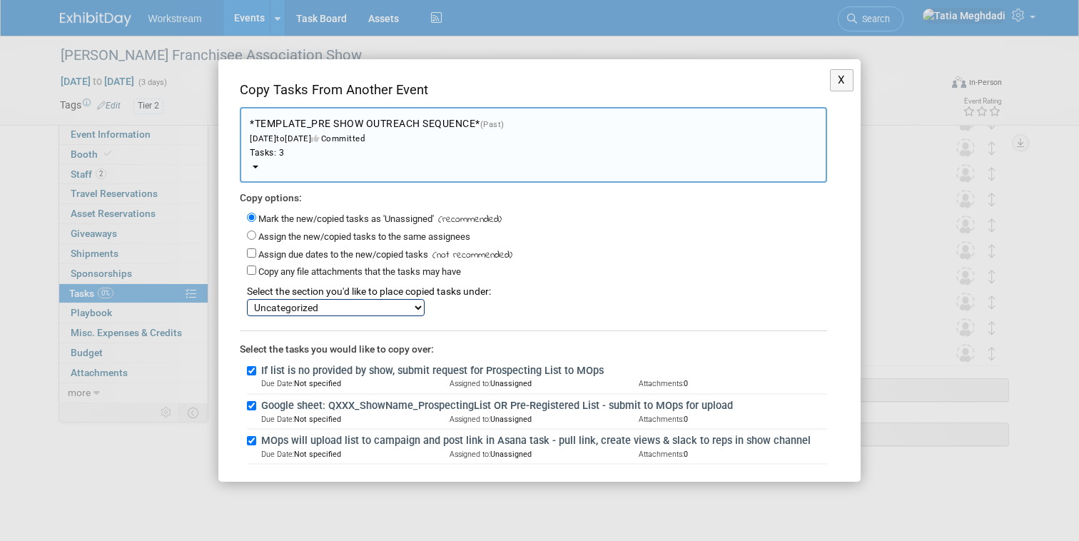
click at [299, 302] on select "SHOW TASKS PRE SHOW OUTREACH SEQUENCE Uncategorized" at bounding box center [336, 307] width 178 height 17
select select "11275823"
click at [247, 299] on select "SHOW TASKS PRE SHOW OUTREACH SEQUENCE Uncategorized" at bounding box center [336, 307] width 178 height 17
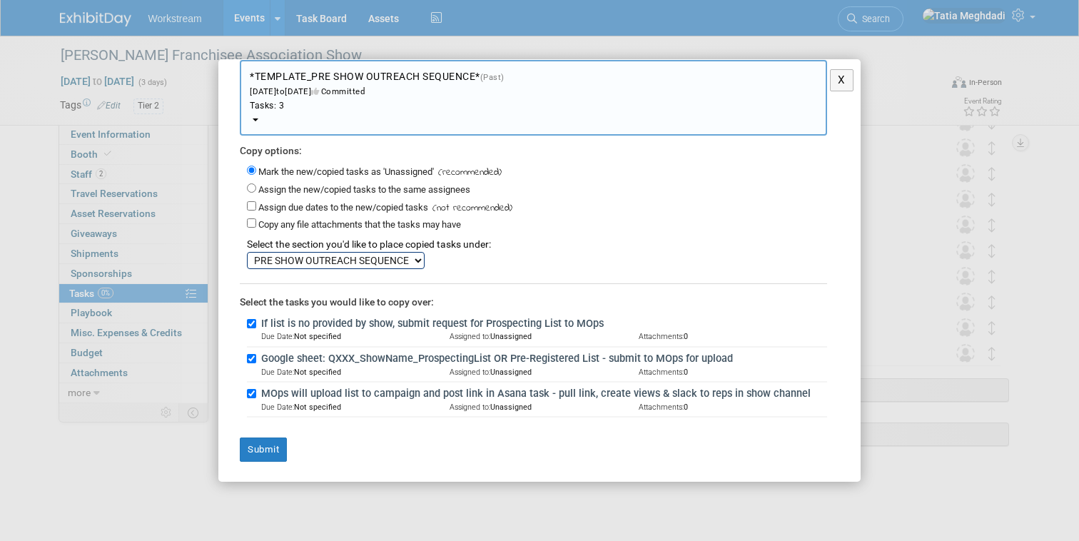
scroll to position [360, 0]
click at [258, 442] on button "Submit" at bounding box center [263, 449] width 47 height 24
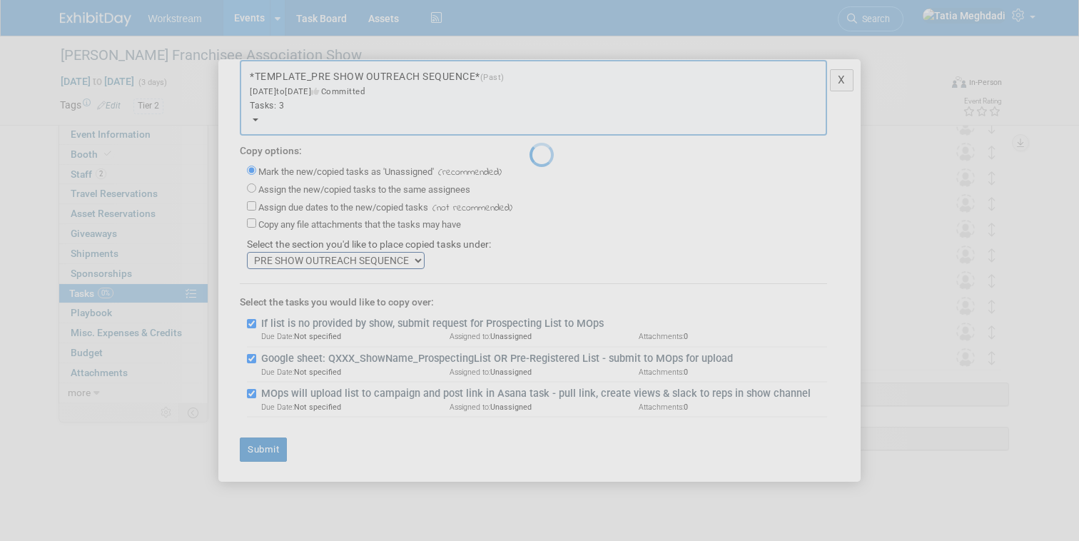
scroll to position [0, 0]
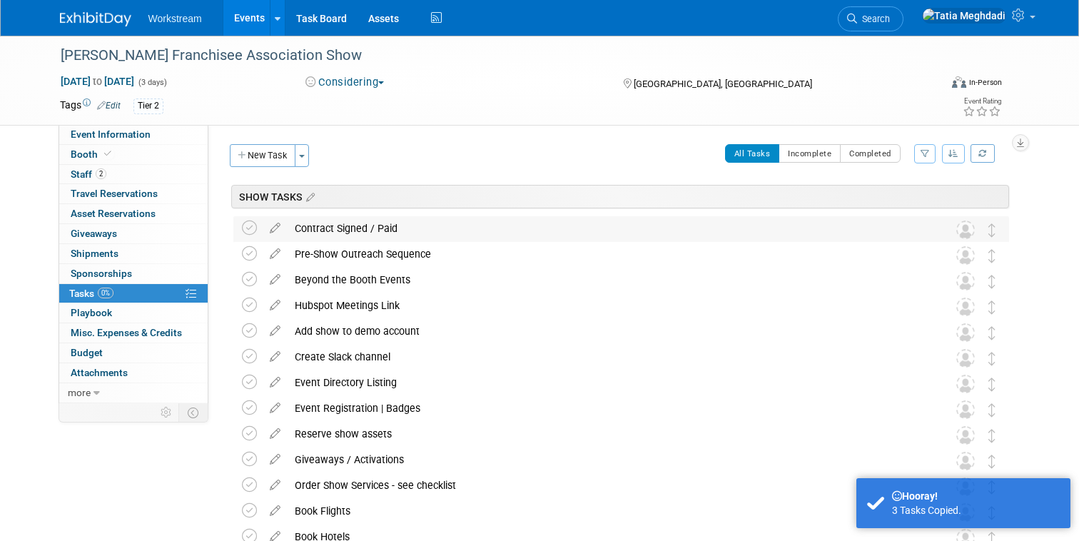
click at [444, 225] on div "Contract Signed / Paid" at bounding box center [607, 228] width 640 height 24
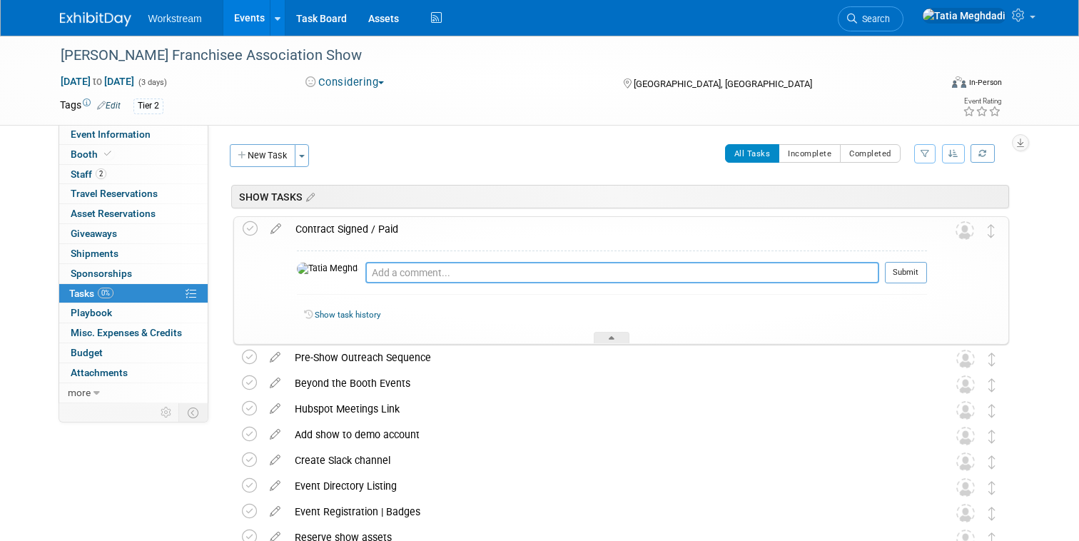
click at [424, 275] on textarea at bounding box center [622, 272] width 514 height 21
type textarea "Show booked. Waiting on link for cc payment."
click at [916, 268] on button "Submit" at bounding box center [906, 272] width 42 height 21
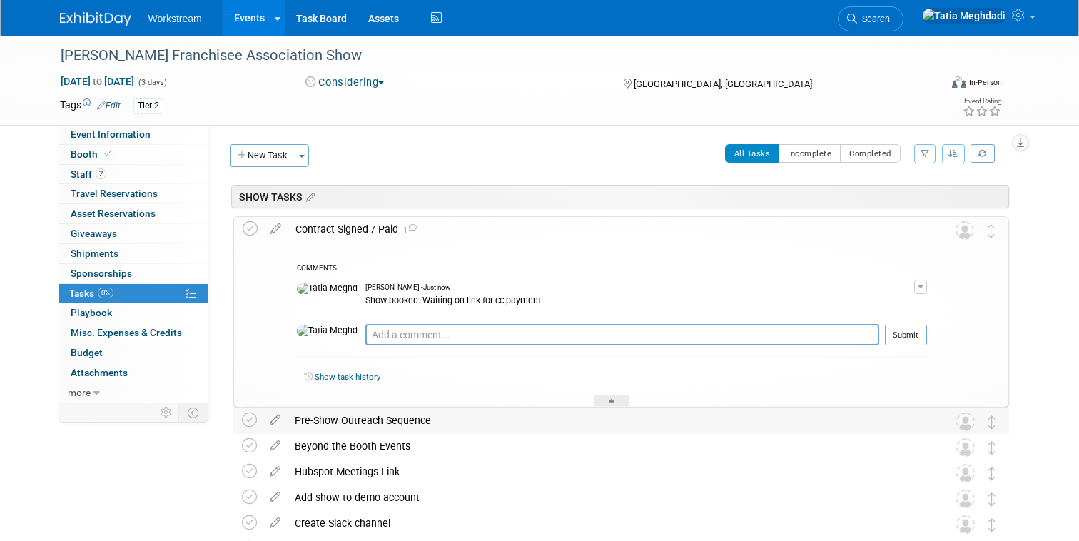
click at [621, 399] on div at bounding box center [612, 400] width 36 height 12
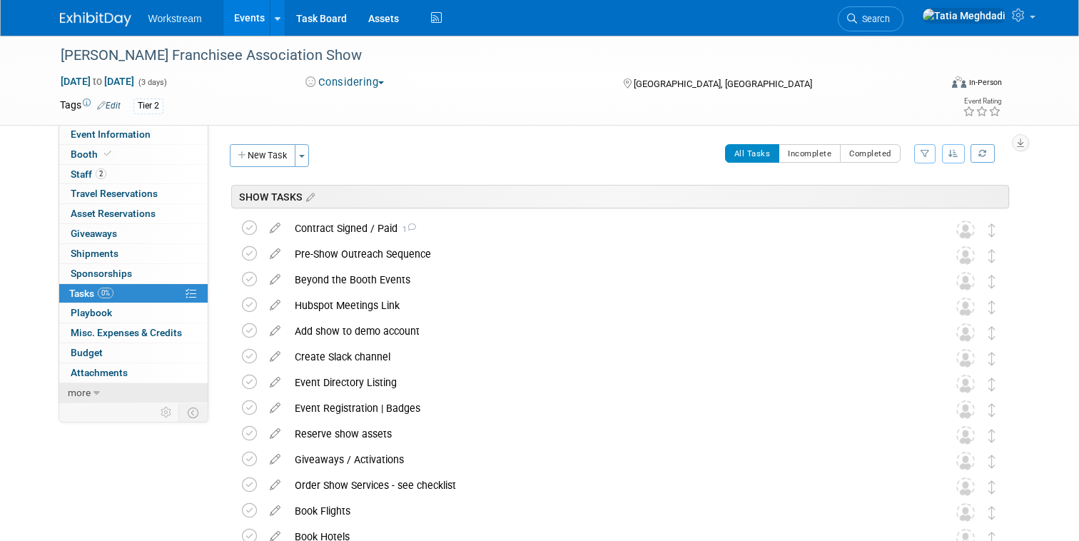
click at [87, 395] on span "more" at bounding box center [79, 392] width 23 height 11
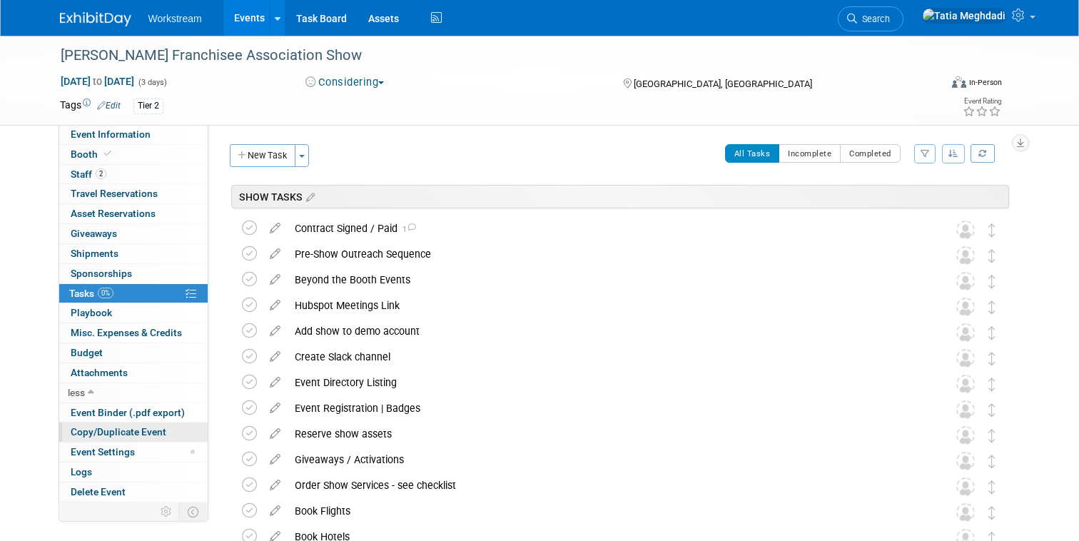
drag, startPoint x: 90, startPoint y: 452, endPoint x: 171, endPoint y: 430, distance: 84.1
click at [90, 452] on span "Event Settings" at bounding box center [103, 451] width 64 height 11
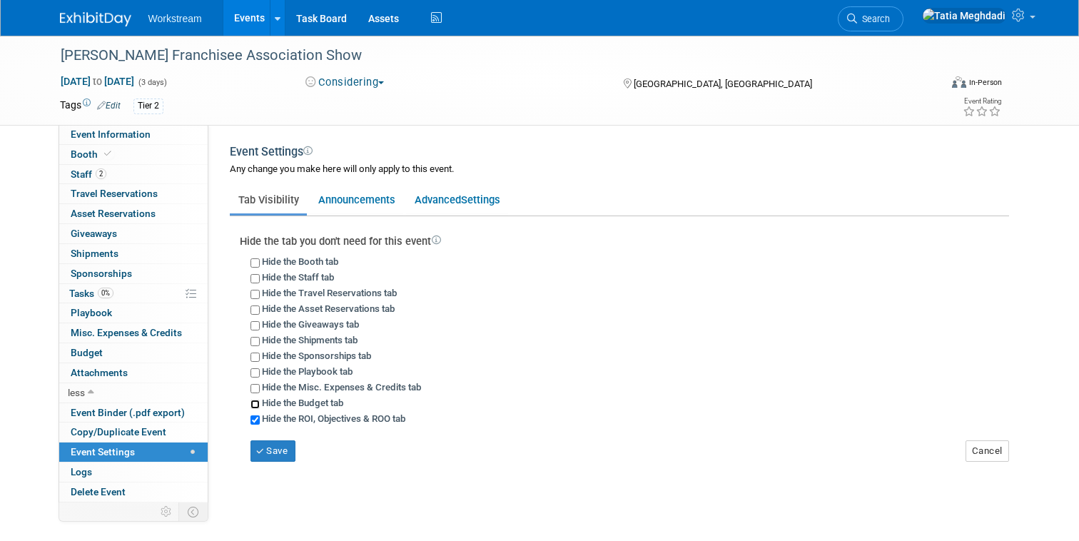
click at [258, 402] on input "Hide the Budget tab" at bounding box center [254, 403] width 9 height 9
click at [267, 449] on button "Save" at bounding box center [273, 450] width 46 height 21
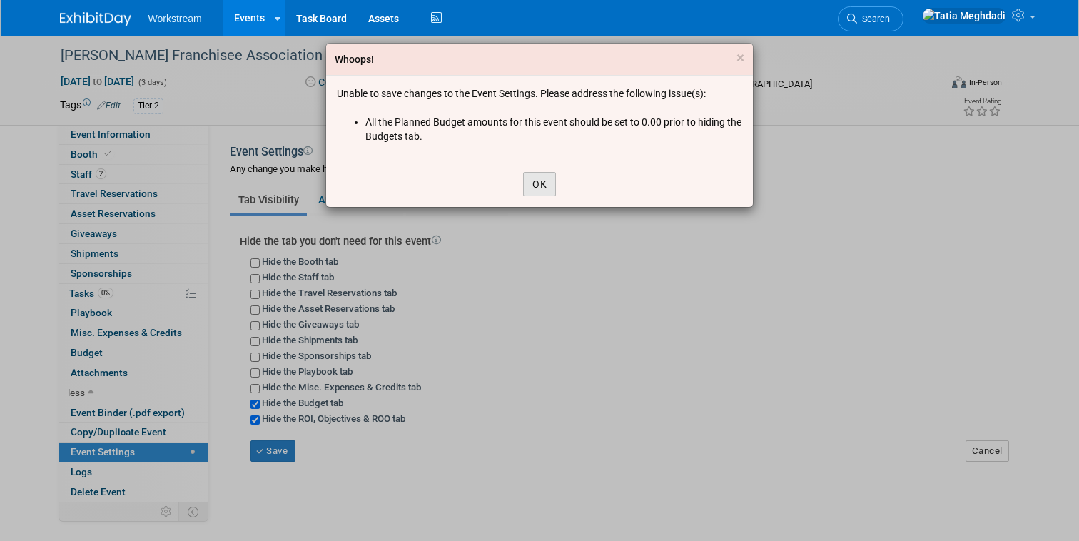
click at [547, 172] on button "OK" at bounding box center [539, 184] width 33 height 24
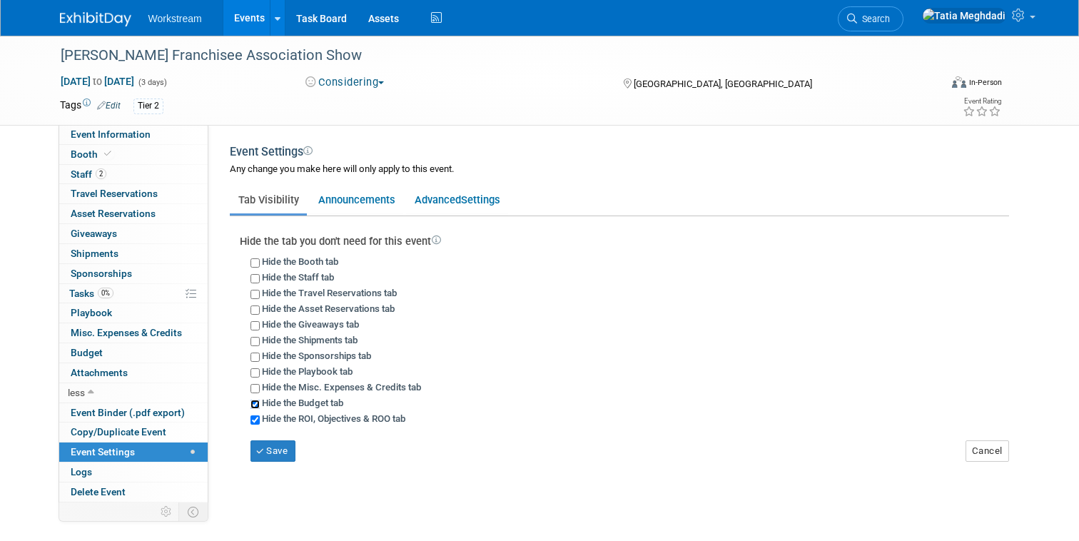
click at [258, 401] on input "Hide the Budget tab" at bounding box center [254, 403] width 9 height 9
checkbox input "false"
click at [273, 465] on div "Event Website: Edit https://dennys.org/convention-info-2025 Event Venue Name: E…" at bounding box center [613, 313] width 811 height 377
click at [272, 449] on button "Save" at bounding box center [273, 450] width 46 height 21
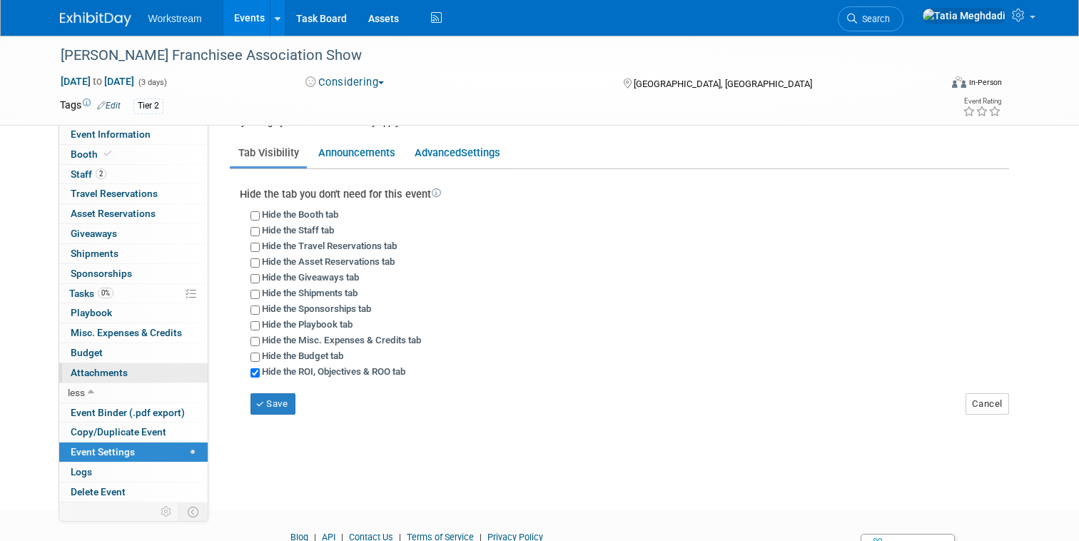
scroll to position [48, 0]
click at [91, 394] on icon at bounding box center [91, 393] width 6 height 10
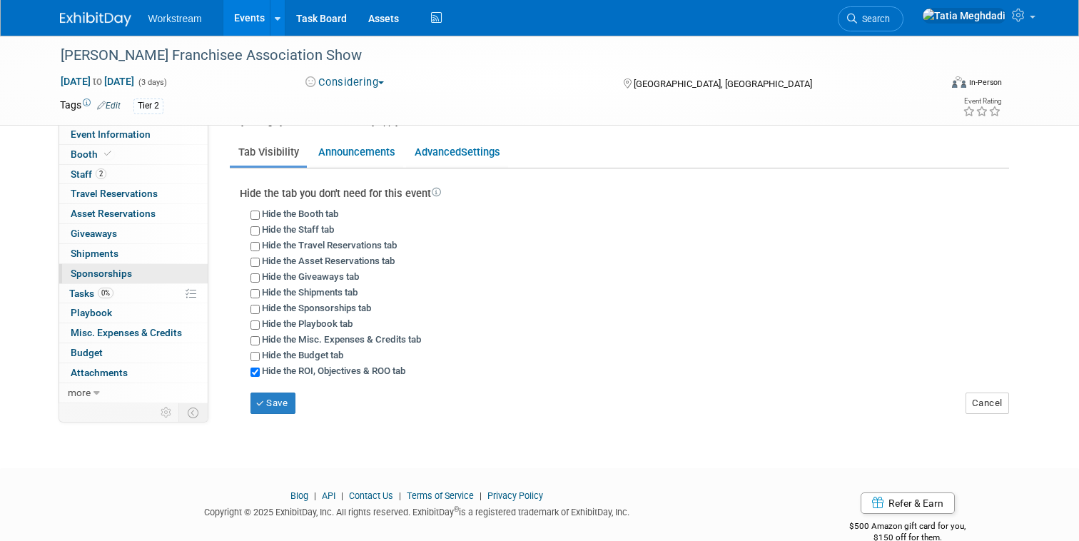
scroll to position [0, 0]
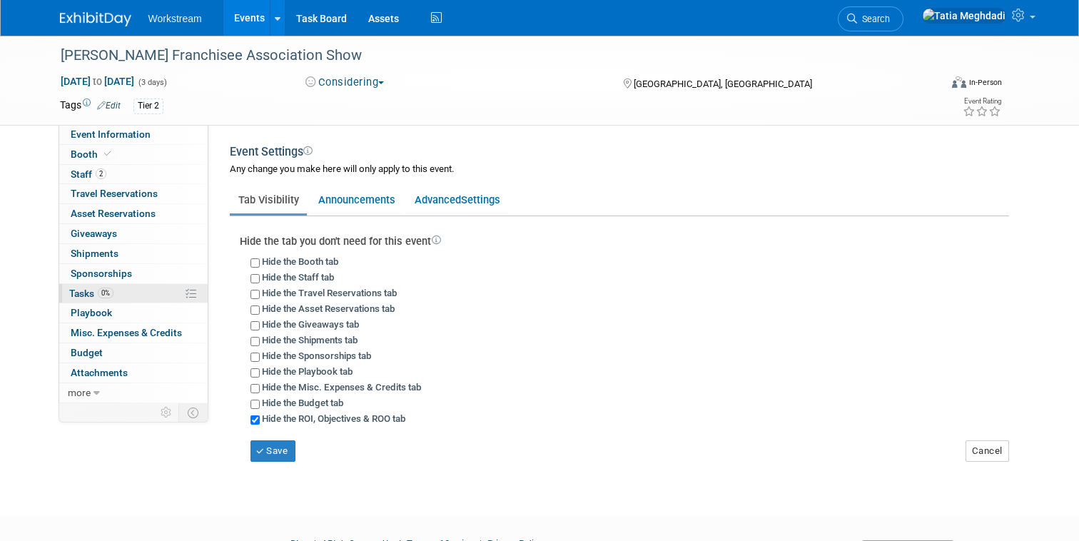
click at [82, 297] on span "Tasks 0%" at bounding box center [91, 292] width 44 height 11
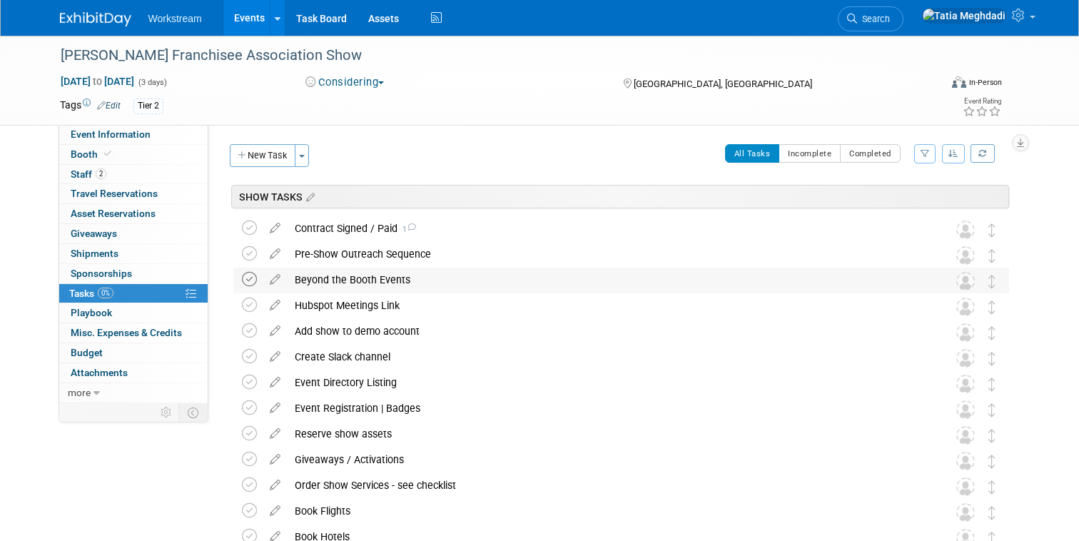
click at [250, 281] on icon at bounding box center [249, 279] width 15 height 15
click at [273, 278] on icon at bounding box center [275, 277] width 25 height 18
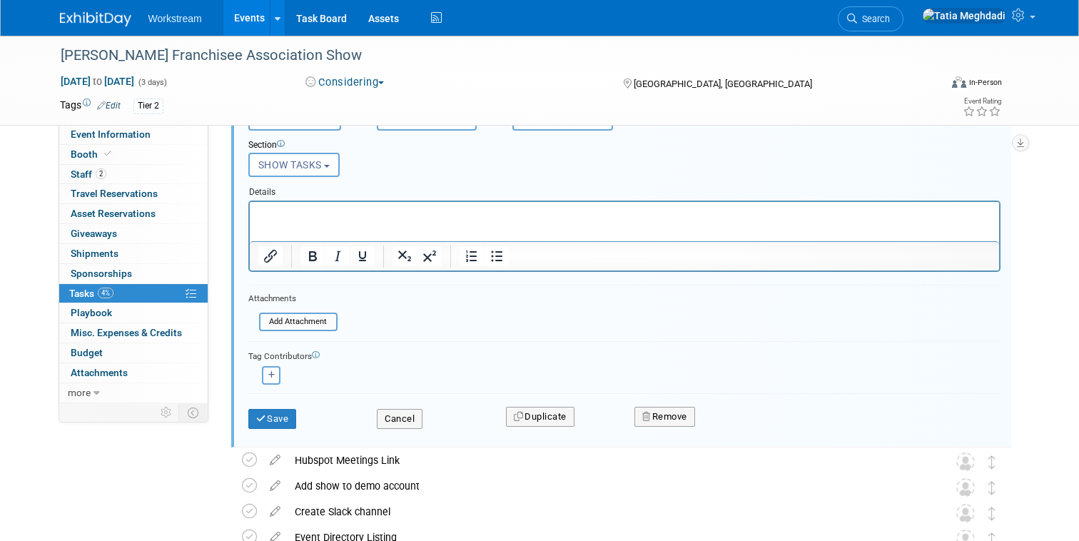
scroll to position [419, 0]
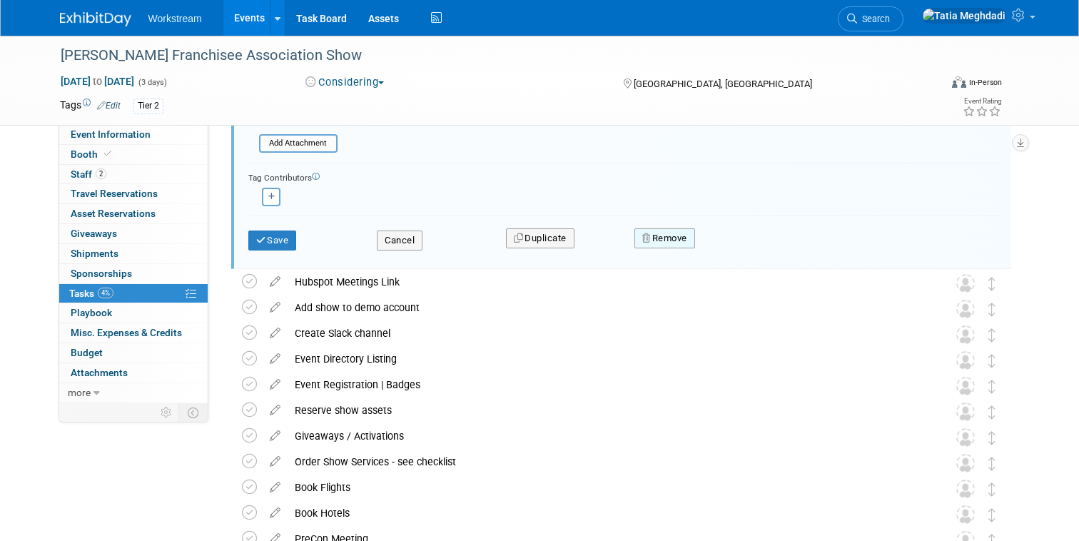
click at [690, 231] on button "Remove" at bounding box center [664, 238] width 61 height 20
click at [753, 246] on link "Yes" at bounding box center [744, 249] width 41 height 23
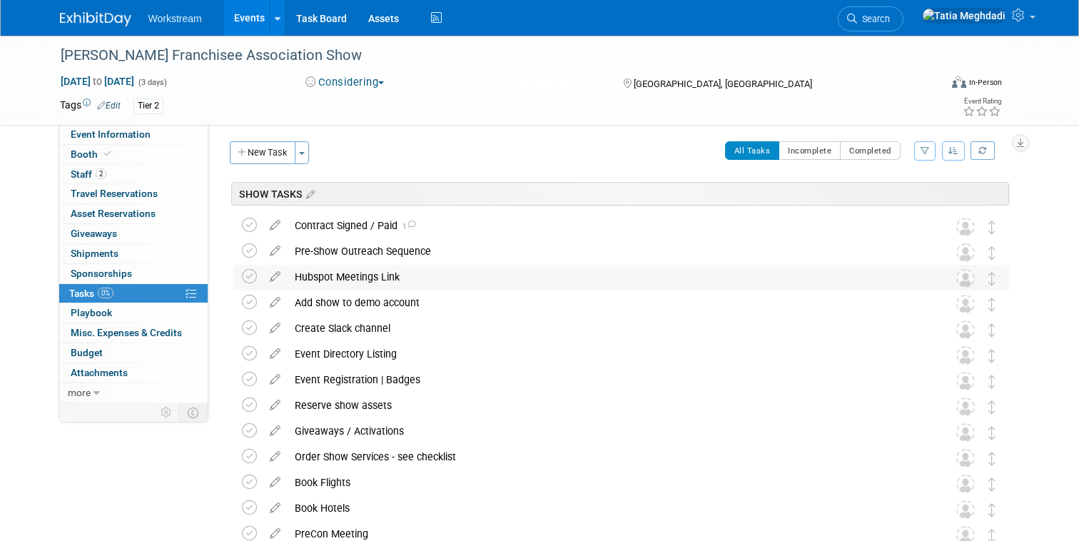
scroll to position [2, 0]
click at [78, 161] on link "Booth" at bounding box center [133, 154] width 148 height 19
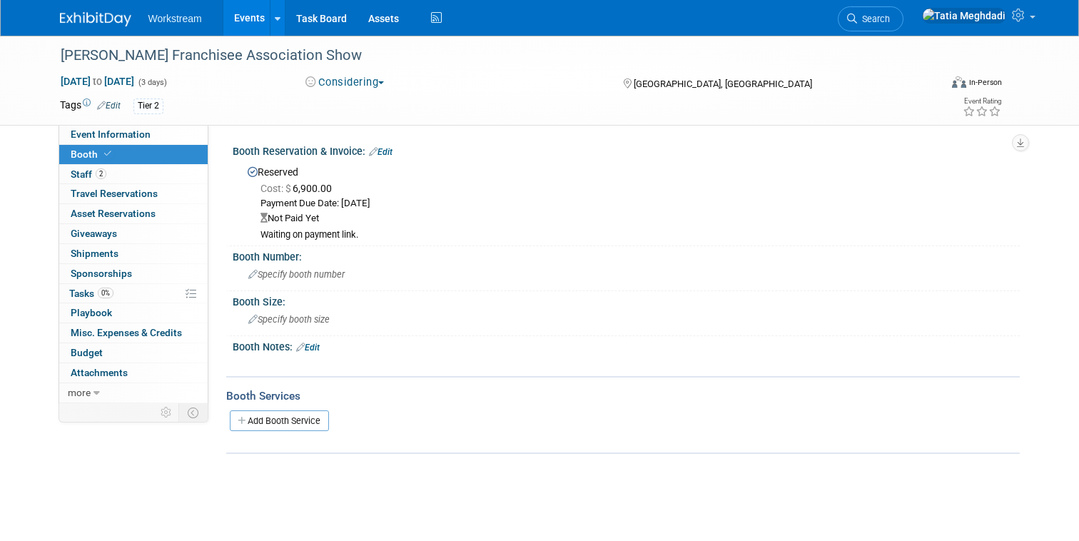
click at [389, 150] on link "Edit" at bounding box center [381, 152] width 24 height 10
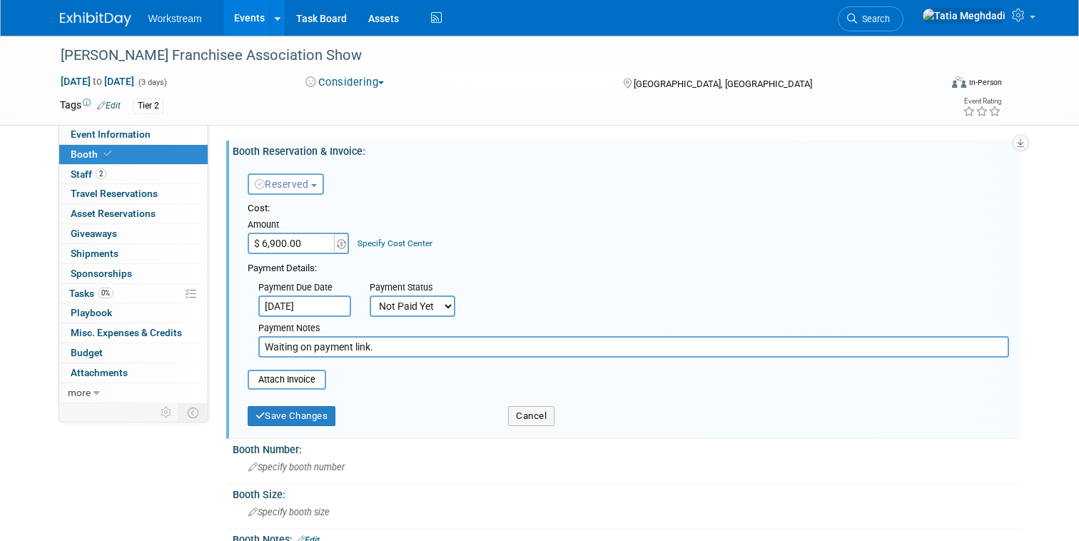
click at [288, 250] on input "$ 6,900.00" at bounding box center [292, 243] width 89 height 21
click at [276, 244] on input "$ 6,900.00" at bounding box center [292, 243] width 89 height 21
click at [280, 243] on input "$ 6,900.00" at bounding box center [292, 243] width 89 height 21
type input "$ 6,950.00"
click at [391, 185] on div "Reserved Need to Reserve Reserved No Reservation Required" at bounding box center [326, 181] width 178 height 41
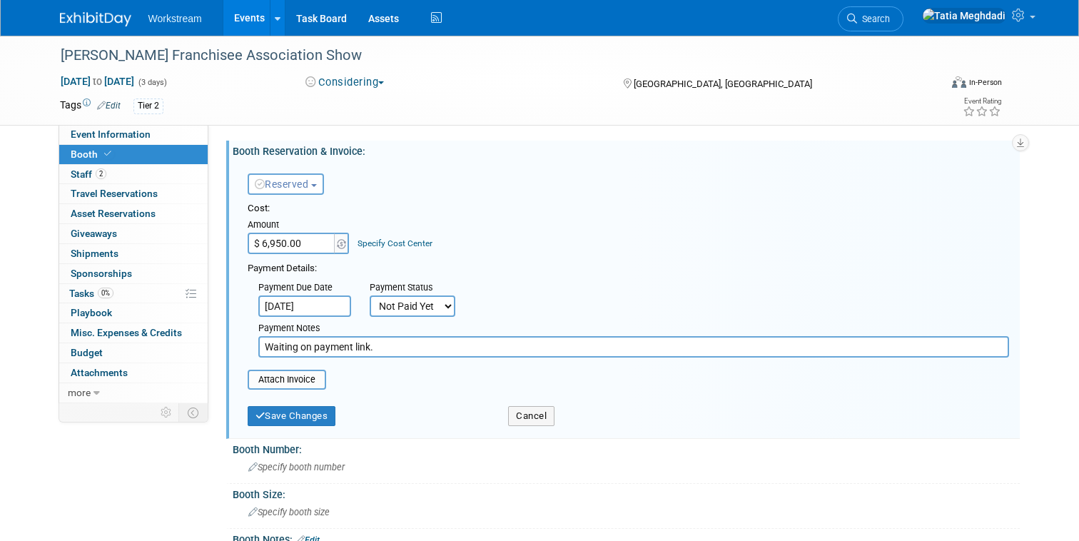
drag, startPoint x: 364, startPoint y: 347, endPoint x: 240, endPoint y: 337, distance: 124.5
click at [240, 337] on div "Payment Due Date [DATE] Payment Status Not Paid Yet Partially Paid Paid in Full…" at bounding box center [628, 316] width 783 height 82
click at [299, 380] on input "file" at bounding box center [240, 379] width 170 height 17
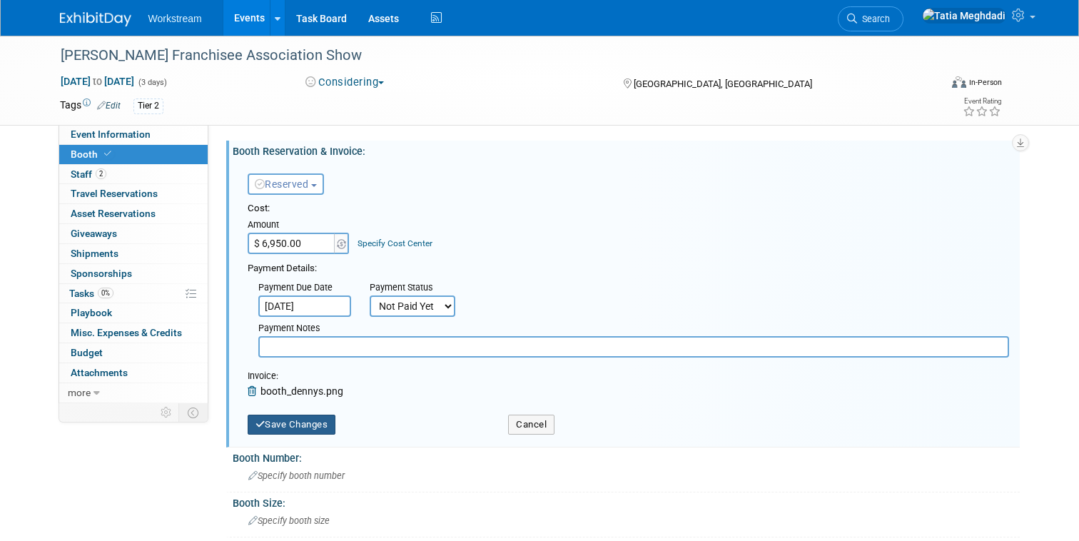
click at [275, 425] on button "Save Changes" at bounding box center [292, 424] width 88 height 20
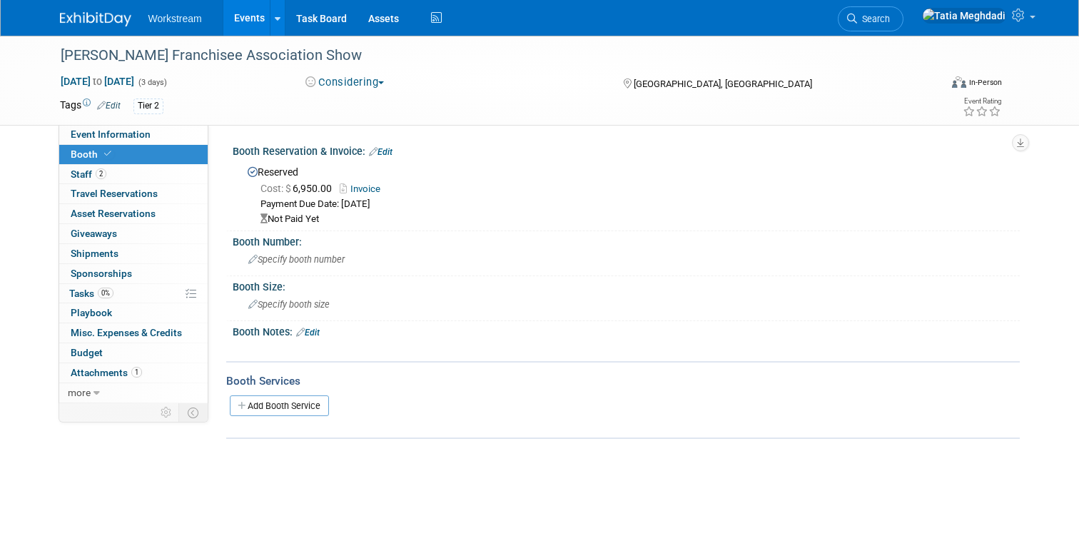
click at [390, 148] on link "Edit" at bounding box center [381, 152] width 24 height 10
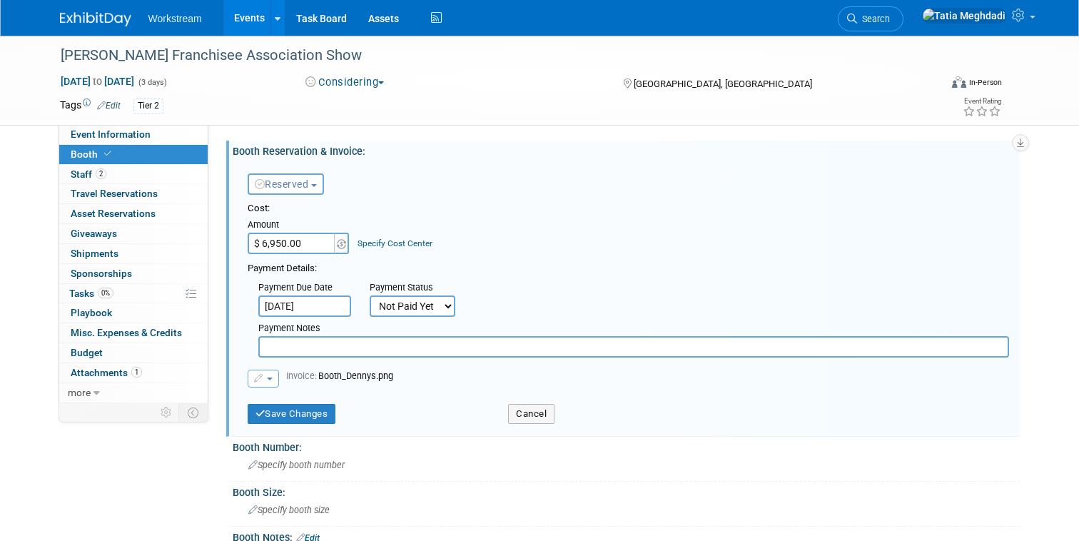
click at [394, 302] on select "Not Paid Yet Partially Paid Paid in Full" at bounding box center [413, 305] width 86 height 21
select select "1"
click at [370, 295] on select "Not Paid Yet Partially Paid Paid in Full" at bounding box center [413, 305] width 86 height 21
drag, startPoint x: 307, startPoint y: 409, endPoint x: 327, endPoint y: 409, distance: 20.7
click at [310, 409] on button "Save Changes" at bounding box center [292, 414] width 88 height 20
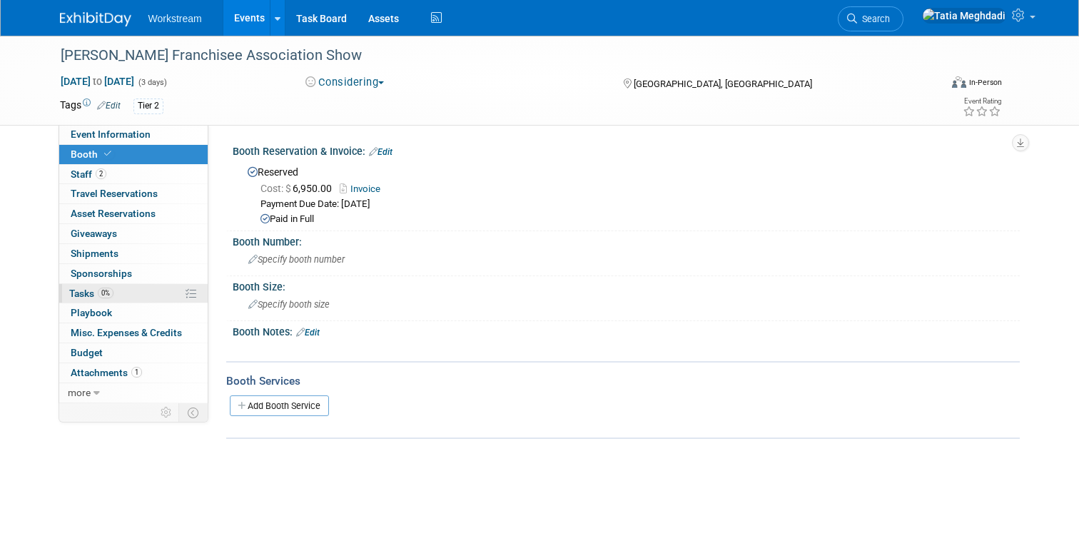
click at [88, 290] on span "Tasks 0%" at bounding box center [91, 292] width 44 height 11
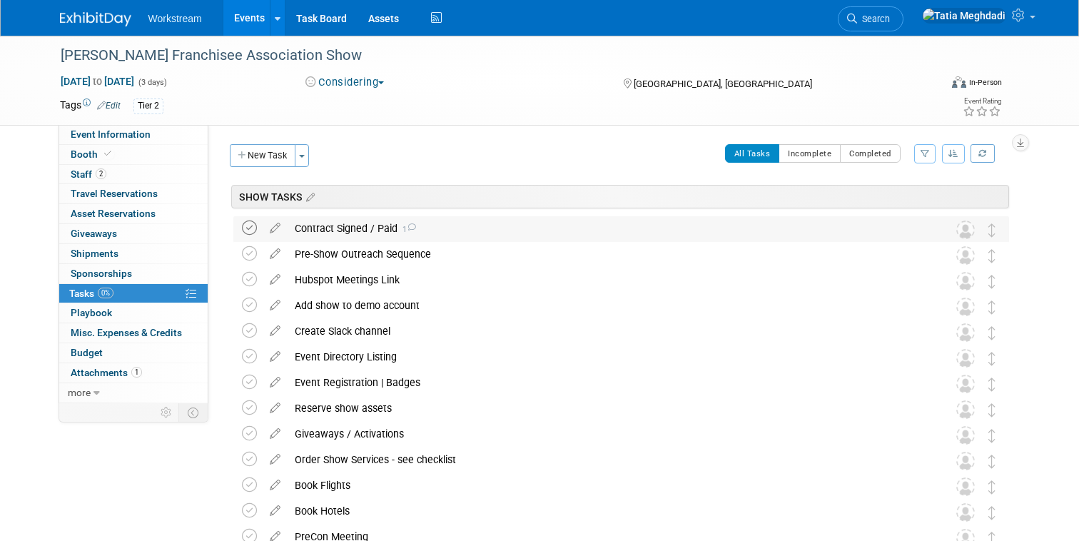
click at [253, 227] on icon at bounding box center [249, 227] width 15 height 15
click at [421, 230] on div "Contract Signed / Paid 1" at bounding box center [607, 228] width 640 height 24
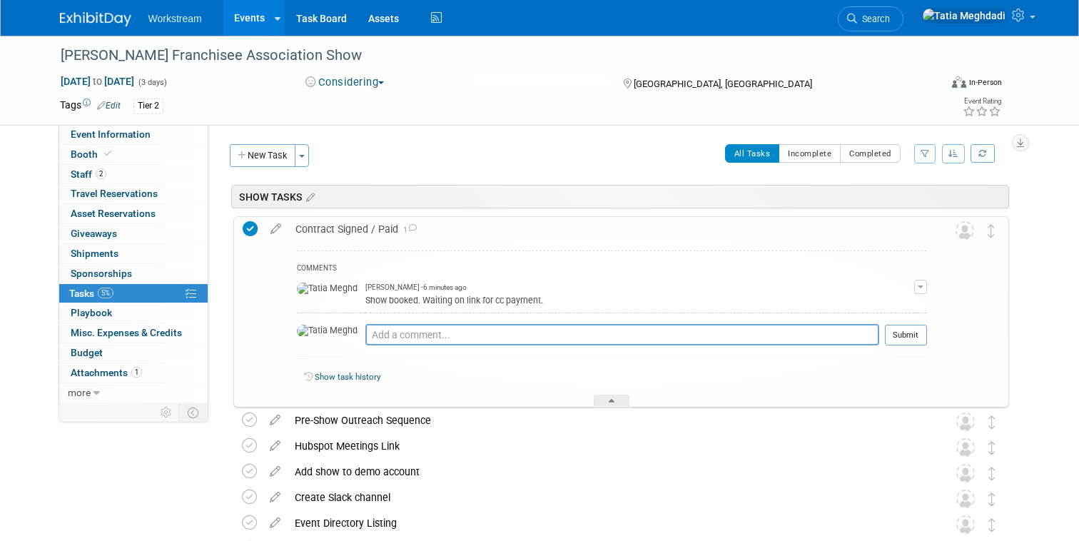
click at [454, 297] on div "Show booked. Waiting on link for cc payment." at bounding box center [639, 299] width 549 height 14
click at [925, 288] on button "button" at bounding box center [920, 287] width 13 height 14
drag, startPoint x: 846, startPoint y: 323, endPoint x: 868, endPoint y: 329, distance: 22.8
click at [847, 323] on button "Remove" at bounding box center [851, 326] width 62 height 19
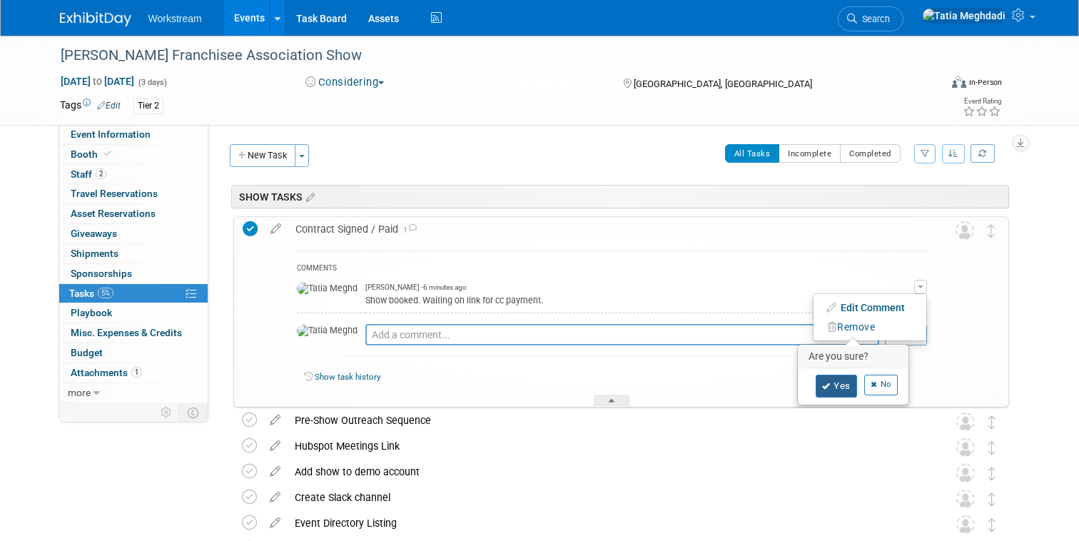
click at [847, 382] on link "Yes" at bounding box center [835, 386] width 41 height 23
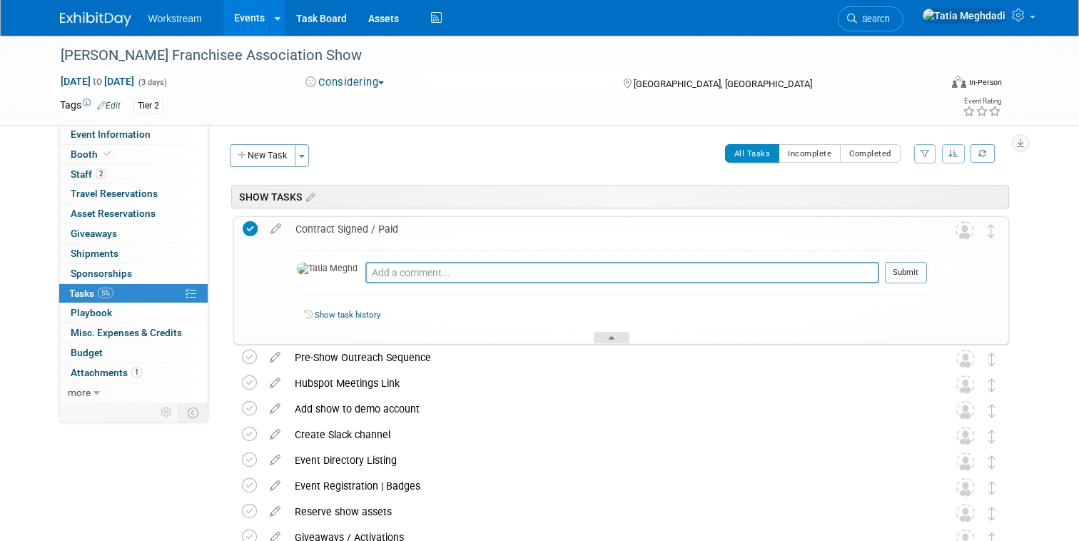
click at [616, 332] on div at bounding box center [612, 338] width 36 height 12
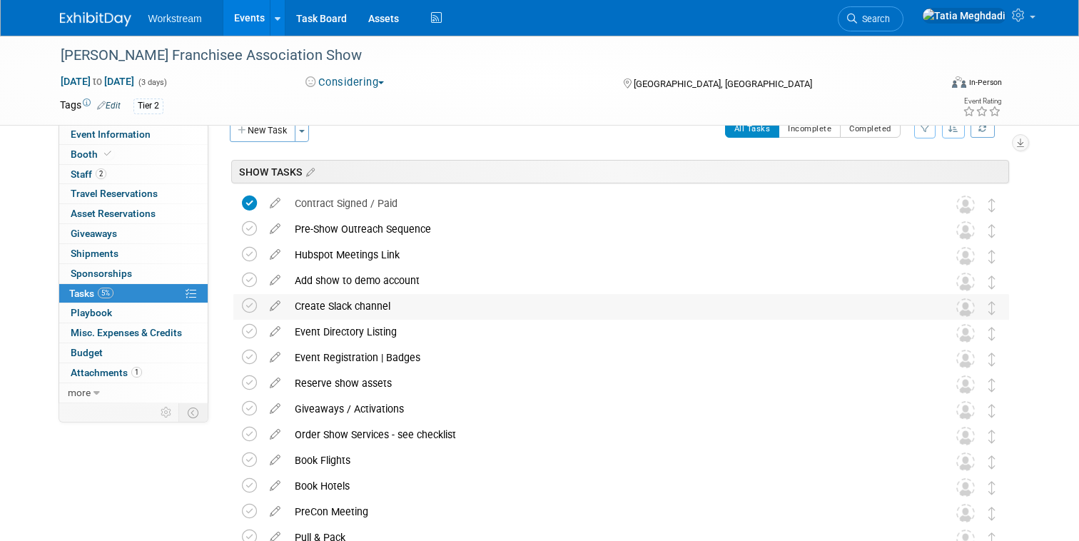
scroll to position [24, 0]
click at [245, 304] on icon at bounding box center [249, 306] width 15 height 15
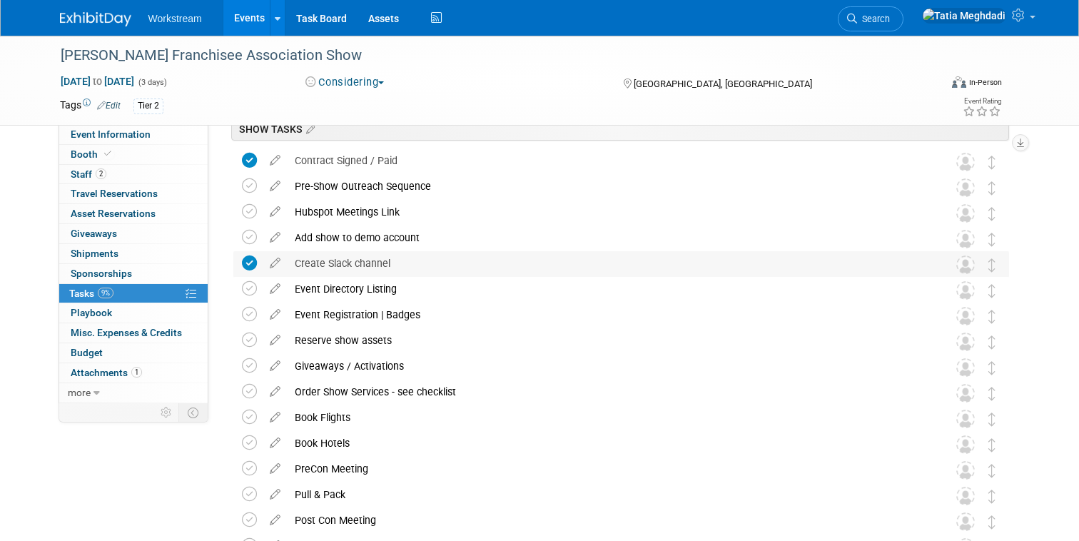
scroll to position [0, 0]
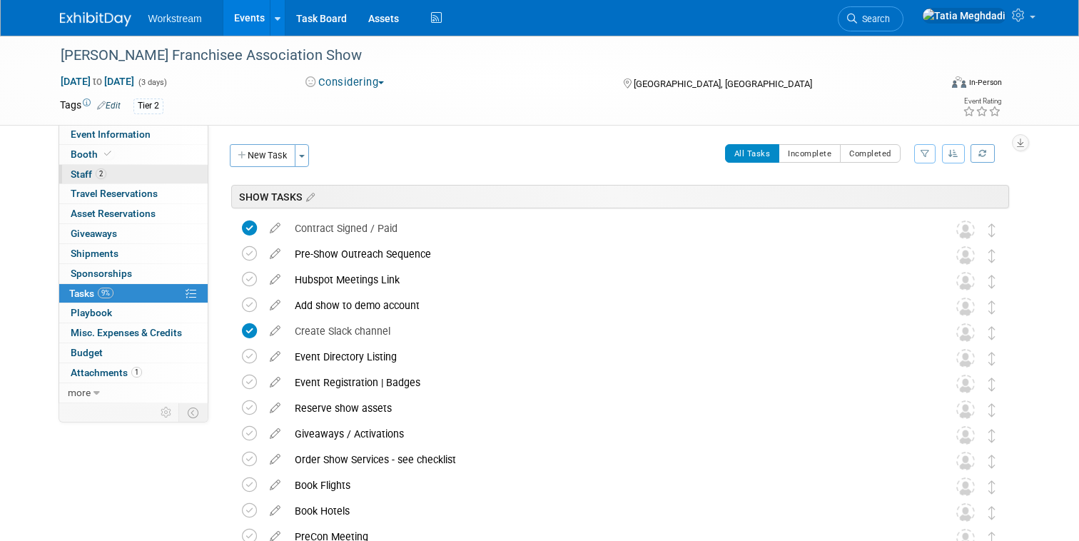
click at [85, 174] on span "Staff 2" at bounding box center [89, 173] width 36 height 11
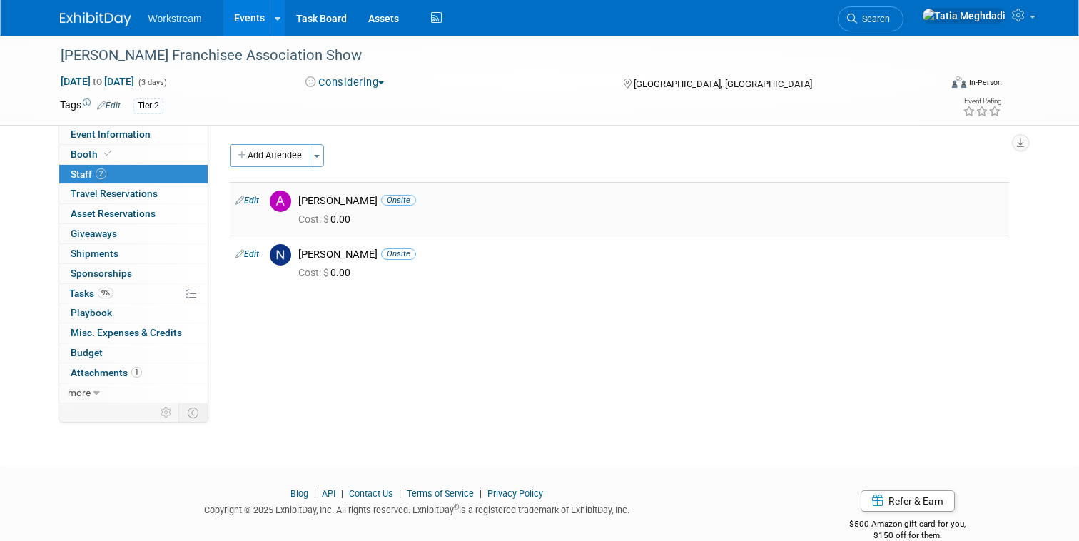
click at [258, 200] on link "Edit" at bounding box center [247, 200] width 24 height 10
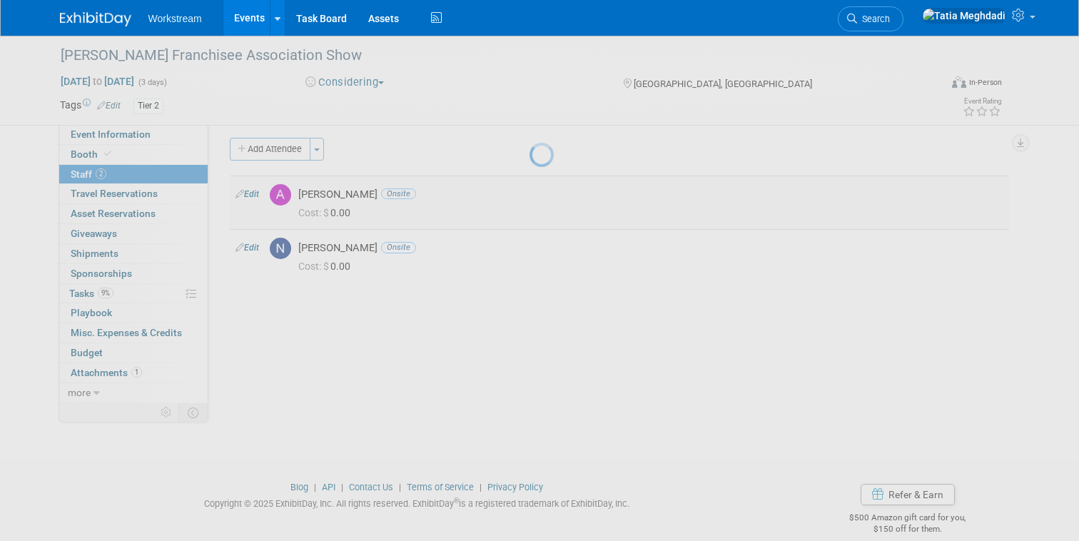
select select "5d581ceb-bb27-404e-8f8e-9a11a1c0308a"
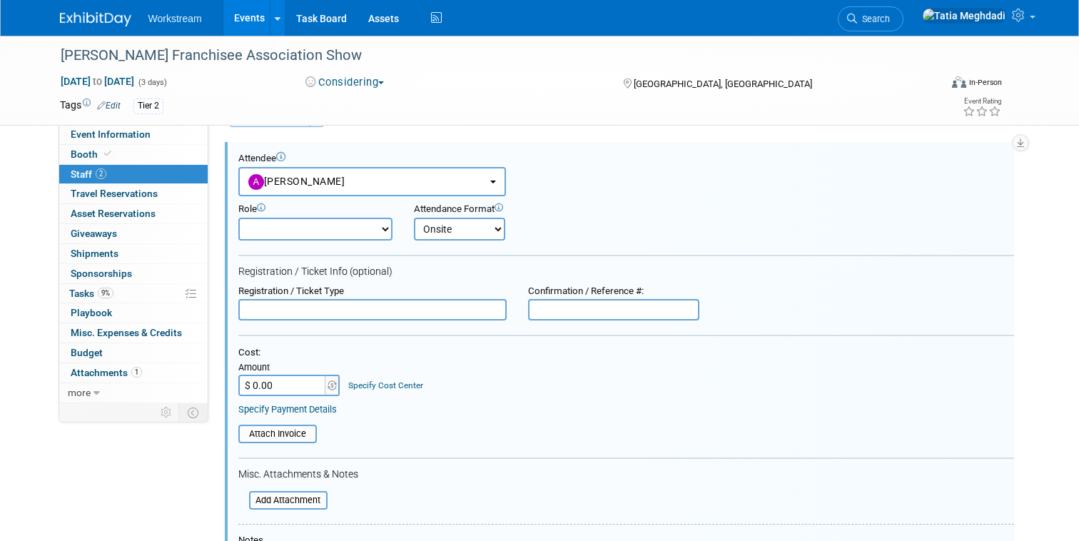
scroll to position [54, 0]
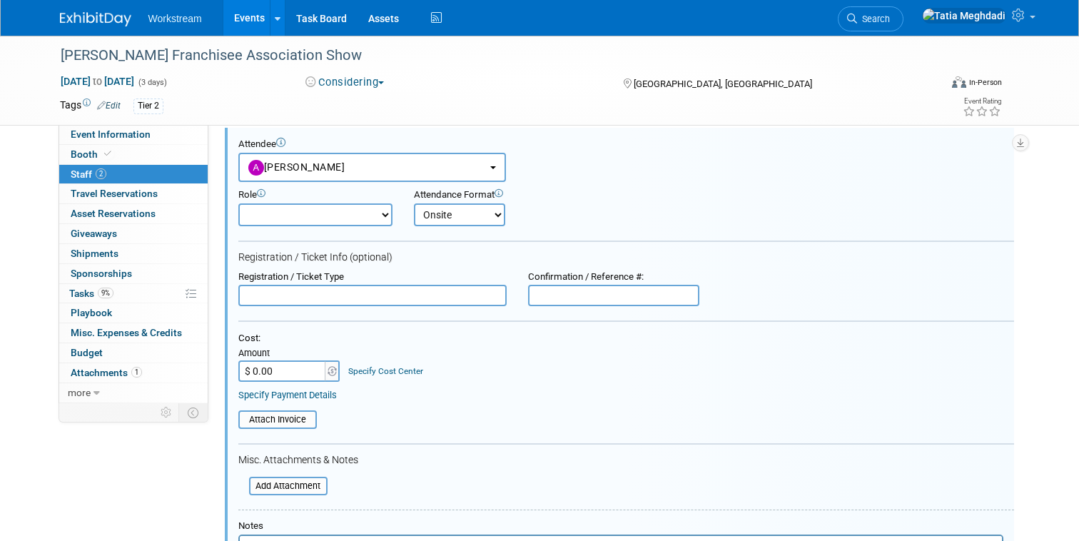
click at [294, 300] on input "text" at bounding box center [372, 295] width 268 height 21
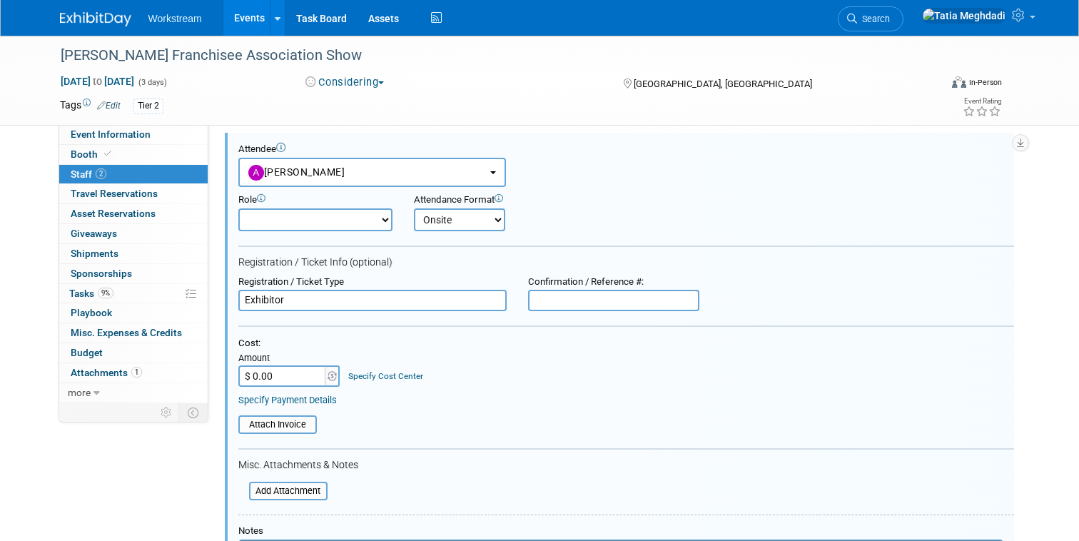
type input "Exhibitor"
click at [565, 299] on input "text" at bounding box center [613, 300] width 171 height 21
type input "R9ND5XDW7QD"
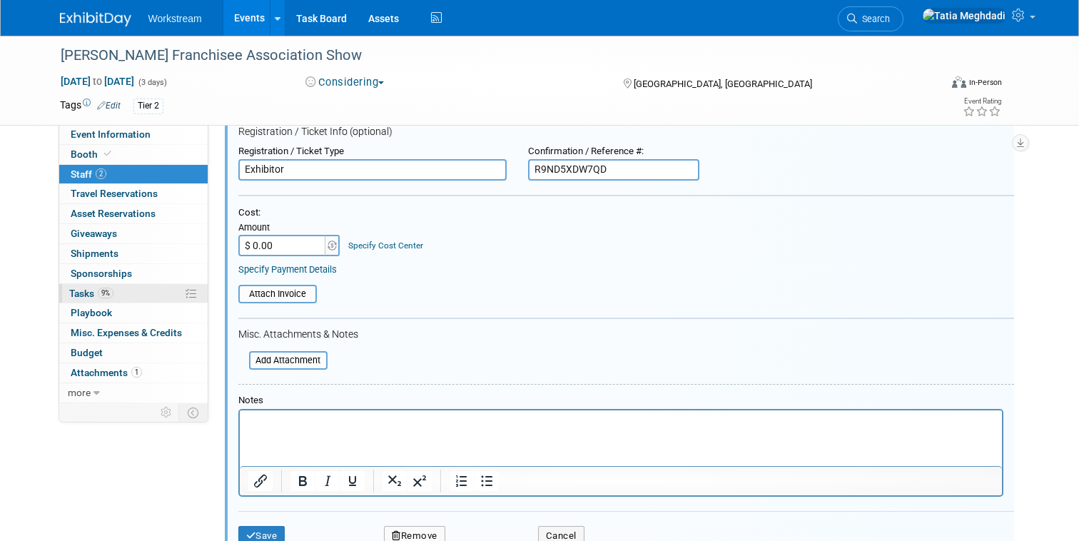
scroll to position [216, 0]
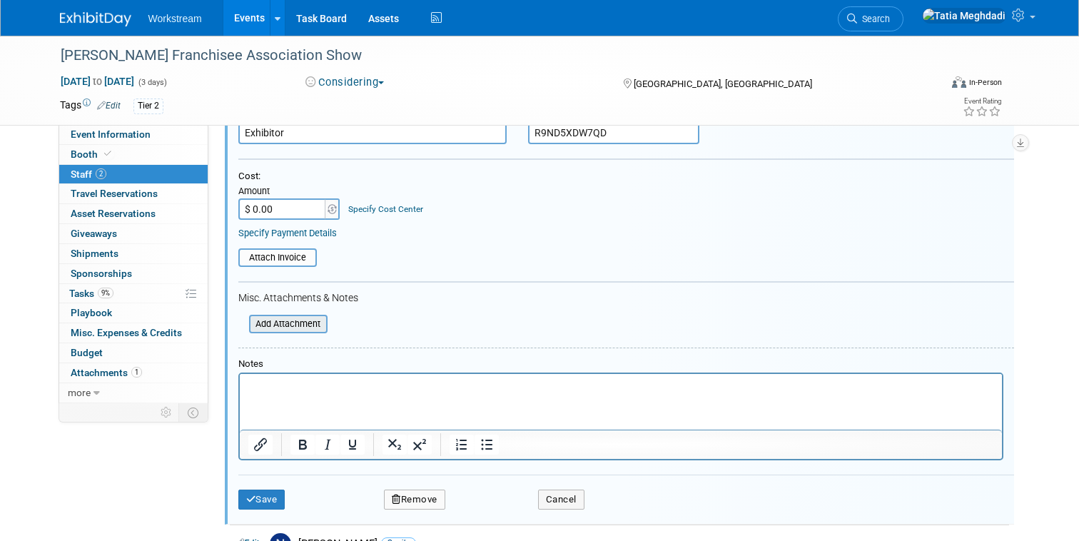
click at [298, 325] on input "file" at bounding box center [241, 324] width 170 height 16
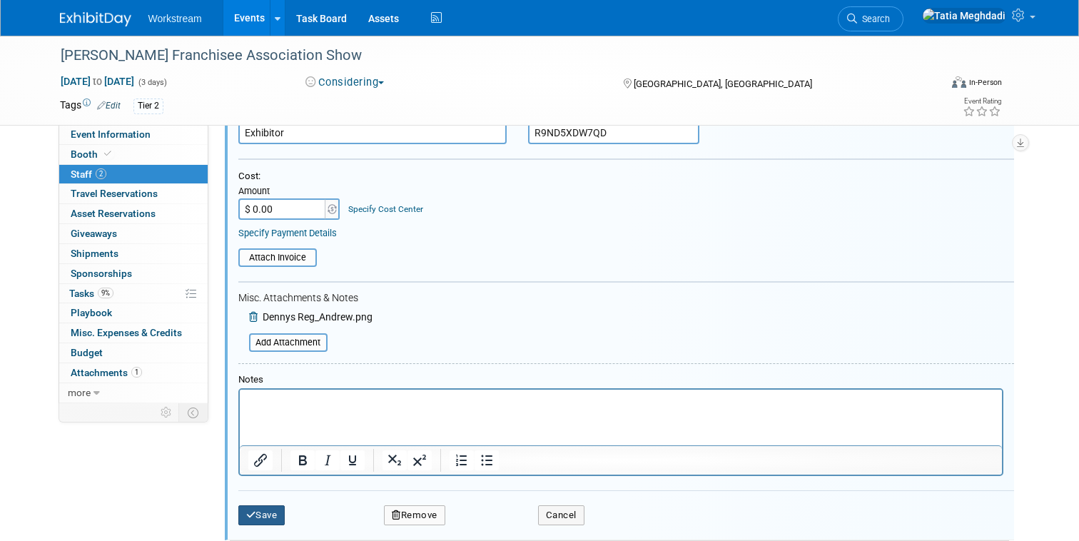
scroll to position [217, 0]
click at [257, 512] on button "Save" at bounding box center [261, 514] width 47 height 20
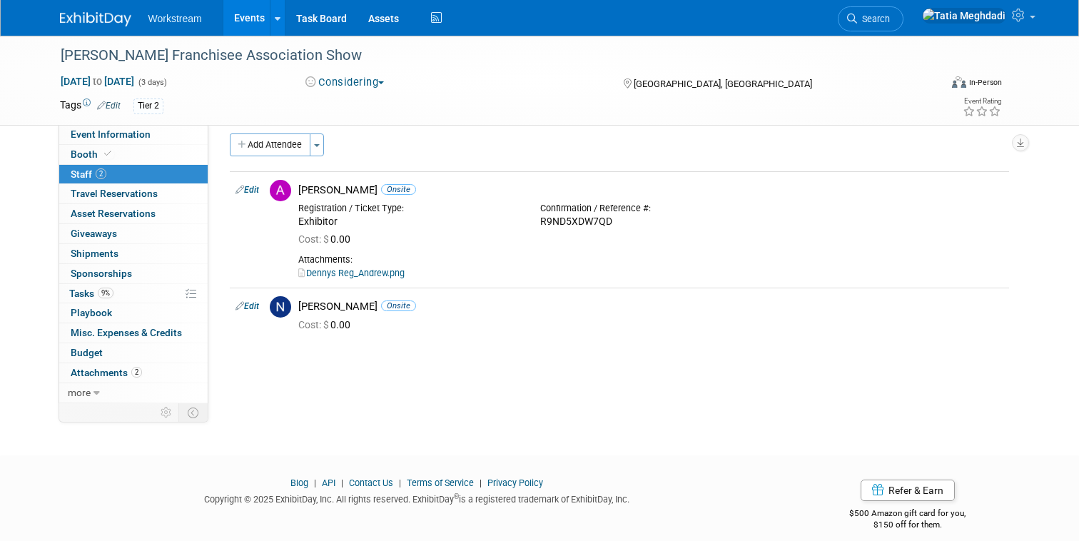
scroll to position [9, 0]
click at [257, 307] on link "Edit" at bounding box center [247, 307] width 24 height 10
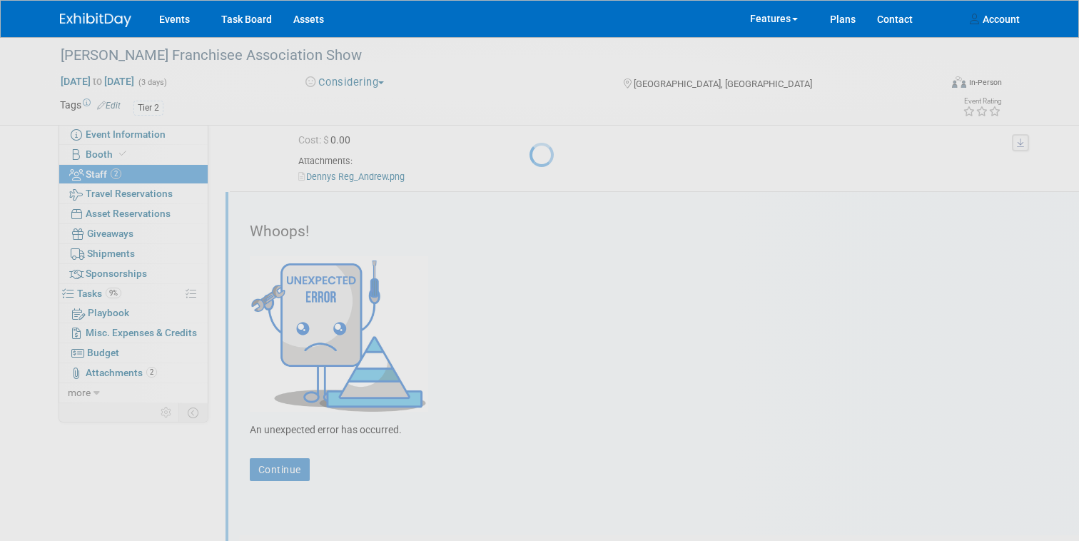
scroll to position [136, 0]
